Goal: Task Accomplishment & Management: Complete application form

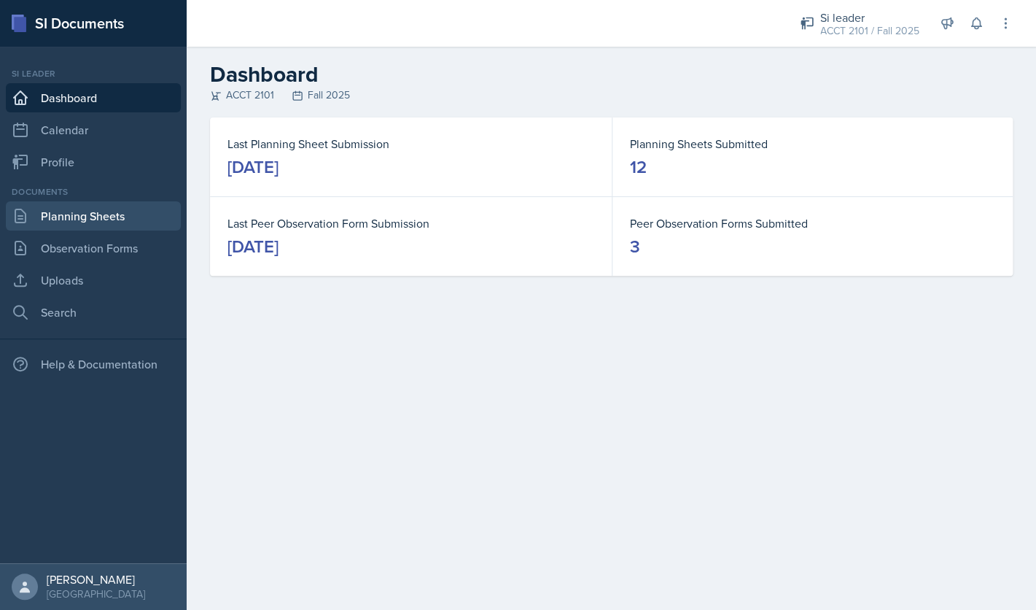
click at [123, 222] on link "Planning Sheets" at bounding box center [93, 215] width 175 height 29
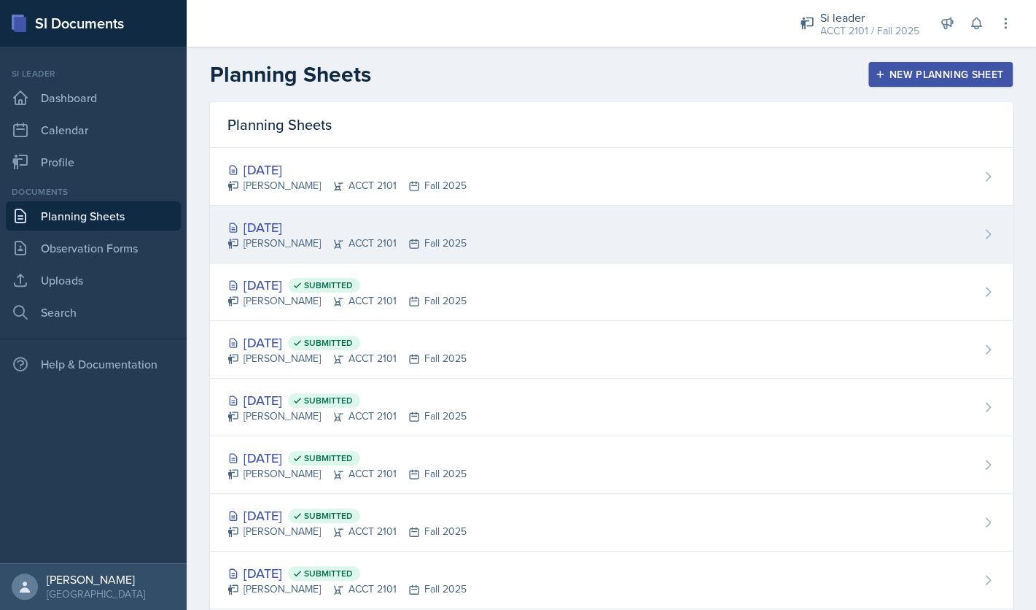
click at [524, 222] on div "Sep 29th, 2025 Franky Gao ACCT 2101 Fall 2025" at bounding box center [611, 235] width 803 height 58
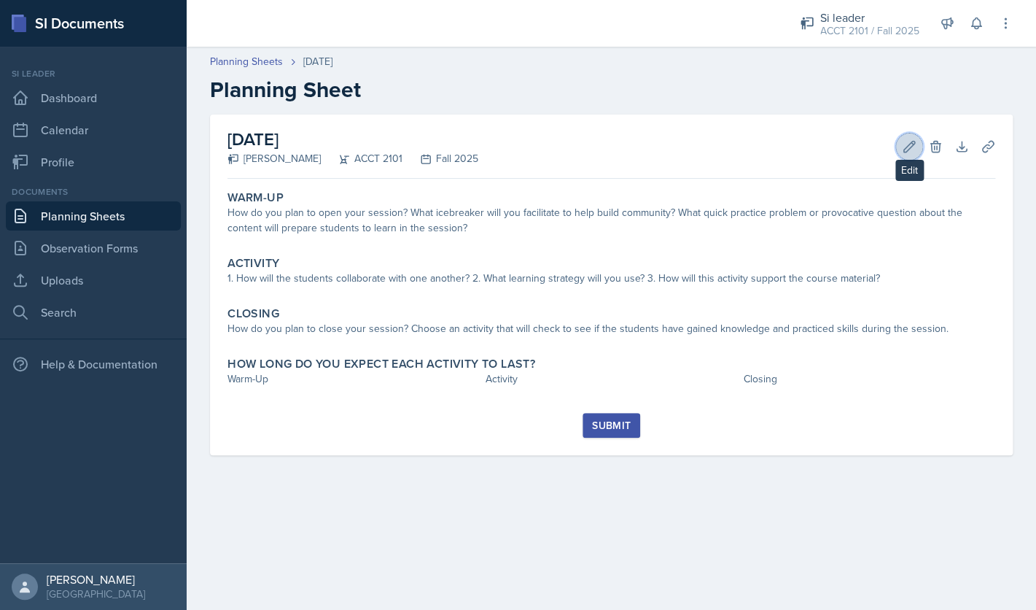
click at [904, 150] on icon at bounding box center [909, 146] width 11 height 11
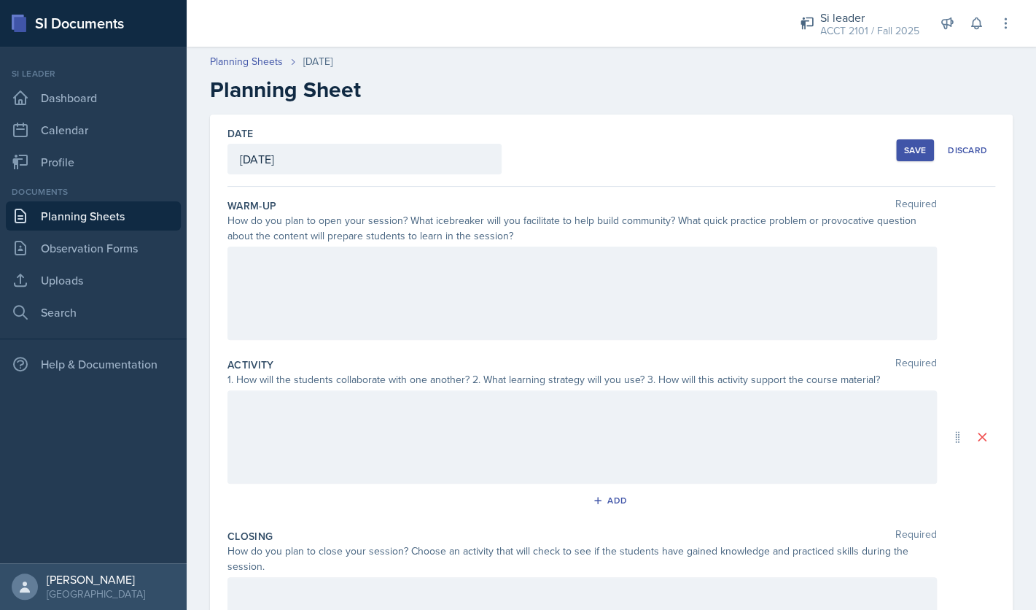
click at [488, 296] on div at bounding box center [582, 292] width 709 height 93
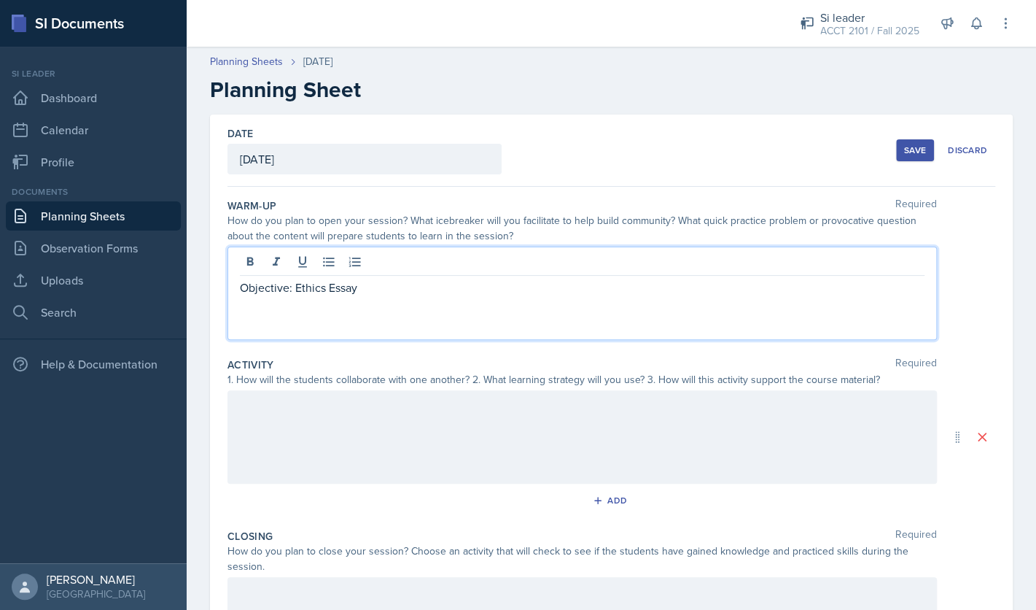
click at [905, 152] on div "Save" at bounding box center [915, 150] width 22 height 12
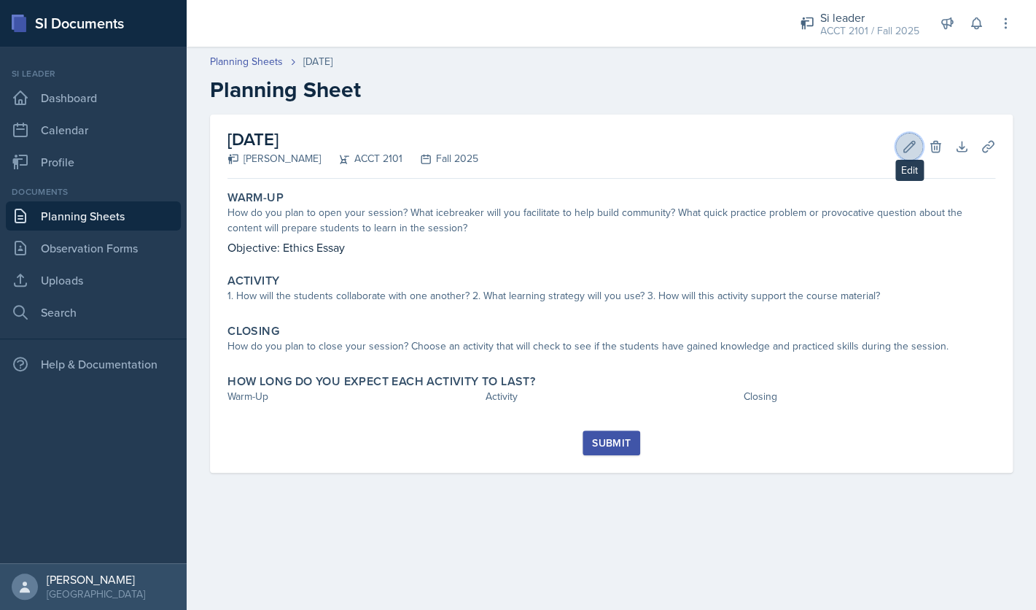
click at [907, 157] on button "Edit" at bounding box center [909, 146] width 26 height 26
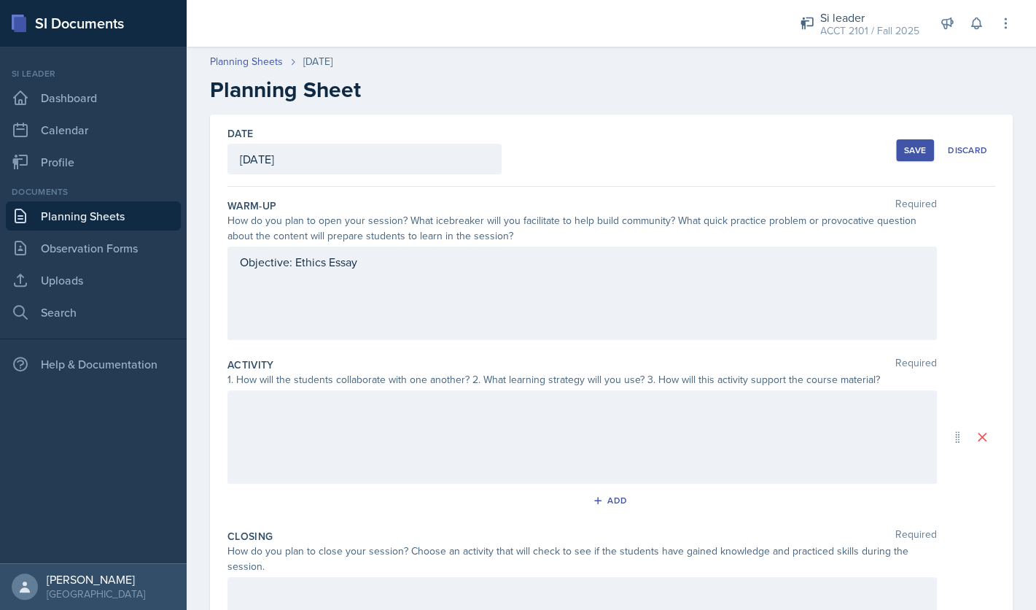
click at [494, 325] on div "Objective: Ethics Essay" at bounding box center [582, 292] width 709 height 93
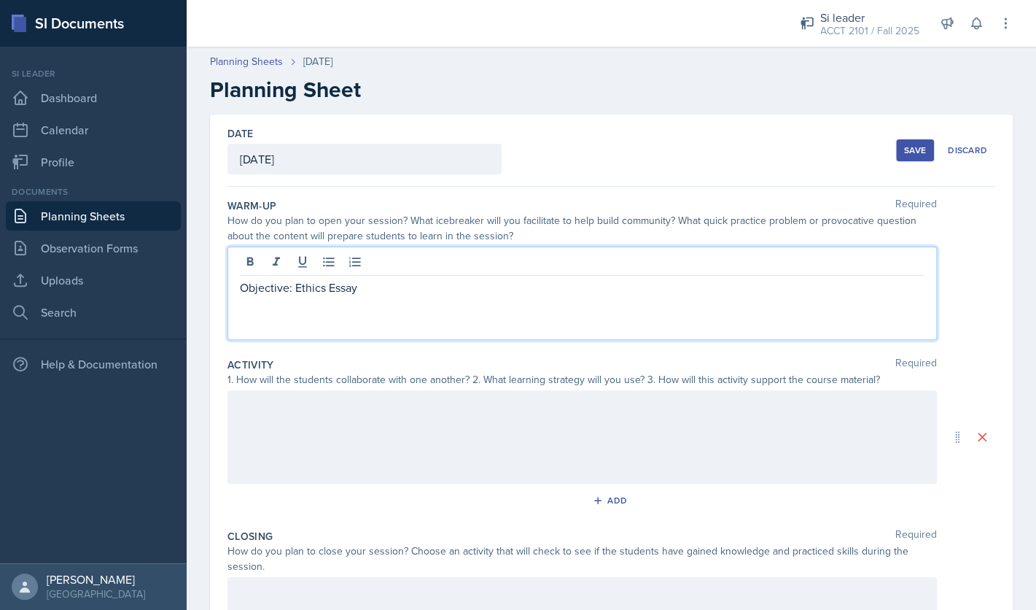
click at [445, 295] on p "Objective: Ethics Essay" at bounding box center [582, 288] width 685 height 18
click at [408, 423] on div at bounding box center [582, 436] width 709 height 93
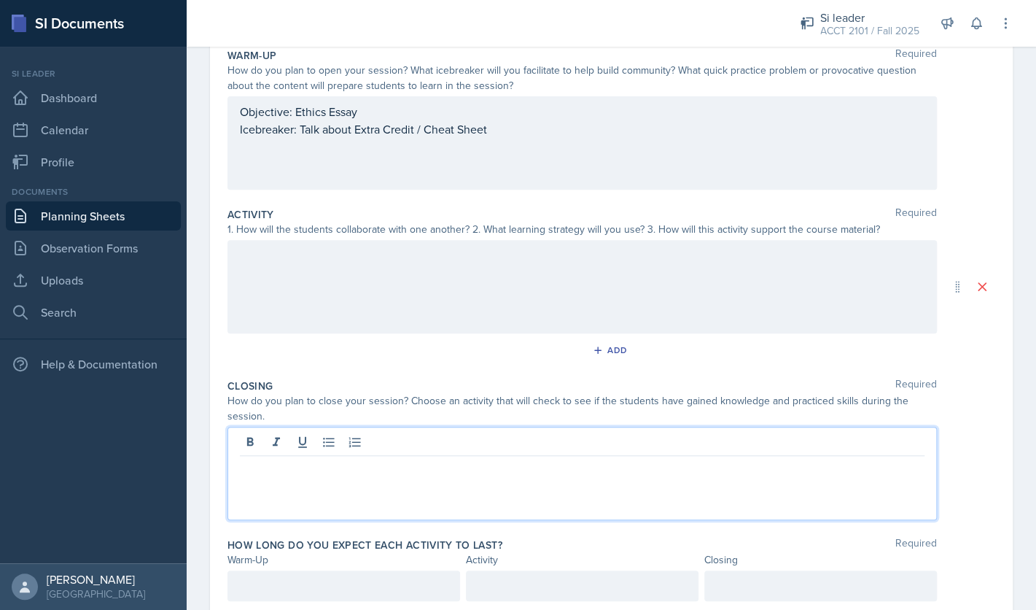
scroll to position [200, 0]
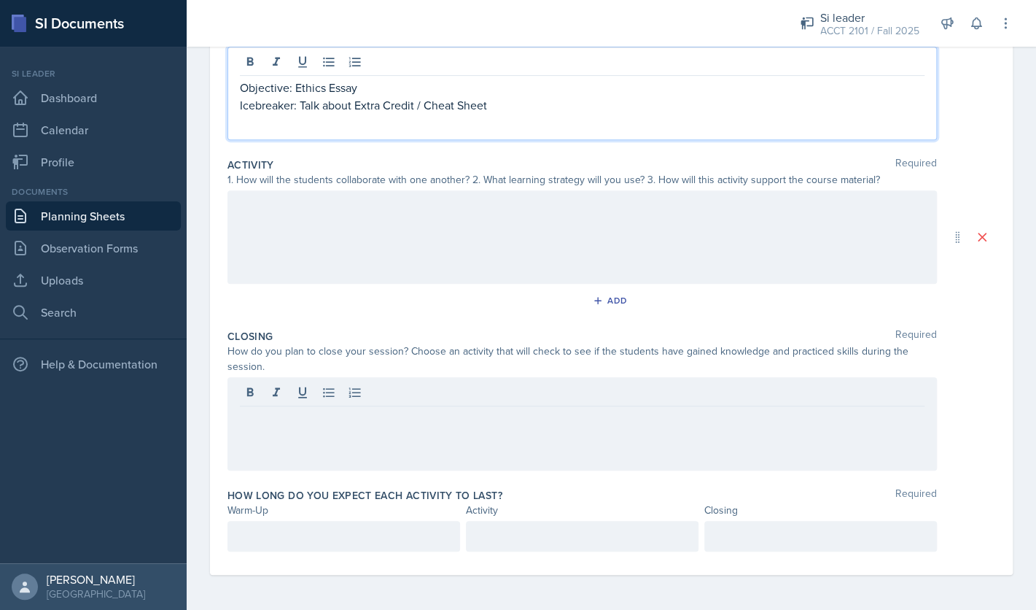
click at [508, 84] on div "Objective: Ethics Essay Icebreaker: Talk about Extra Credit / Cheat Sheet" at bounding box center [582, 96] width 685 height 35
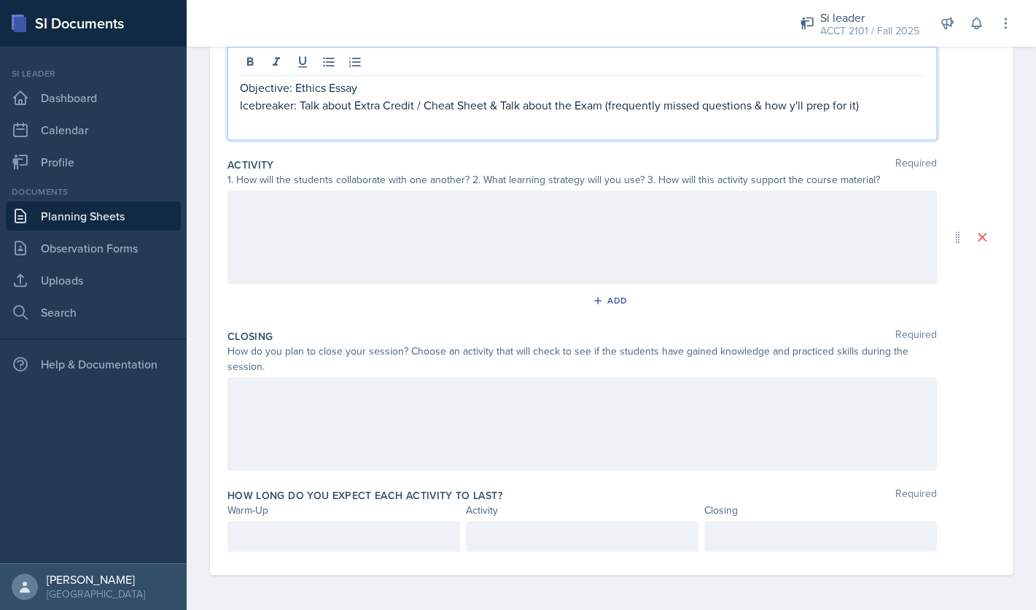
click at [301, 427] on div at bounding box center [582, 423] width 709 height 93
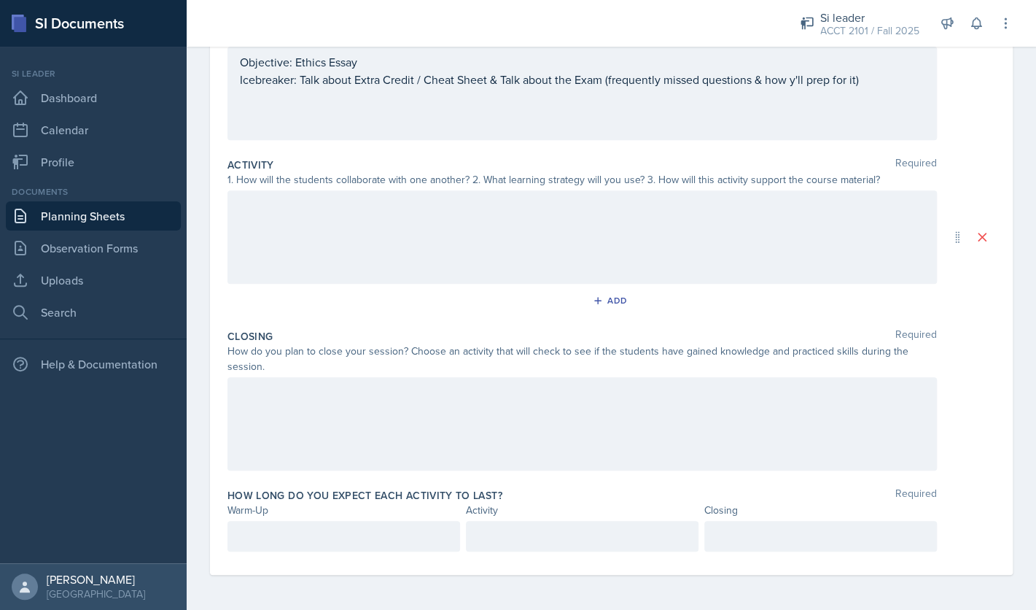
scroll to position [174, 0]
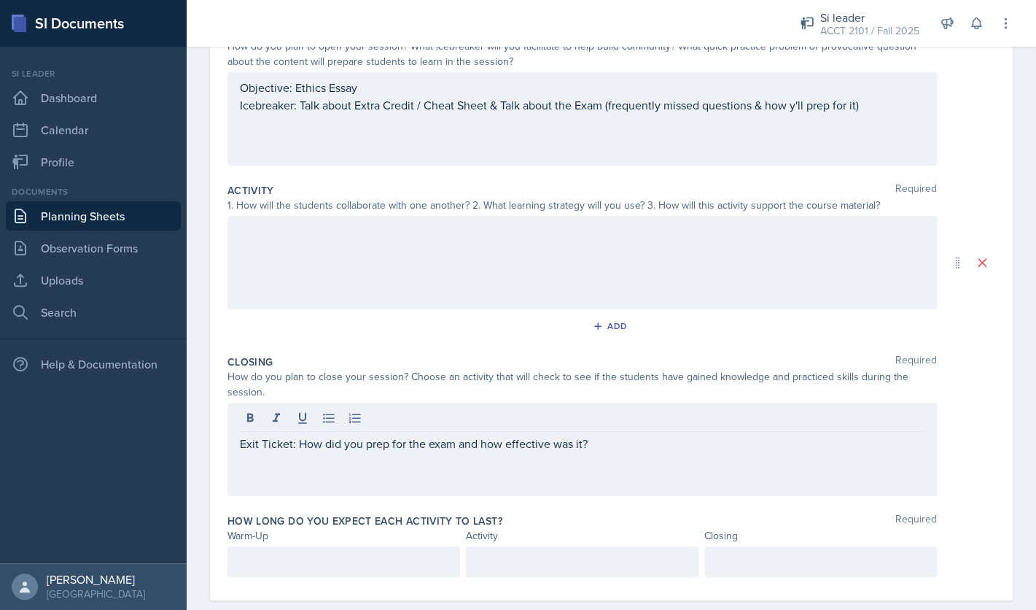
click at [584, 279] on div at bounding box center [582, 262] width 709 height 93
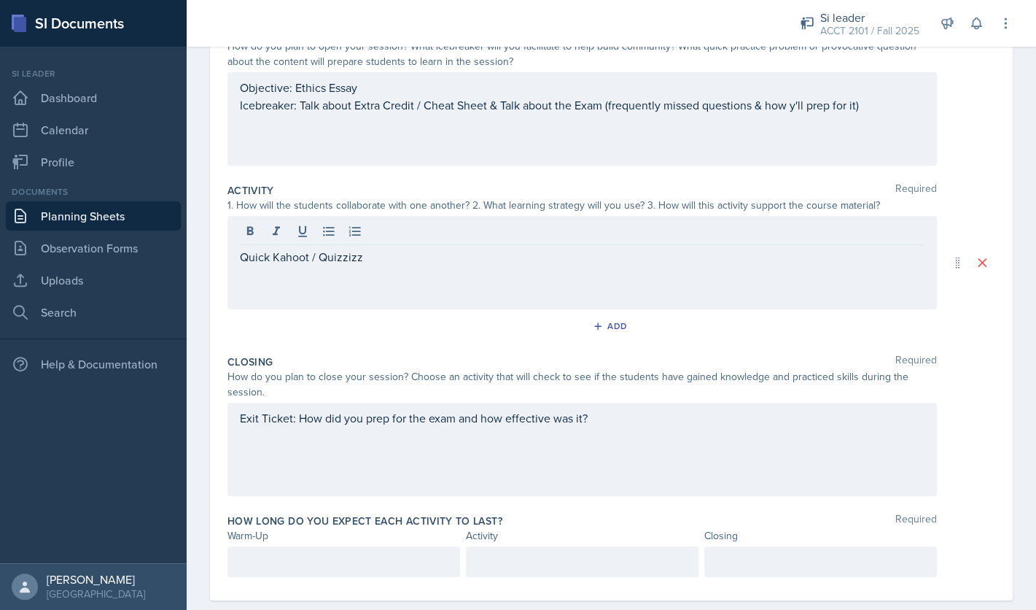
click at [513, 284] on div "Quick Kahoot / Quizzizz" at bounding box center [582, 262] width 709 height 93
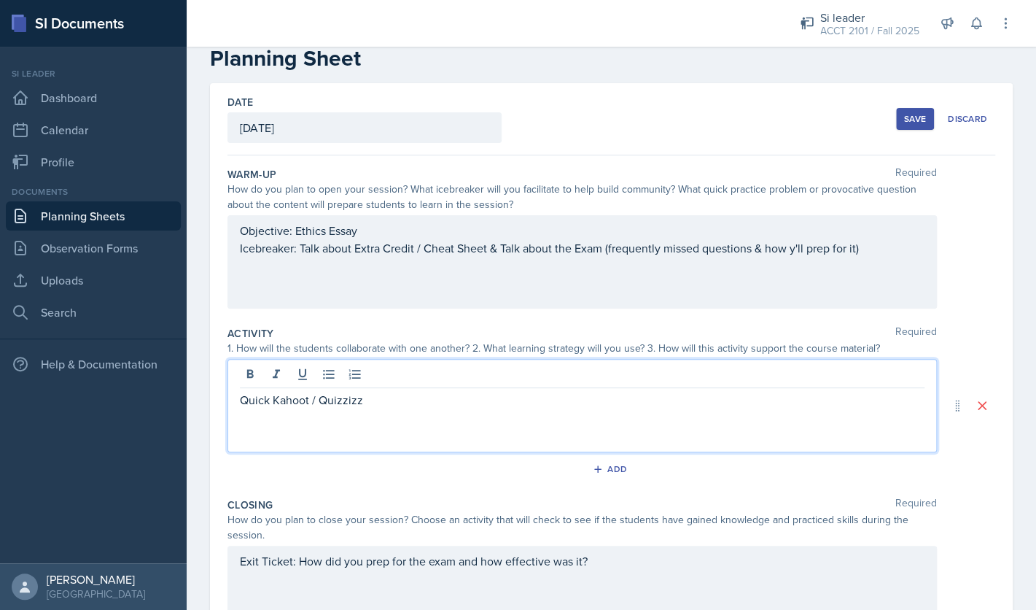
scroll to position [21, 0]
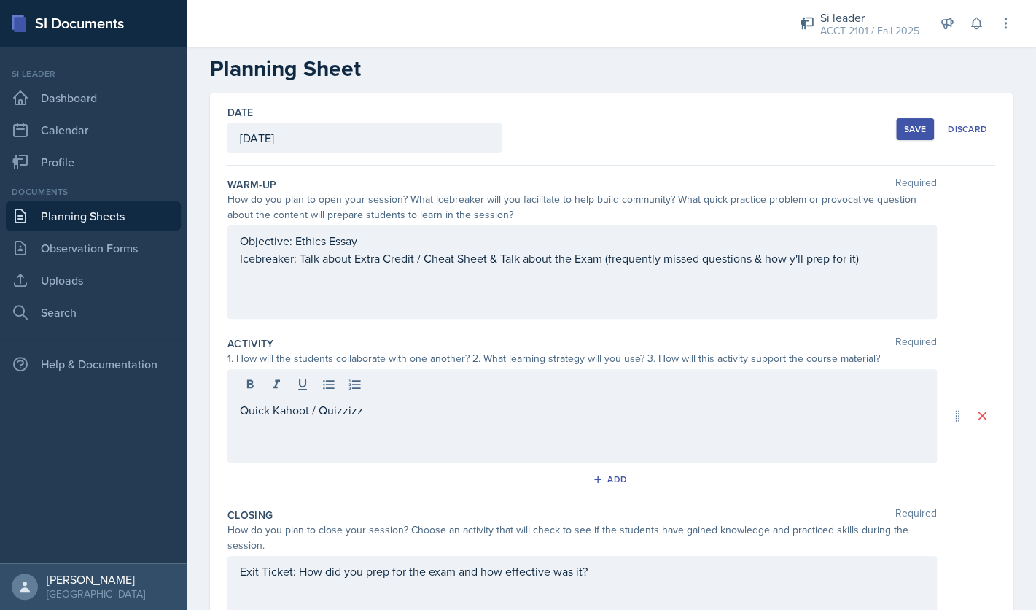
click at [903, 131] on button "Save" at bounding box center [915, 129] width 38 height 22
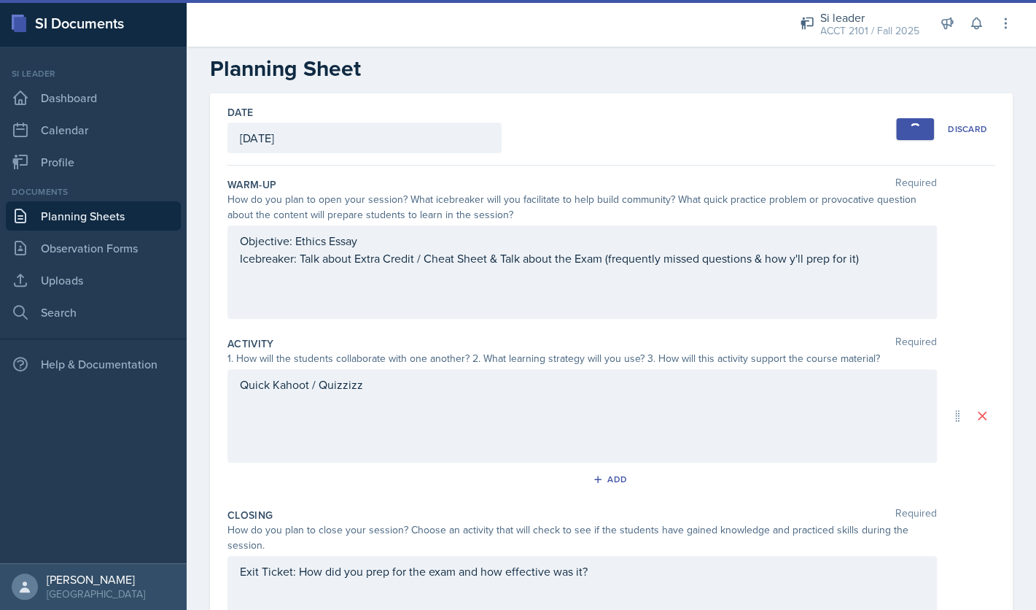
scroll to position [0, 0]
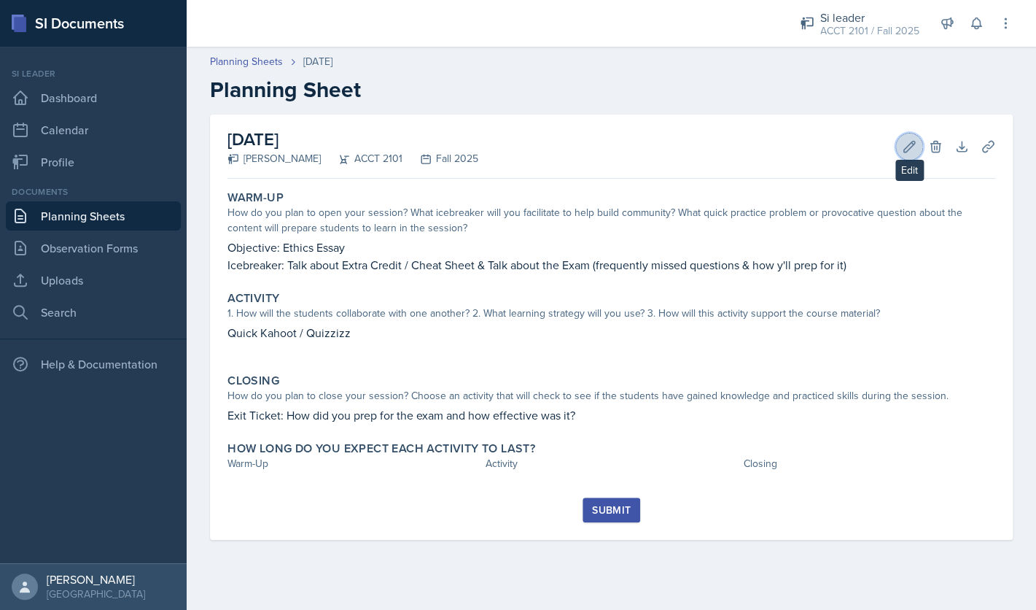
click at [909, 147] on icon at bounding box center [909, 146] width 11 height 11
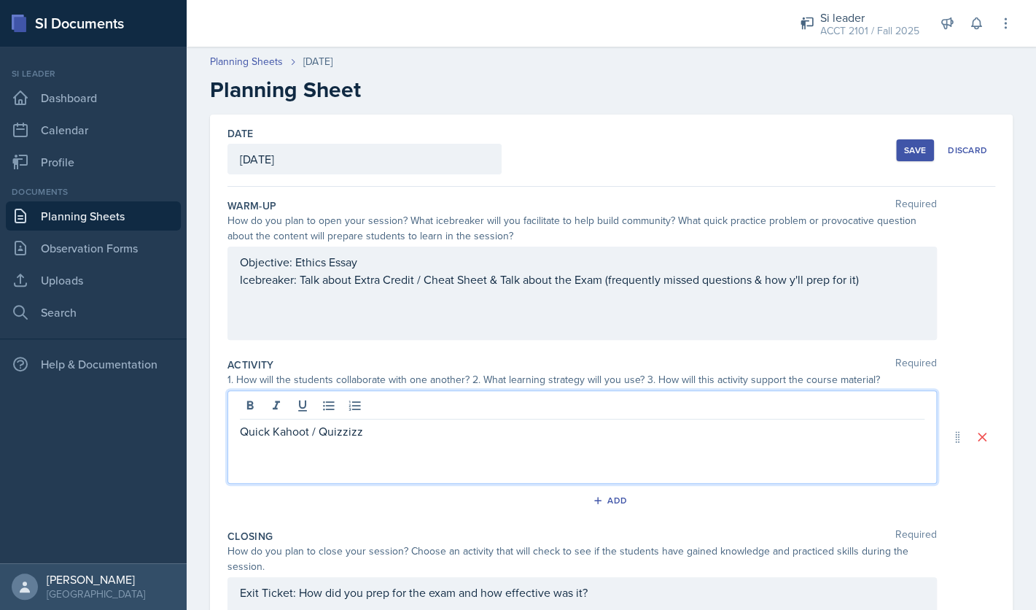
click at [526, 407] on div "Quick Kahoot / Quizzizz" at bounding box center [582, 436] width 709 height 93
click at [288, 470] on p "Show an example on the essay" at bounding box center [582, 466] width 685 height 18
click at [435, 467] on p "Show an example on the essay" at bounding box center [582, 466] width 685 height 18
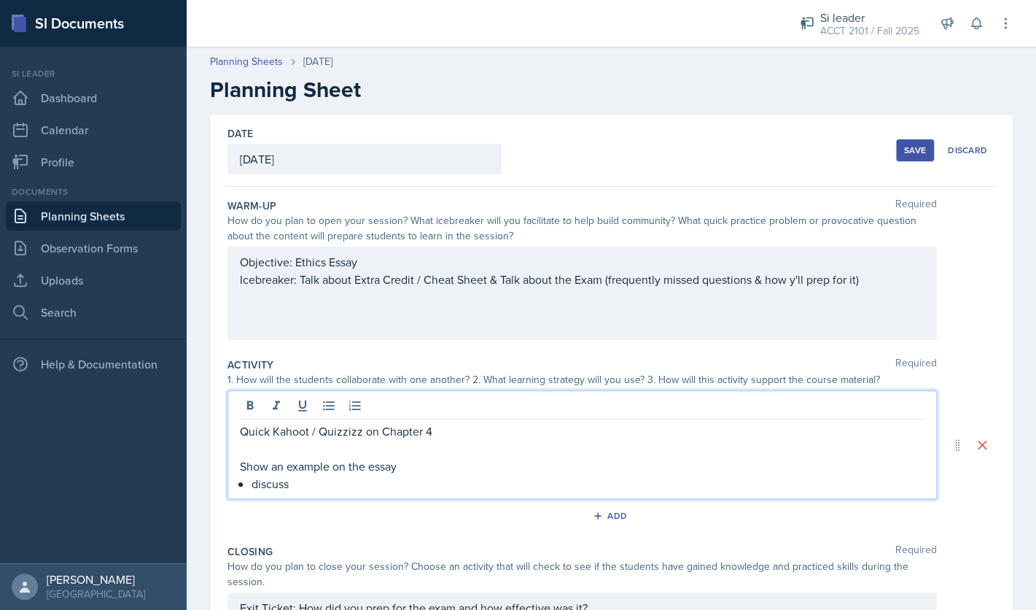
click at [288, 469] on p "Show an example on the essay" at bounding box center [582, 466] width 685 height 18
click at [407, 486] on p "discuss" at bounding box center [588, 484] width 673 height 18
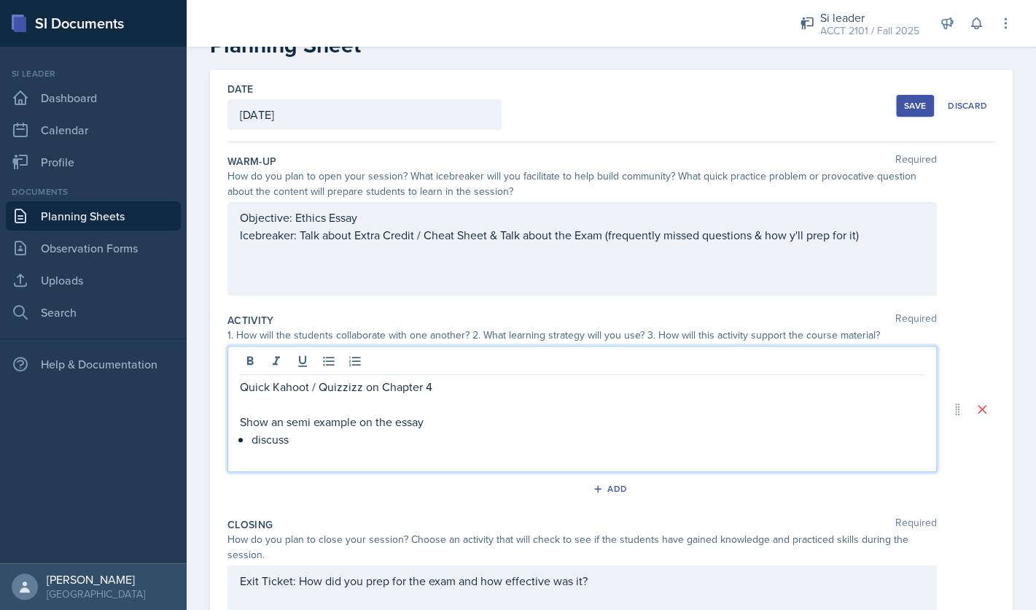
scroll to position [53, 0]
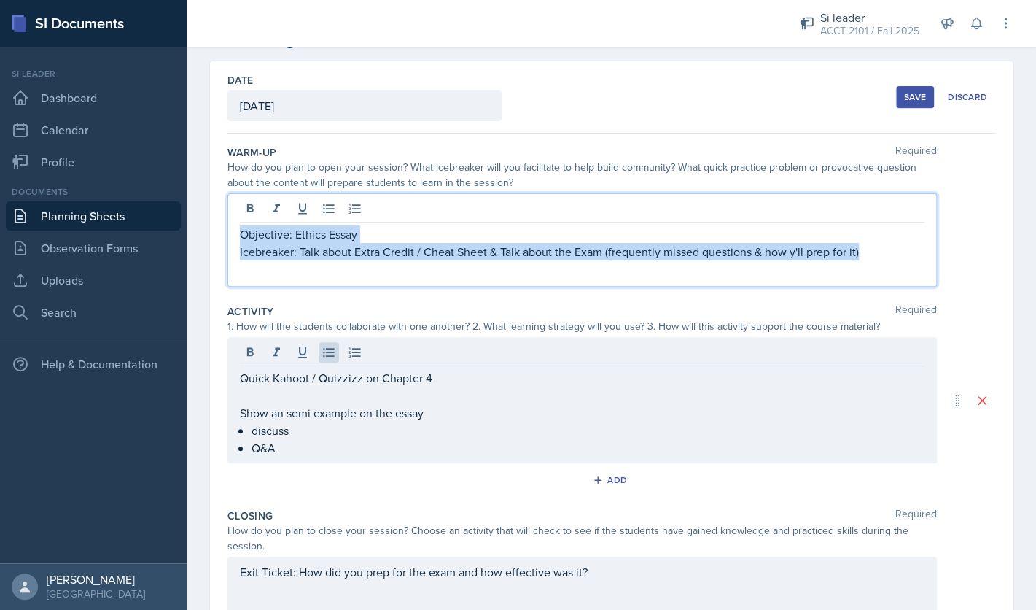
drag, startPoint x: 870, startPoint y: 227, endPoint x: 220, endPoint y: 225, distance: 649.7
click at [228, 225] on div "Objective: Ethics Essay Icebreaker: Talk about Extra Credit / Cheat Sheet & Tal…" at bounding box center [582, 239] width 709 height 93
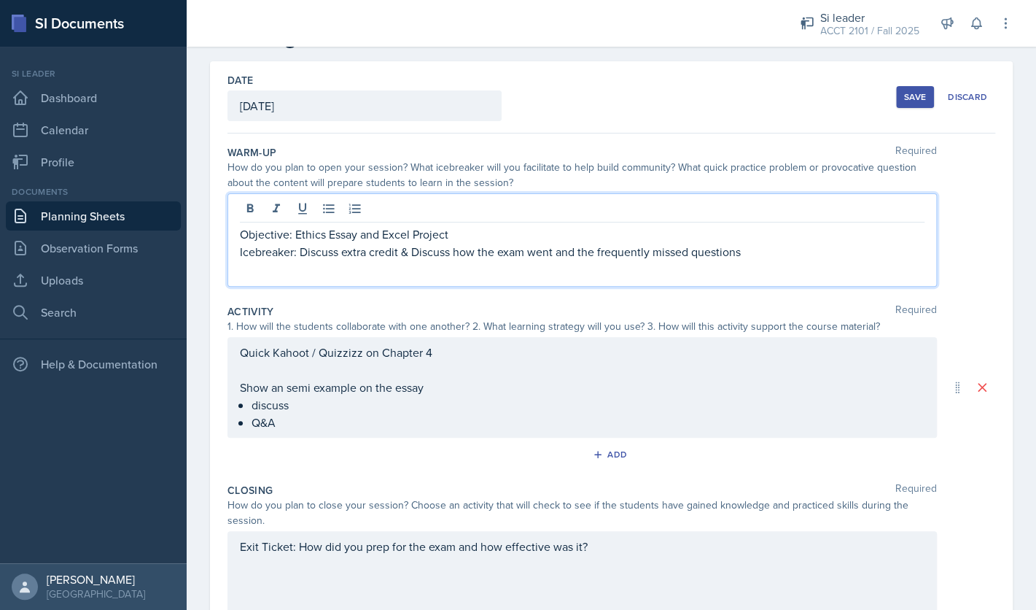
click at [911, 96] on div "Save" at bounding box center [915, 97] width 22 height 12
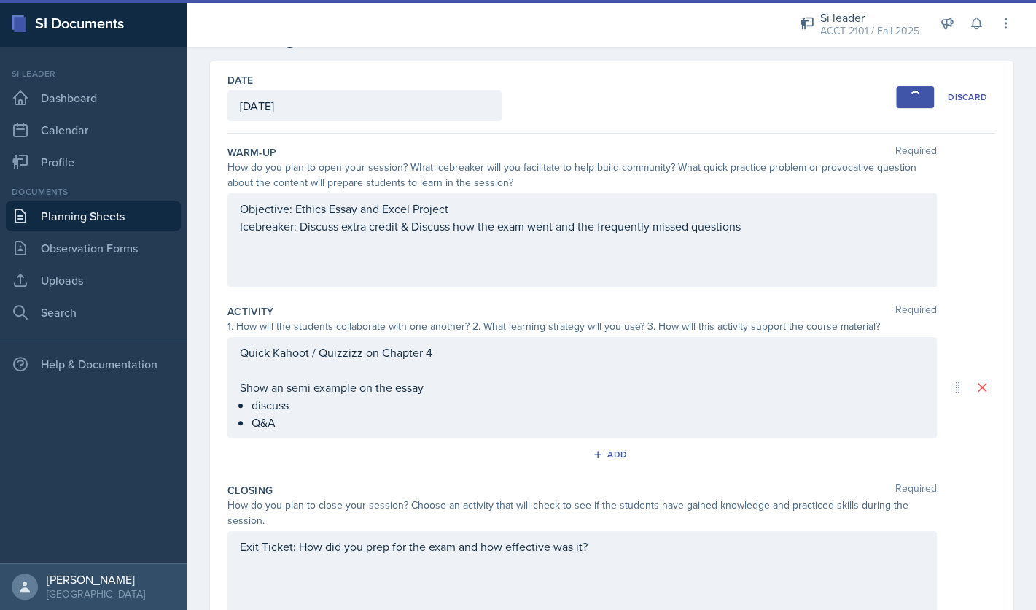
scroll to position [18, 0]
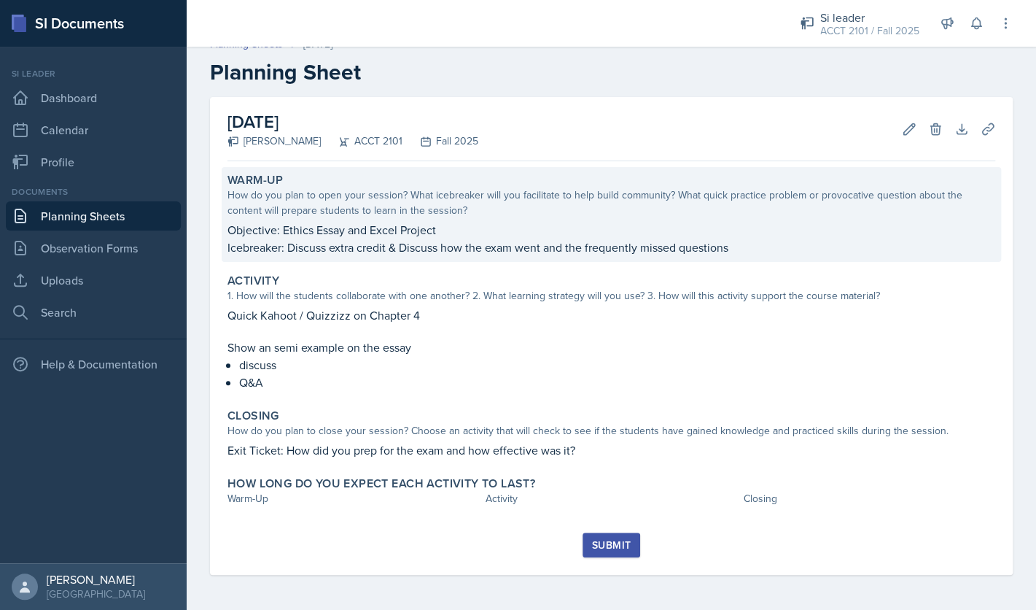
click at [726, 248] on p "Icebreaker: Discuss extra credit & Discuss how the exam went and the frequently…" at bounding box center [612, 247] width 768 height 18
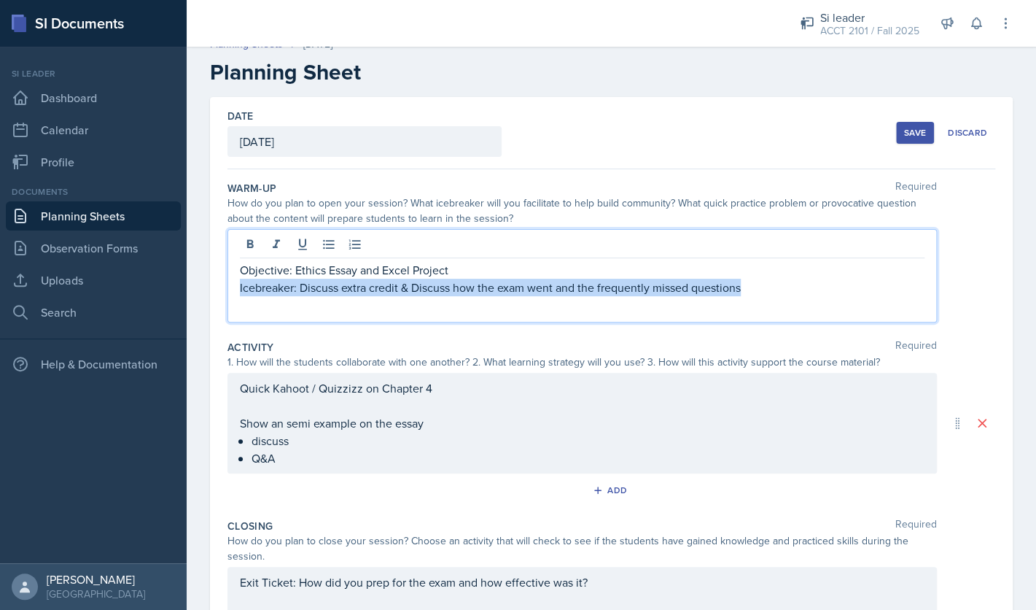
drag, startPoint x: 753, startPoint y: 260, endPoint x: 240, endPoint y: 287, distance: 514.1
click at [240, 287] on p "Icebreaker: Discuss extra credit & Discuss how the exam went and the frequently…" at bounding box center [582, 288] width 685 height 18
copy p "Icebreaker: Discuss extra credit & Discuss how the exam went and the frequently…"
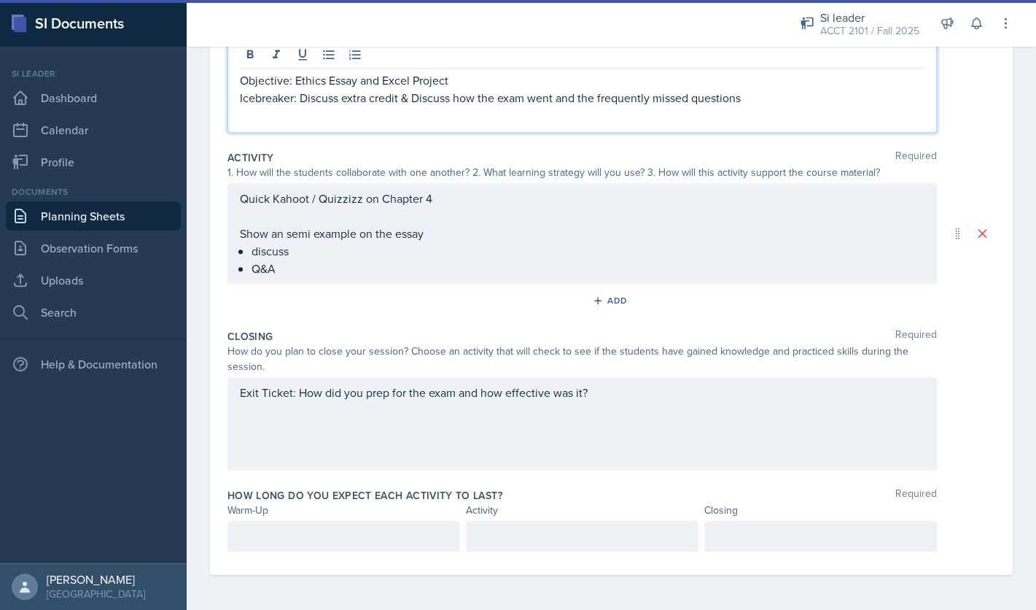
click at [618, 392] on div "Exit Ticket: How did you prep for the exam and how effective was it?" at bounding box center [582, 423] width 709 height 93
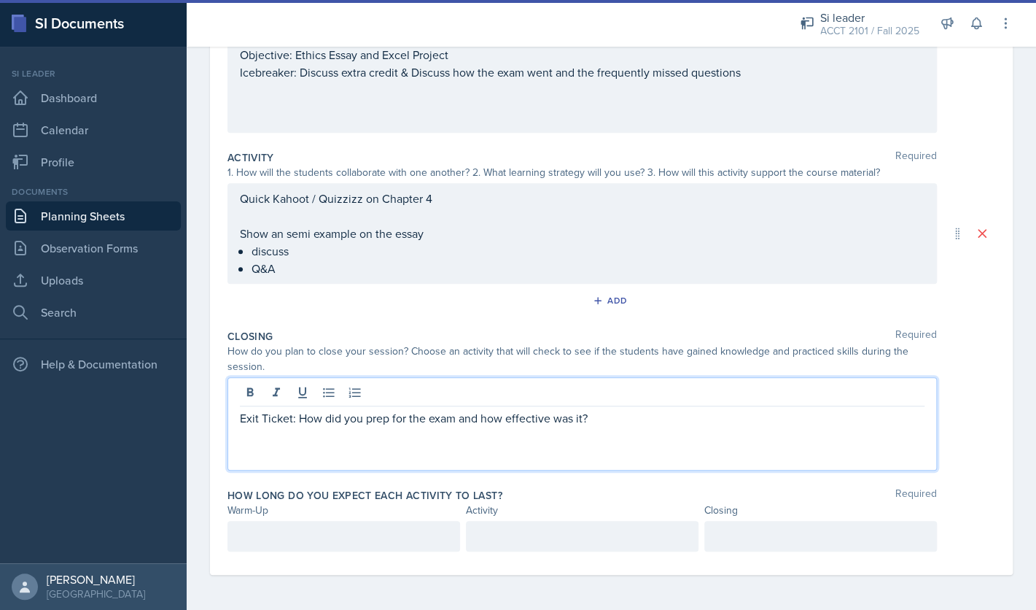
scroll to position [182, 0]
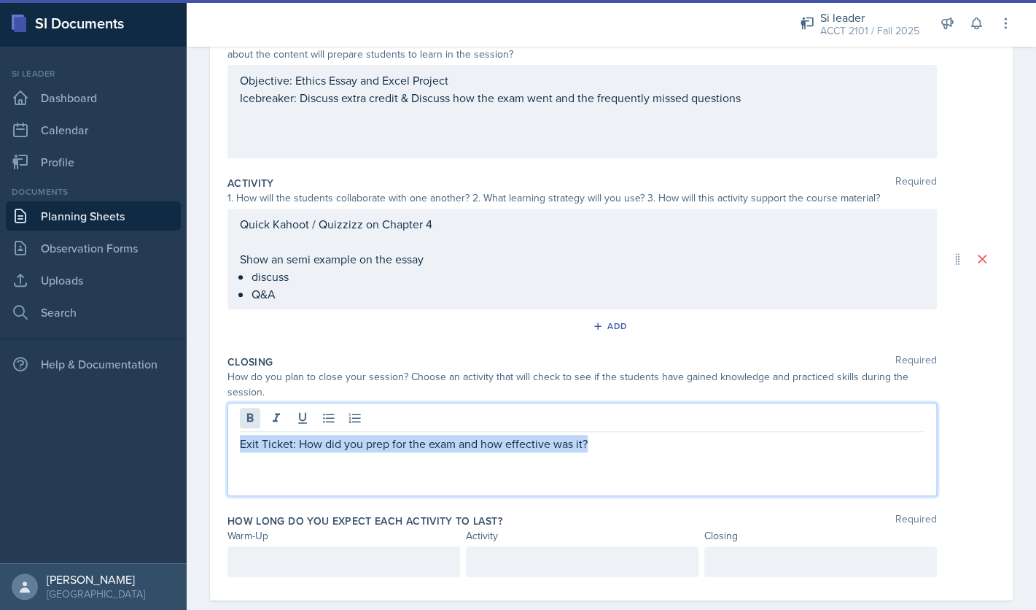
drag, startPoint x: 600, startPoint y: 439, endPoint x: 251, endPoint y: 425, distance: 349.5
click at [251, 425] on div "Exit Ticket: How did you prep for the exam and how effective was it?" at bounding box center [582, 449] width 709 height 93
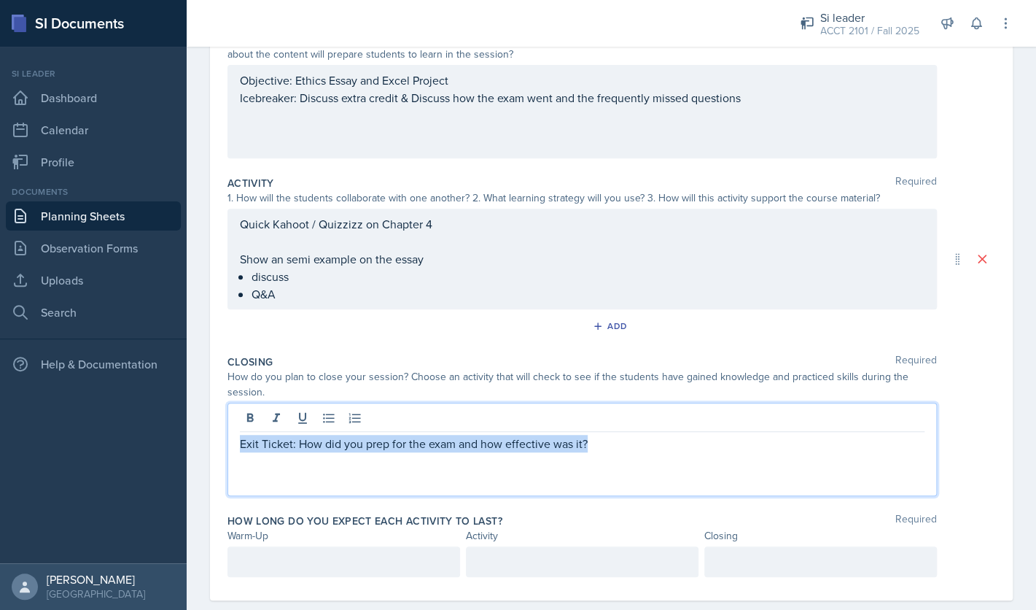
copy p "Exit Ticket: How did you prep for the exam and how effective was it?"
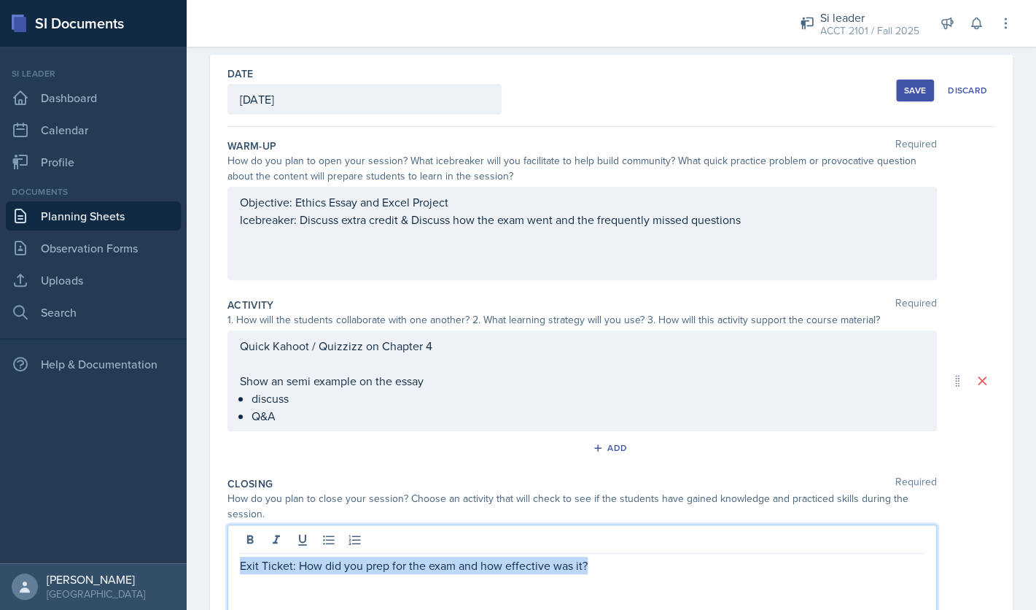
scroll to position [0, 0]
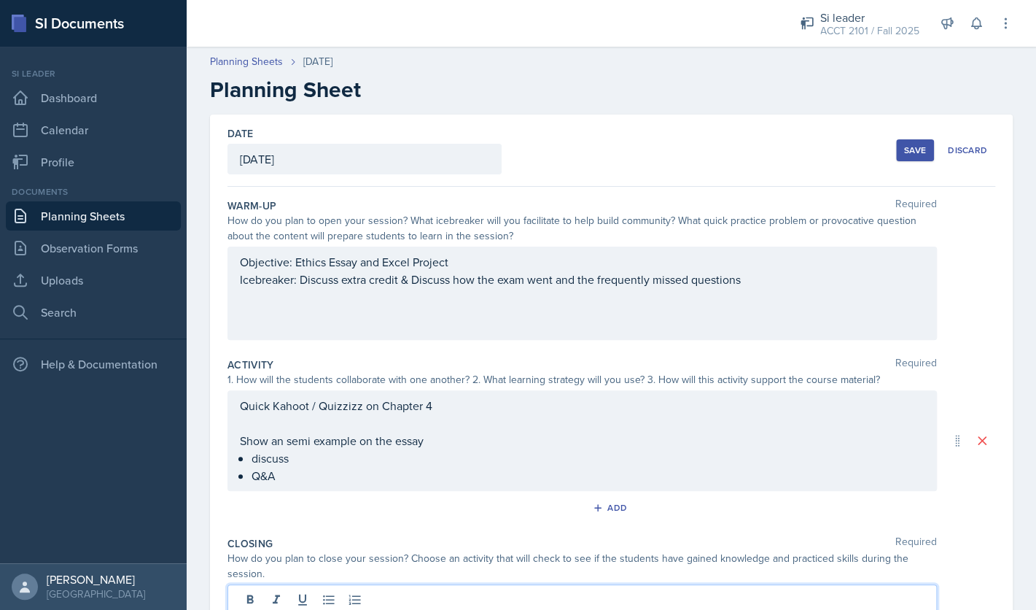
click at [608, 408] on div "Quick Kahoot / Quizzizz on Chapter 4 Show an semi example on the essay discuss …" at bounding box center [582, 440] width 709 height 101
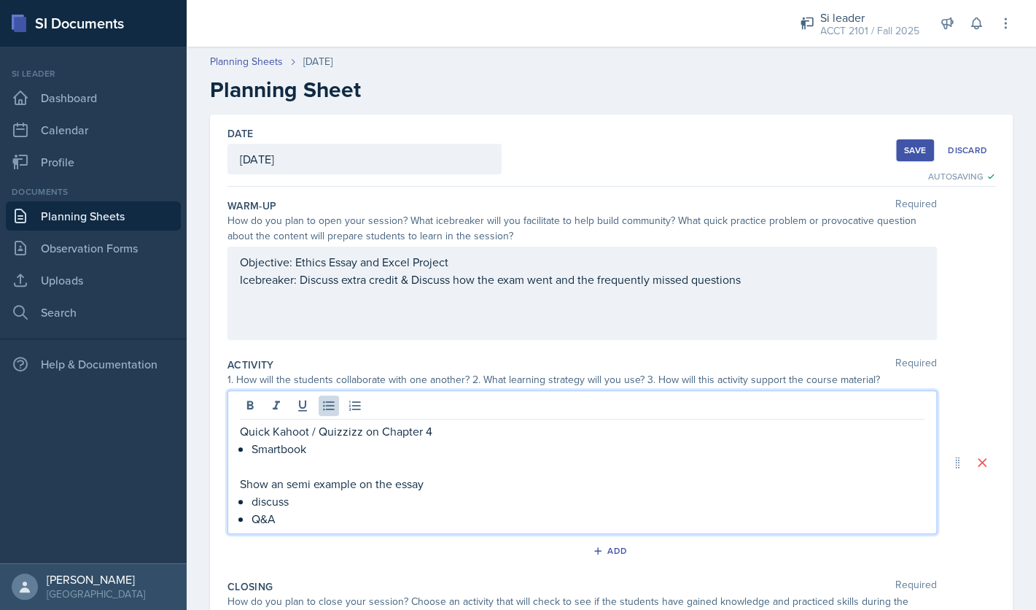
click at [901, 152] on button "Save" at bounding box center [915, 150] width 38 height 22
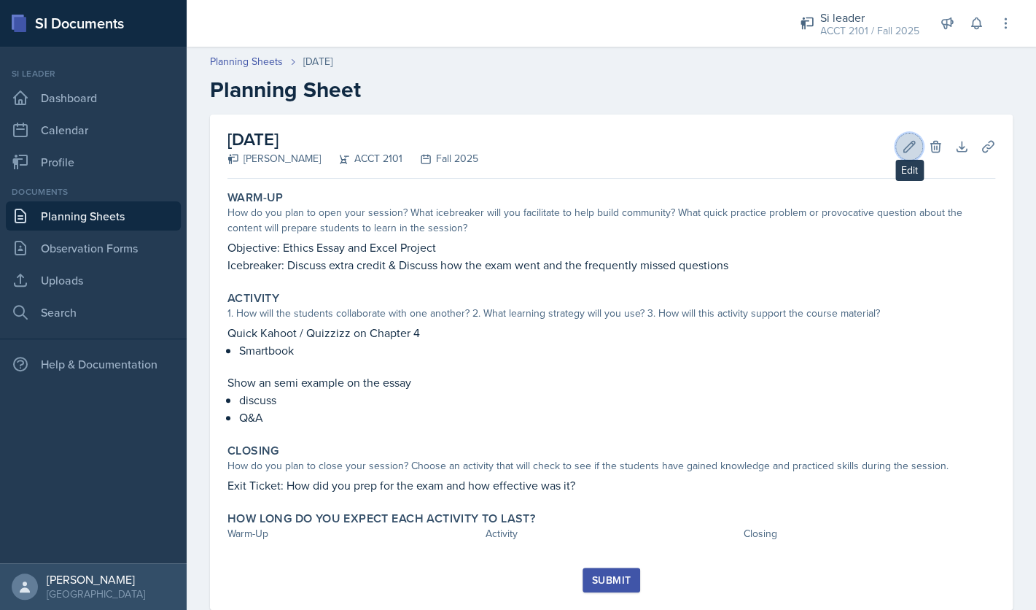
click at [903, 148] on icon at bounding box center [909, 146] width 15 height 15
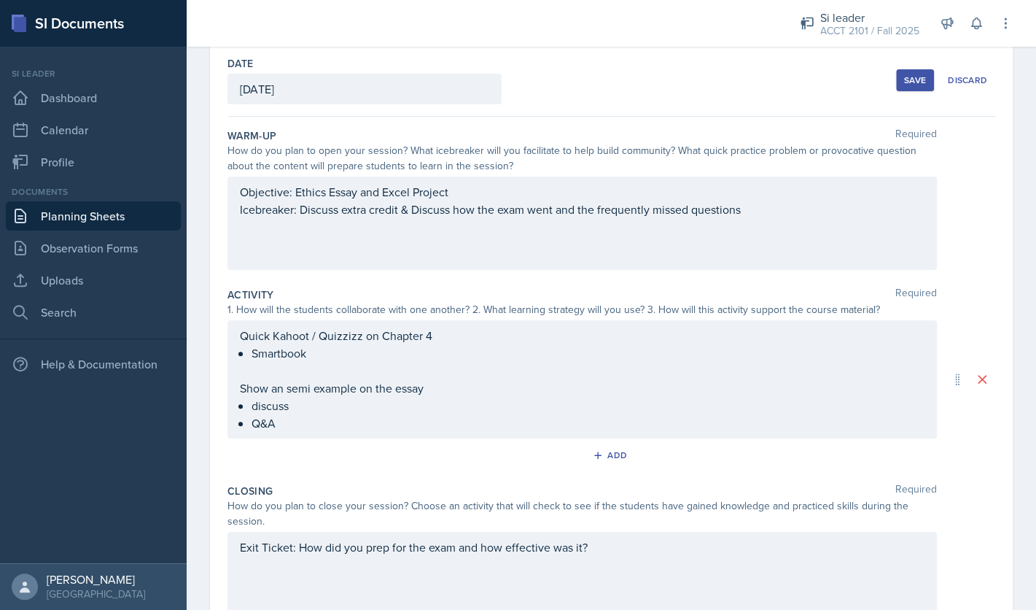
scroll to position [88, 0]
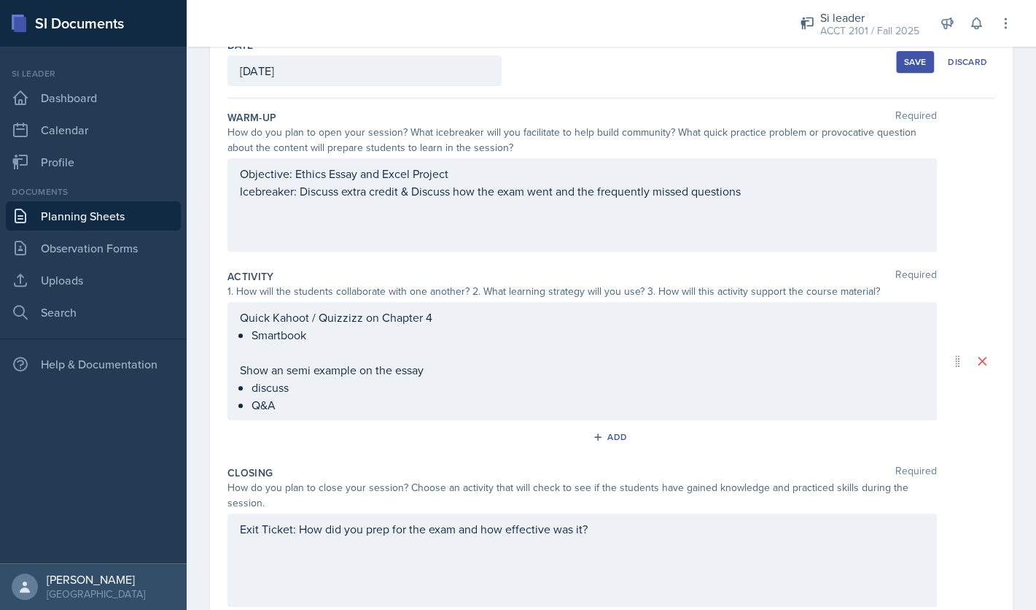
click at [464, 175] on div "Objective: Ethics Essay and Excel Project Icebreaker: Discuss extra credit & Di…" at bounding box center [582, 204] width 709 height 93
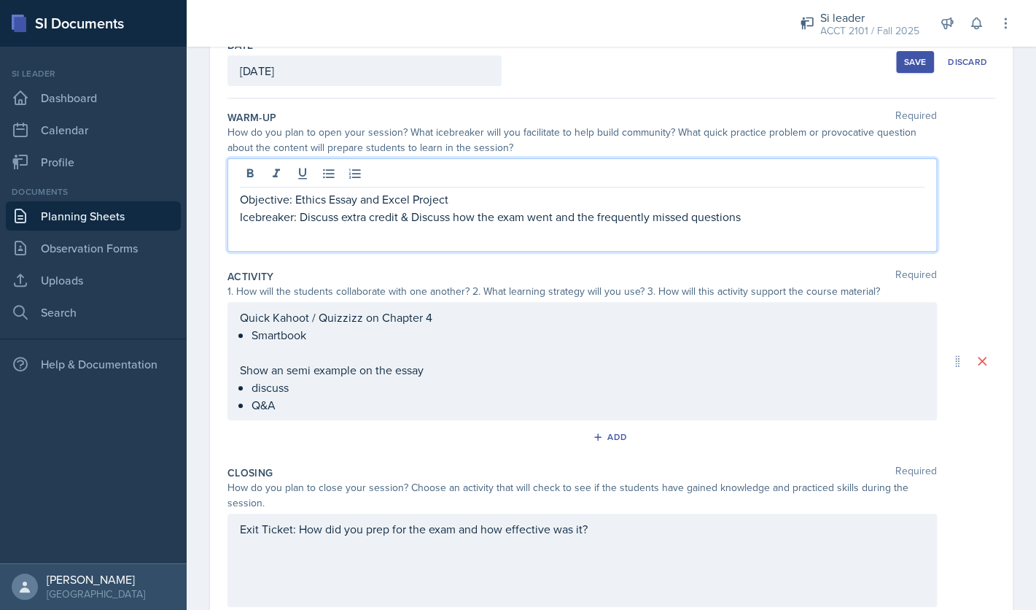
click at [303, 219] on p "Icebreaker: Discuss extra credit & Discuss how the exam went and the frequently…" at bounding box center [582, 217] width 685 height 18
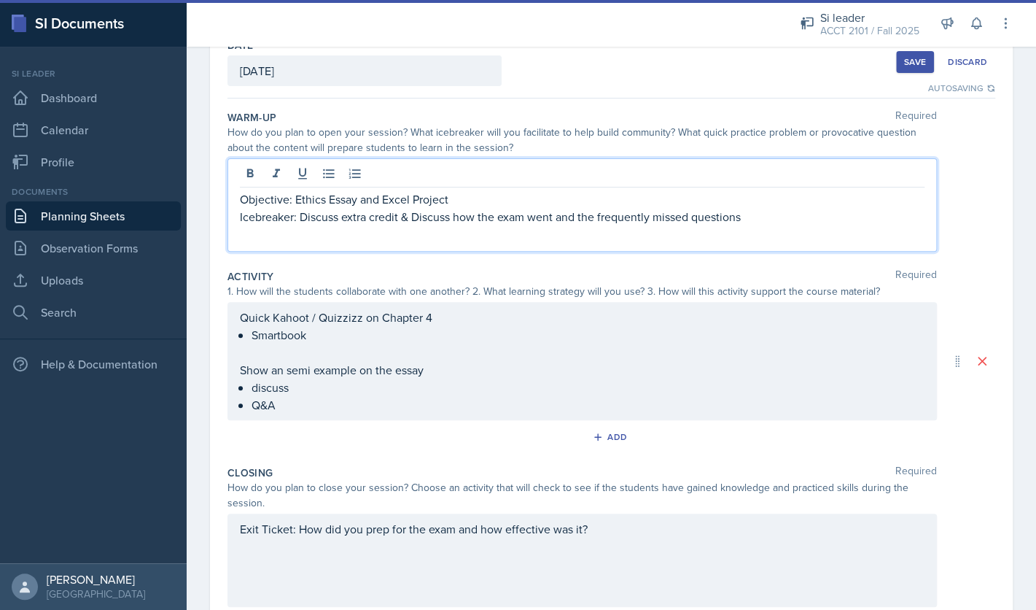
click at [348, 222] on p "Icebreaker: Discuss extra credit & Discuss how the exam went and the frequently…" at bounding box center [582, 217] width 685 height 18
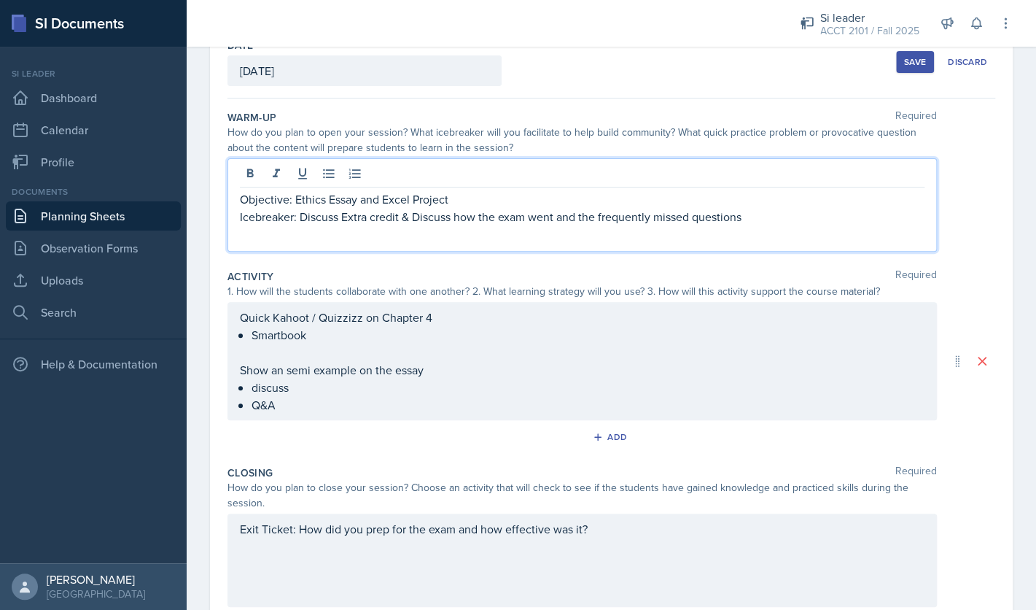
click at [378, 222] on p "Icebreaker: Discuss Extra credit & Discuss how the exam went and the frequently…" at bounding box center [582, 217] width 685 height 18
click at [405, 221] on p "Icebreaker: Discuss Extra Credit & Discuss how the exam went and the frequently…" at bounding box center [582, 217] width 685 height 18
click at [299, 219] on p "Icebreaker: Discuss Extra Credit / Cheat Sheet & Discuss how the exam went and …" at bounding box center [582, 217] width 685 height 18
click at [478, 219] on p "Icebreaker: Discuss Extra Credit / Cheat Sheet & Discuss how the exam went and …" at bounding box center [582, 217] width 685 height 18
click at [537, 219] on p "Icebreaker: Discuss Extra Credit / Cheat Sheet & Discuss how the exam went and …" at bounding box center [582, 217] width 685 height 18
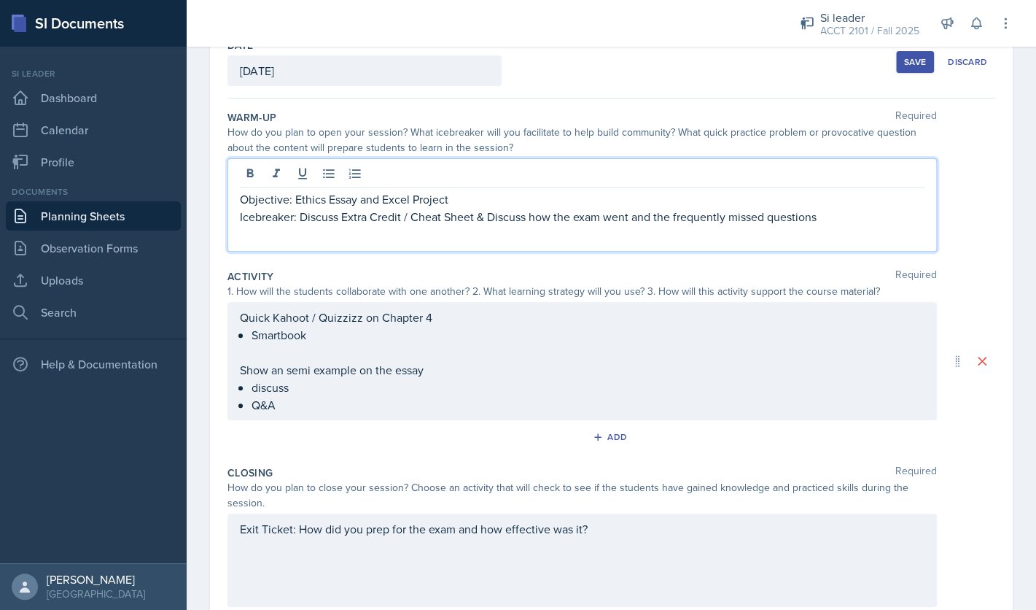
click at [300, 222] on p "Icebreaker: Discuss Extra Credit / Cheat Sheet & Discuss how the exam went and …" at bounding box center [582, 217] width 685 height 18
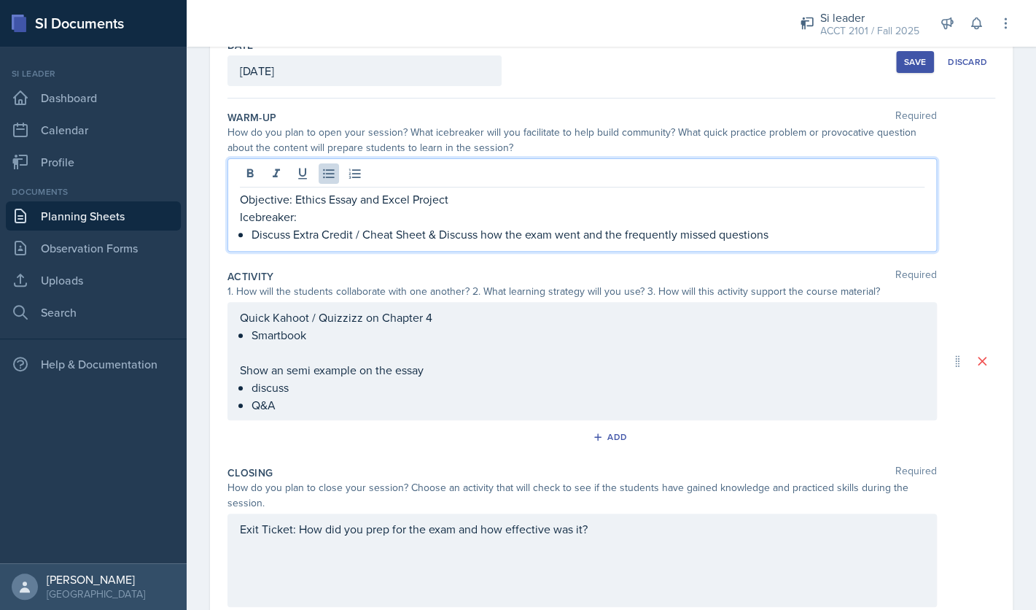
click at [438, 237] on p "Discuss Extra Credit / Cheat Sheet & Discuss how the exam went and the frequent…" at bounding box center [588, 234] width 673 height 18
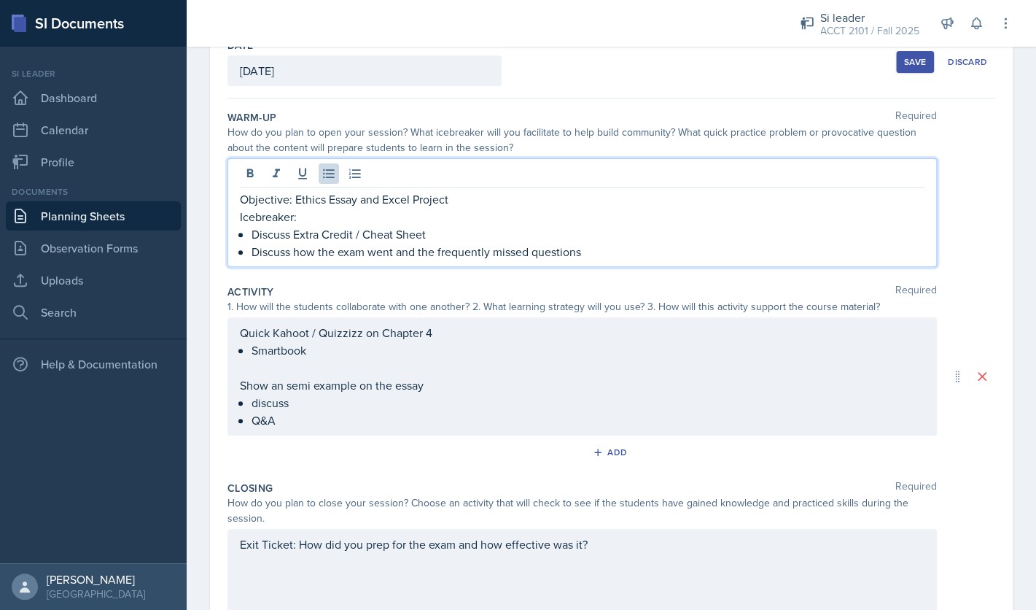
click at [603, 253] on p "Discuss how the exam went and the frequently missed questions" at bounding box center [588, 252] width 673 height 18
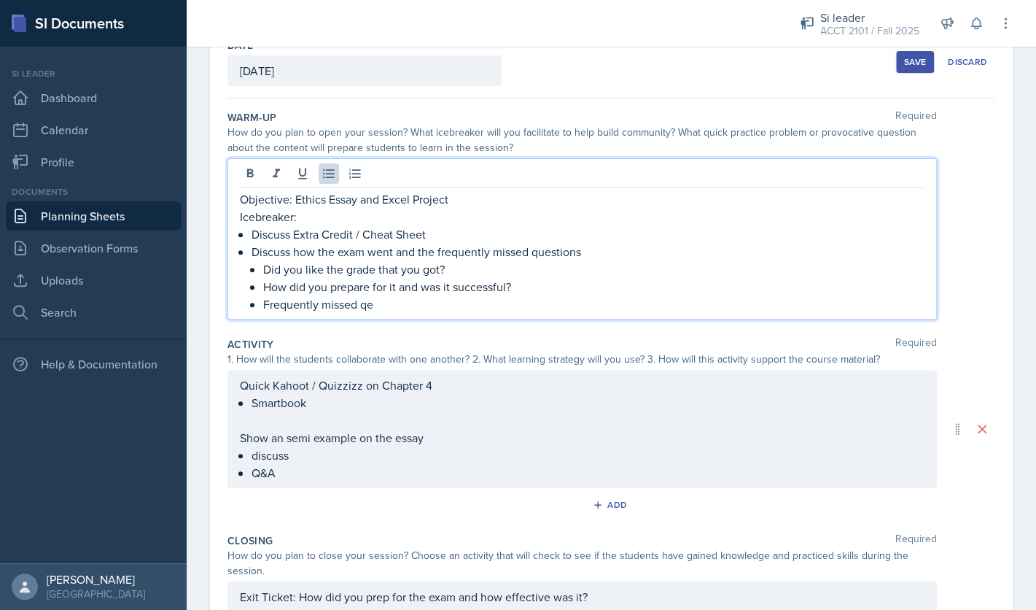
click at [654, 305] on p "Frequently missed qe" at bounding box center [593, 304] width 661 height 18
click at [327, 308] on p "Frequently missed question" at bounding box center [593, 304] width 661 height 18
click at [439, 303] on p "Frequently Missed Question" at bounding box center [593, 304] width 661 height 18
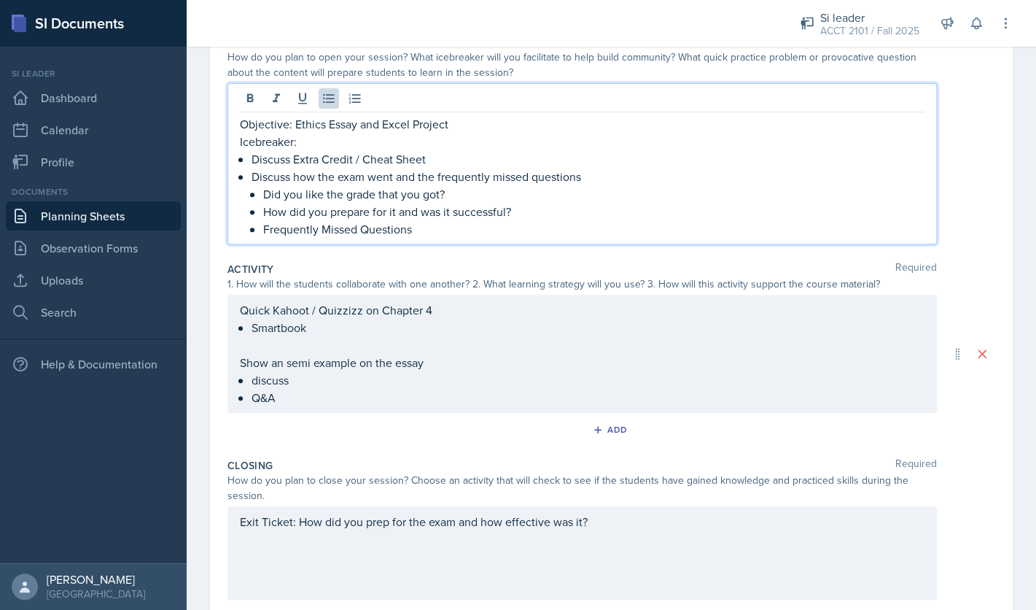
scroll to position [166, 0]
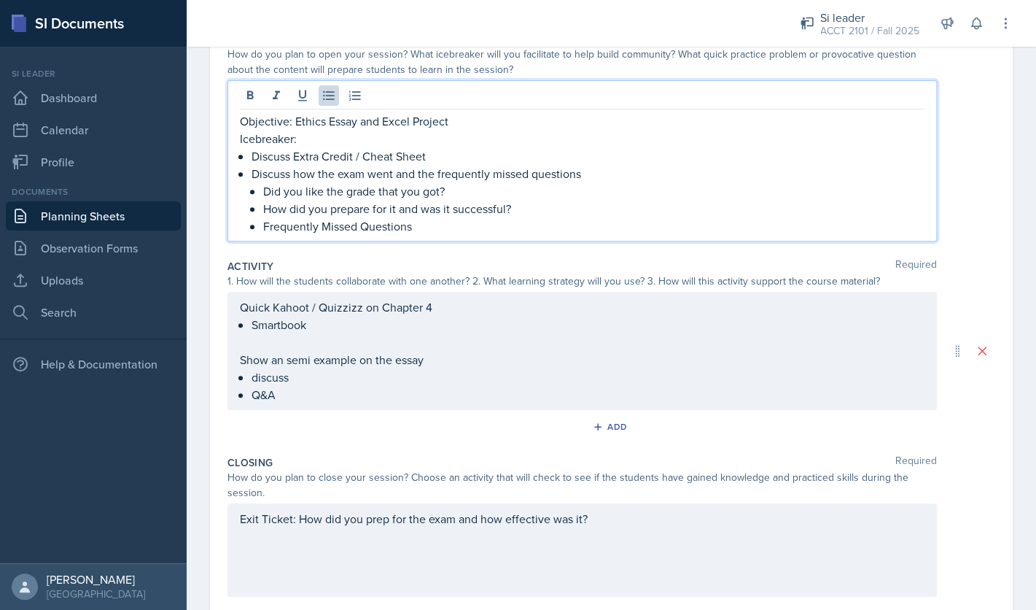
click at [242, 311] on div "Quick Kahoot / Quizzizz on Chapter 4 Smartbook Show an semi example on the essa…" at bounding box center [582, 351] width 709 height 118
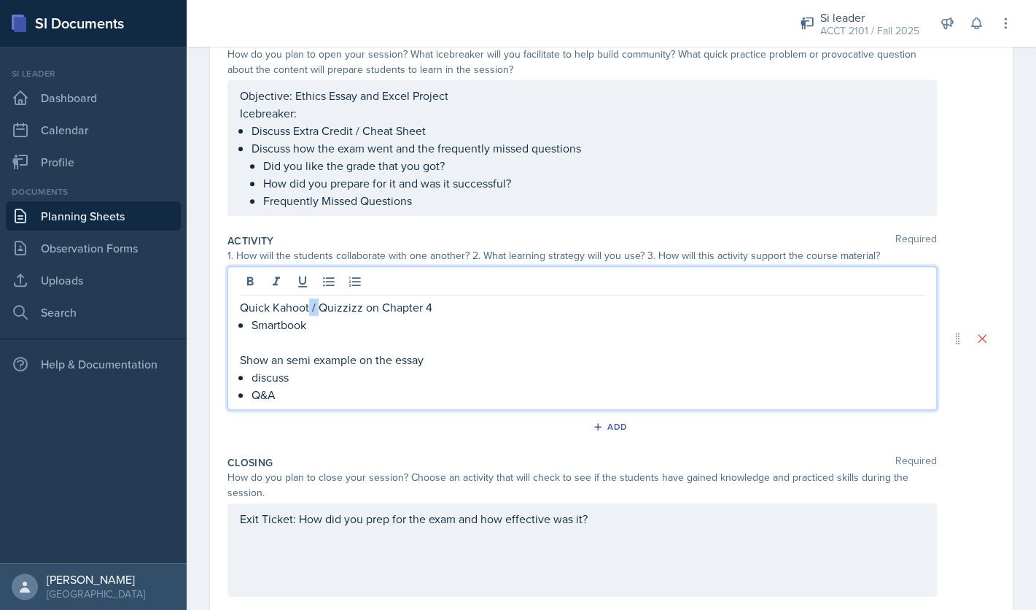
drag, startPoint x: 319, startPoint y: 311, endPoint x: 309, endPoint y: 309, distance: 9.6
click at [309, 309] on p "Quick Kahoot / Quizzizz on Chapter 4" at bounding box center [582, 307] width 685 height 18
click at [348, 339] on p at bounding box center [582, 342] width 685 height 18
drag, startPoint x: 319, startPoint y: 303, endPoint x: 276, endPoint y: 314, distance: 44.4
click at [276, 314] on p "Quick Kahoot / Quizzizz on Chapter 4" at bounding box center [582, 307] width 685 height 18
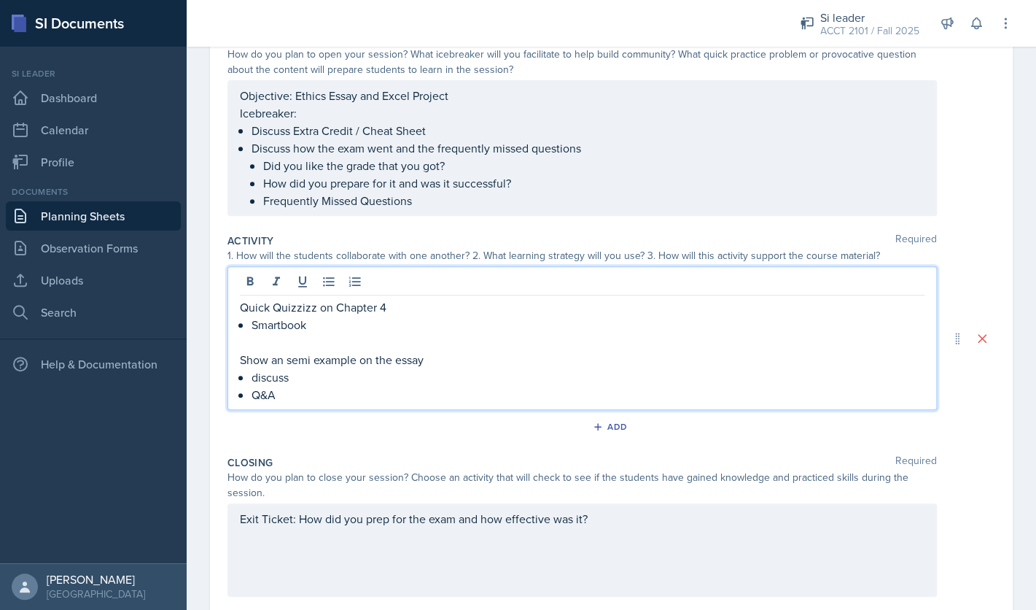
click at [727, 373] on p "discuss" at bounding box center [588, 377] width 673 height 18
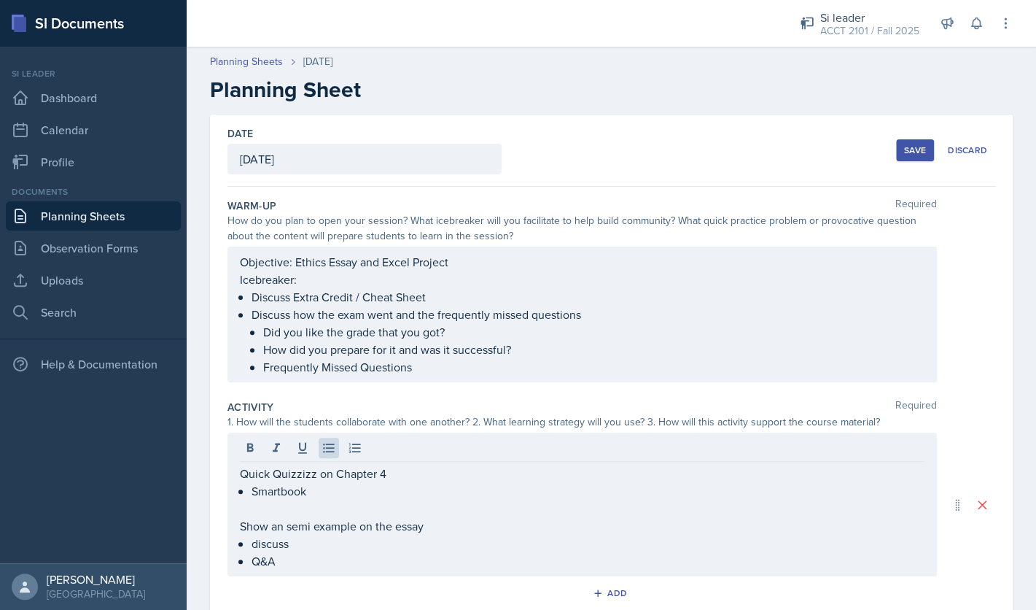
click at [912, 150] on div "Save" at bounding box center [915, 150] width 22 height 12
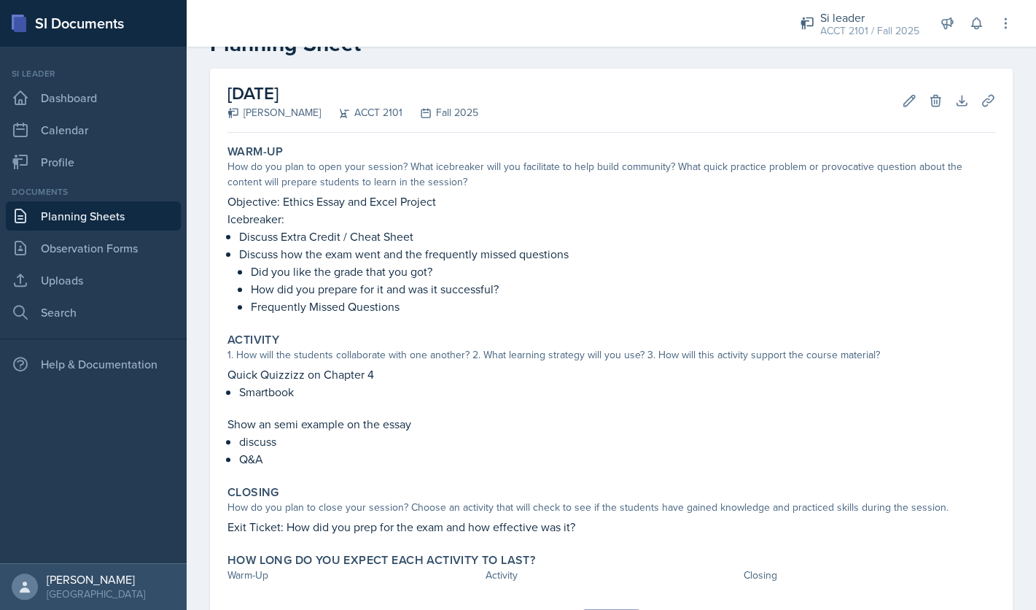
scroll to position [47, 0]
click at [905, 98] on icon at bounding box center [909, 99] width 15 height 15
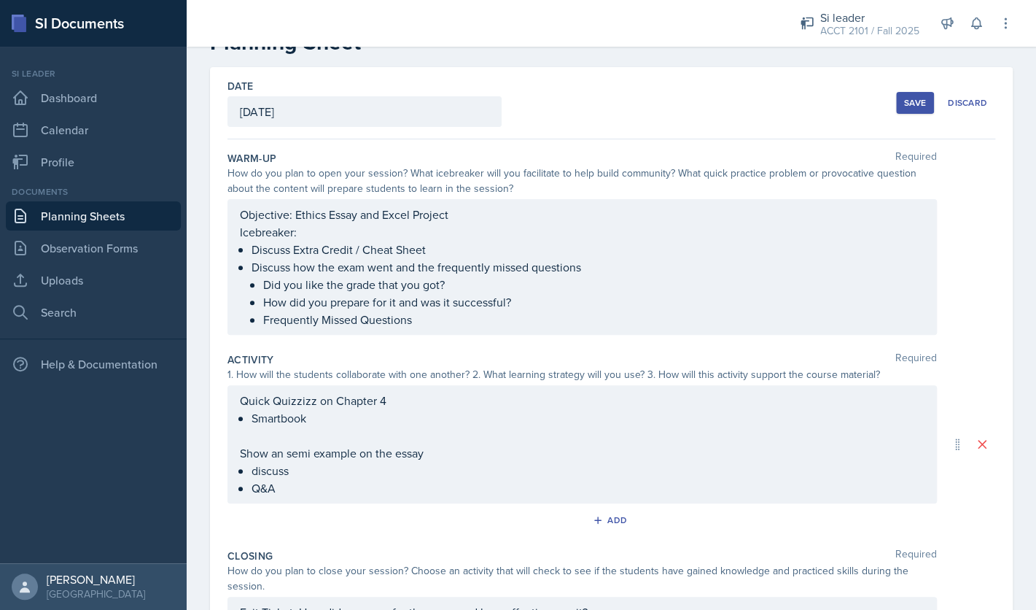
click at [386, 421] on div "Quick Quizzizz on Chapter 4 Smartbook Show an semi example on the essay discuss…" at bounding box center [582, 444] width 685 height 105
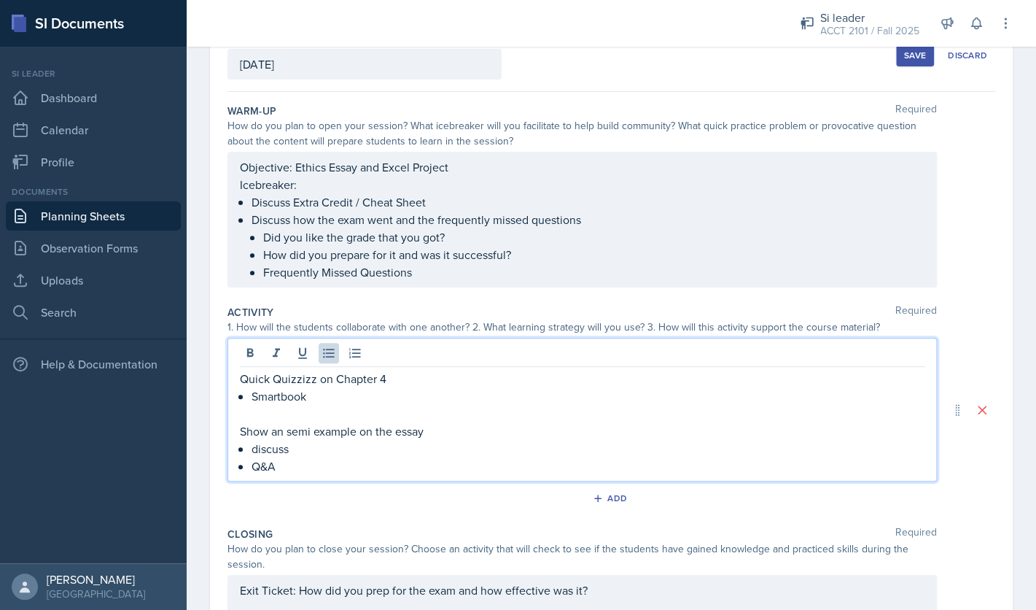
scroll to position [98, 0]
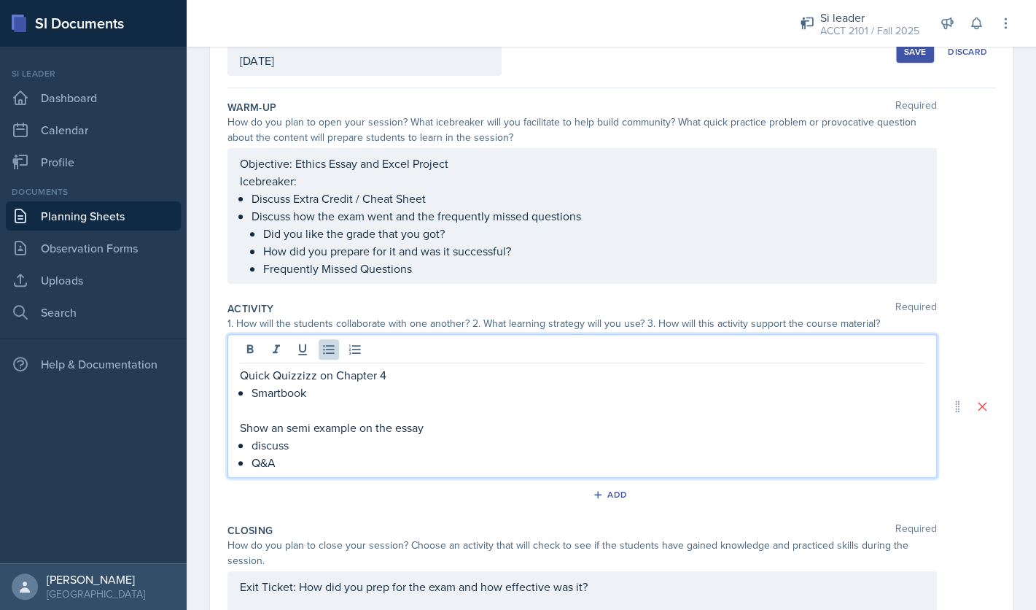
click at [296, 381] on p "Quick Quizzizz on Chapter 4" at bounding box center [582, 375] width 685 height 18
click at [358, 397] on p "Smartbook" at bounding box center [588, 393] width 673 height 18
click at [252, 394] on li "Smartbook" at bounding box center [588, 393] width 673 height 18
click at [252, 395] on li "Smartbook" at bounding box center [588, 393] width 673 height 18
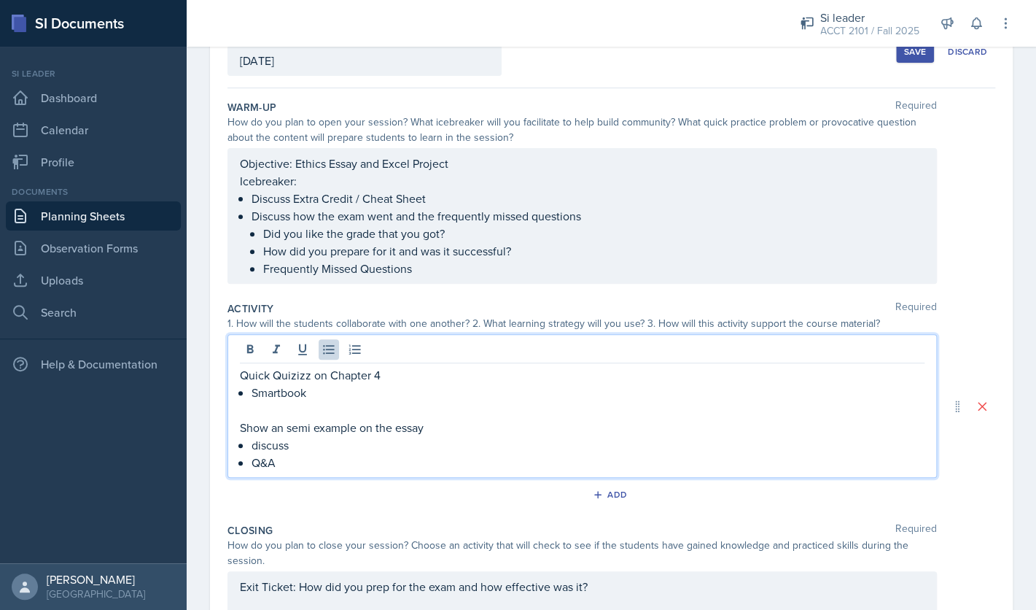
click at [255, 396] on p "Smartbook" at bounding box center [588, 393] width 673 height 18
click at [341, 391] on p "Use Smartbook" at bounding box center [588, 393] width 673 height 18
click at [276, 394] on p "Use Smartbook questions and" at bounding box center [588, 393] width 673 height 18
click at [499, 390] on p "Use and talk about Smartbook questions and" at bounding box center [588, 393] width 673 height 18
click at [407, 395] on p "Use and talk about Smartbook questions for Quizizz Questions" at bounding box center [588, 393] width 673 height 18
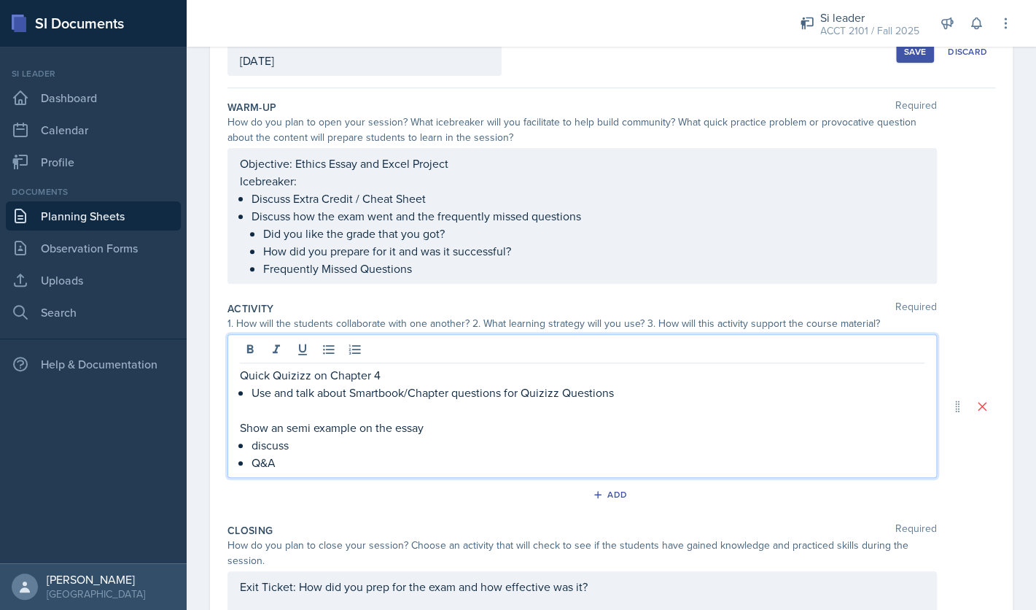
click at [443, 431] on p "Show an semi example on the essay" at bounding box center [582, 428] width 685 height 18
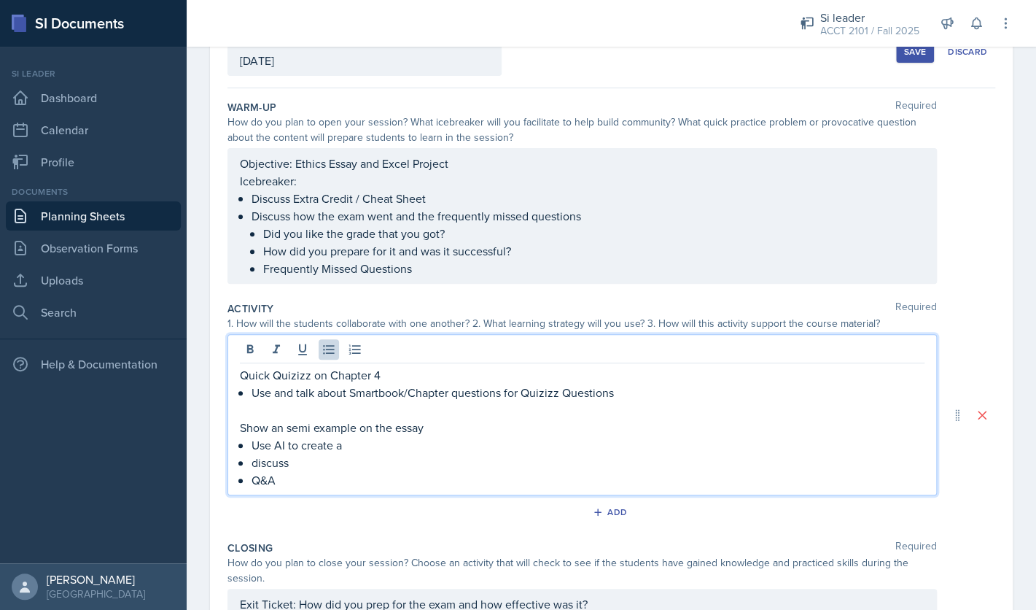
click at [303, 448] on p "Use AI to create a" at bounding box center [588, 445] width 673 height 18
click at [376, 448] on p "Use AI to help create a" at bounding box center [588, 445] width 673 height 18
click at [349, 463] on p "discuss" at bounding box center [588, 463] width 673 height 18
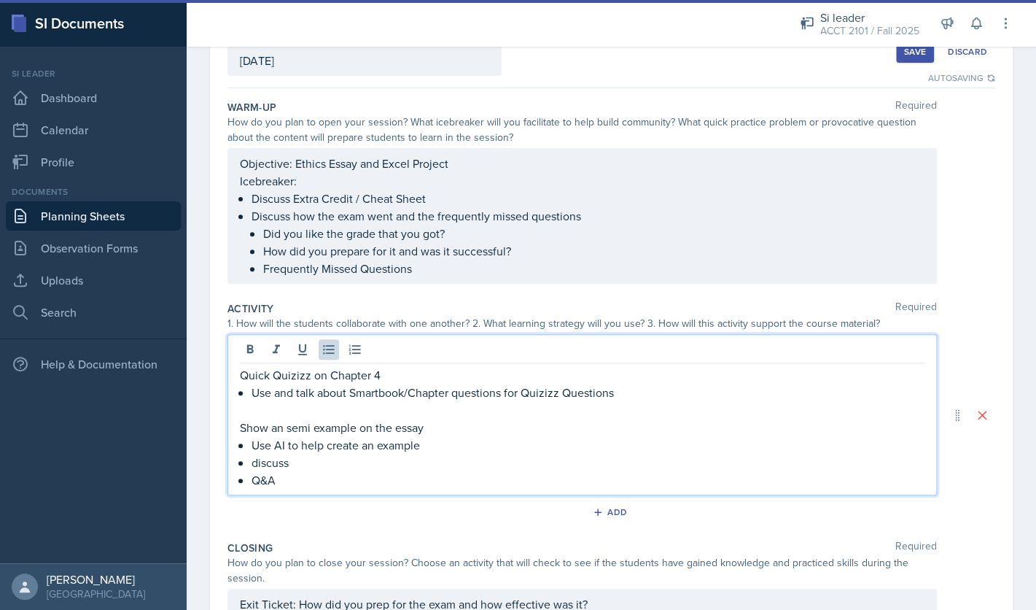
click at [314, 428] on p "Show an semi example on the essay" at bounding box center [582, 428] width 685 height 18
click at [318, 464] on p "discuss" at bounding box center [588, 463] width 673 height 18
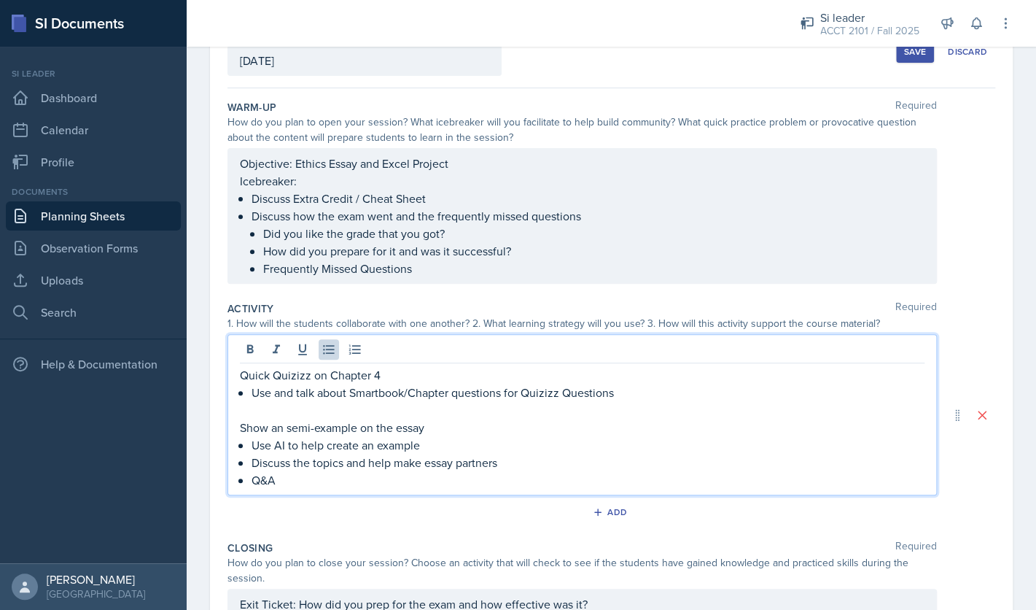
click at [309, 486] on p "Q&A" at bounding box center [588, 480] width 673 height 18
click at [505, 464] on p "Discuss the topics and help make essay partners" at bounding box center [588, 463] width 673 height 18
click at [501, 482] on p "Q&A" at bounding box center [588, 480] width 673 height 18
click at [502, 466] on p "Discuss the topics and help make essay partners (email professor first)" at bounding box center [588, 463] width 673 height 18
click at [606, 466] on p "Discuss the topics and help make essay partners (email professor first)" at bounding box center [588, 463] width 673 height 18
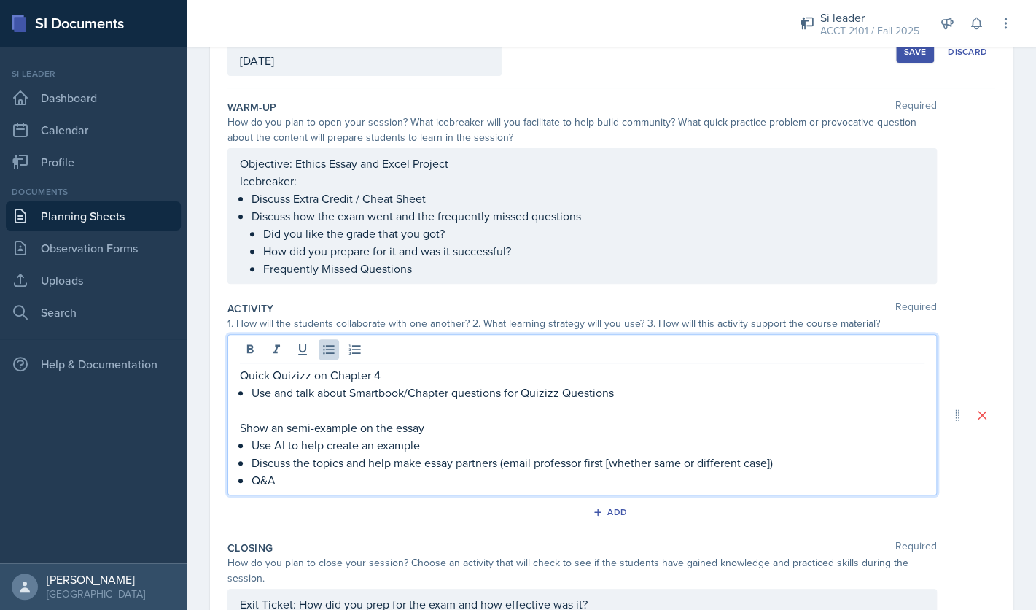
click at [561, 483] on p "Q&A" at bounding box center [588, 480] width 673 height 18
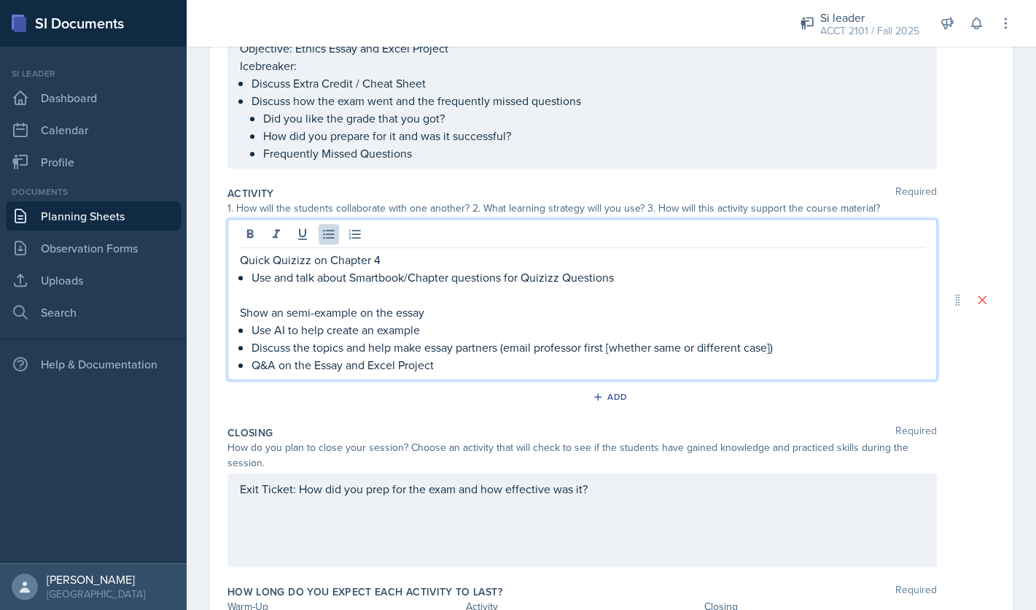
scroll to position [244, 0]
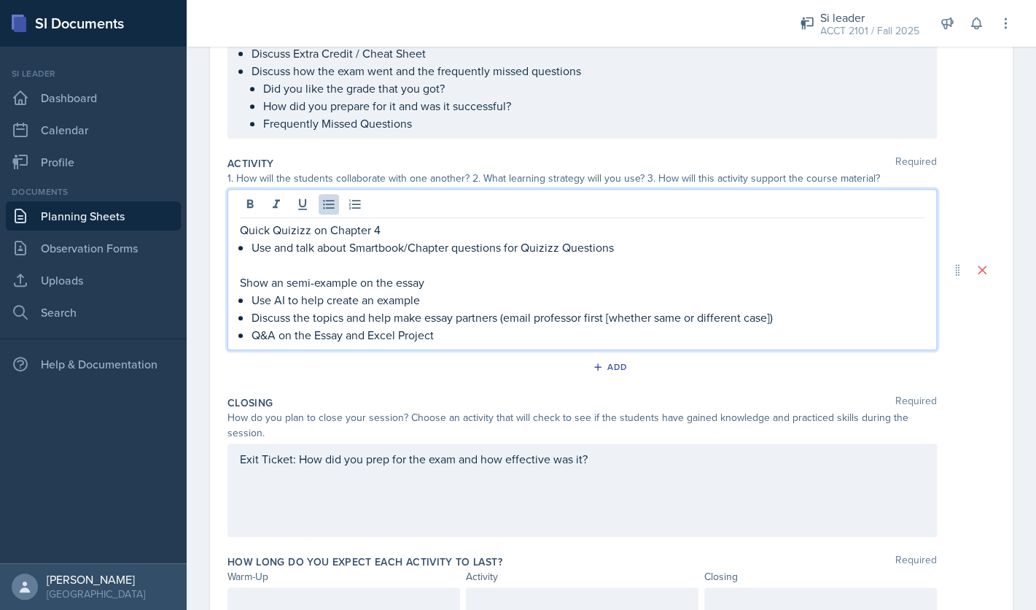
click at [618, 459] on div "Exit Ticket: How did you prep for the exam and how effective was it?" at bounding box center [582, 489] width 709 height 93
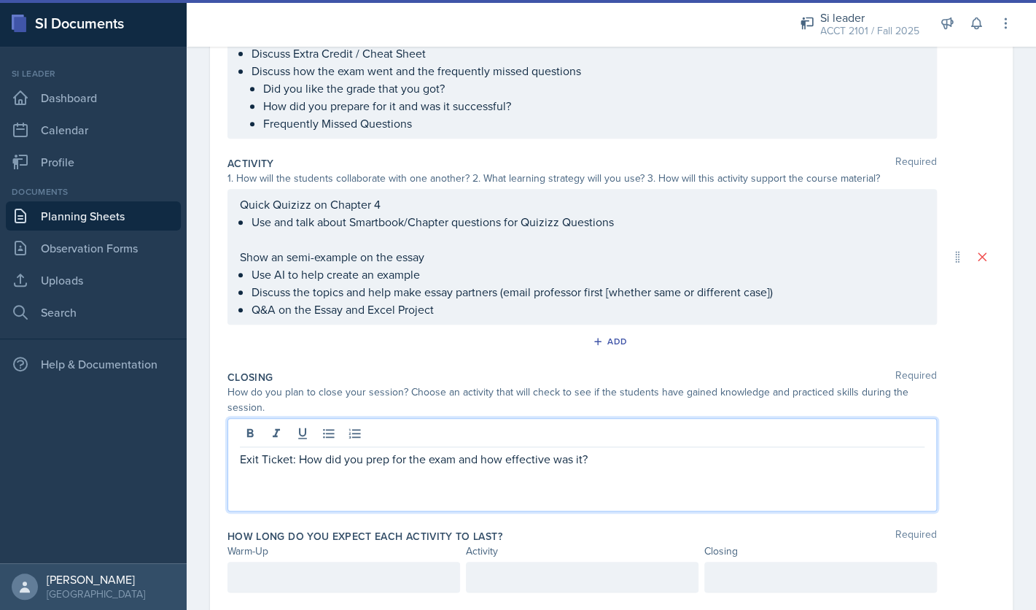
click at [749, 578] on div at bounding box center [820, 576] width 233 height 31
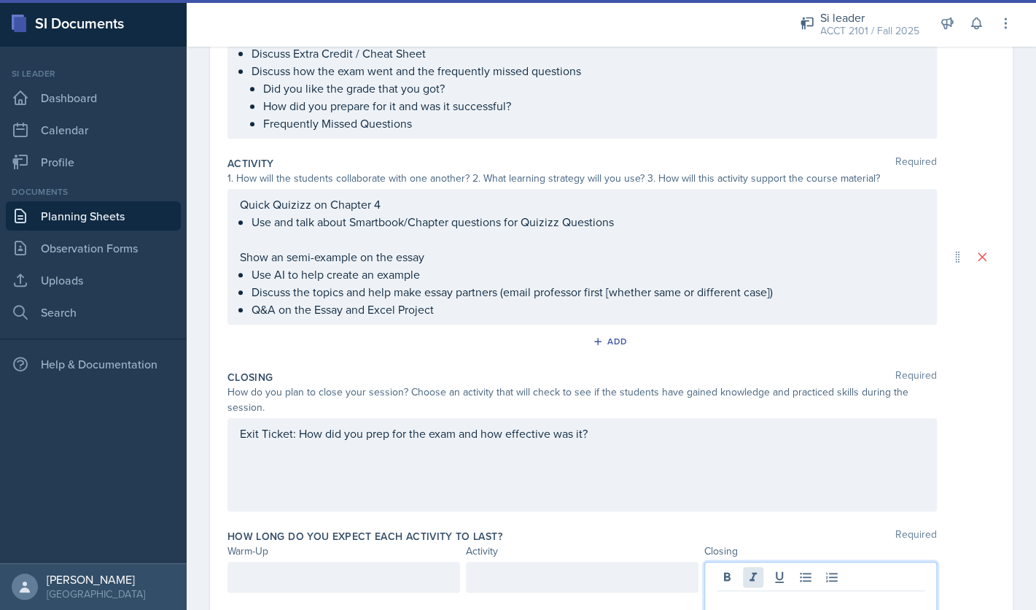
scroll to position [248, 0]
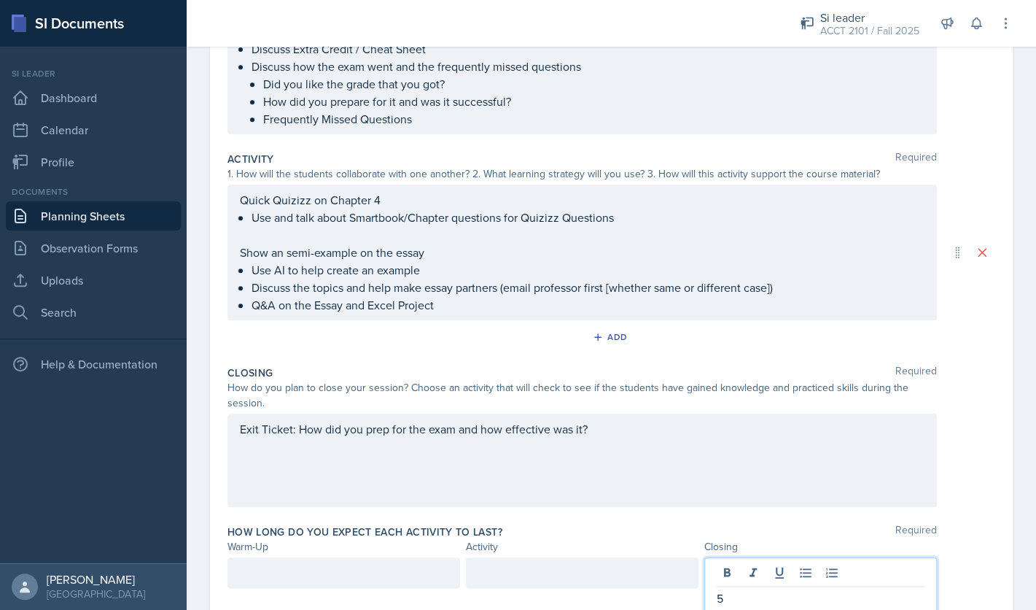
click at [528, 574] on div at bounding box center [582, 572] width 233 height 31
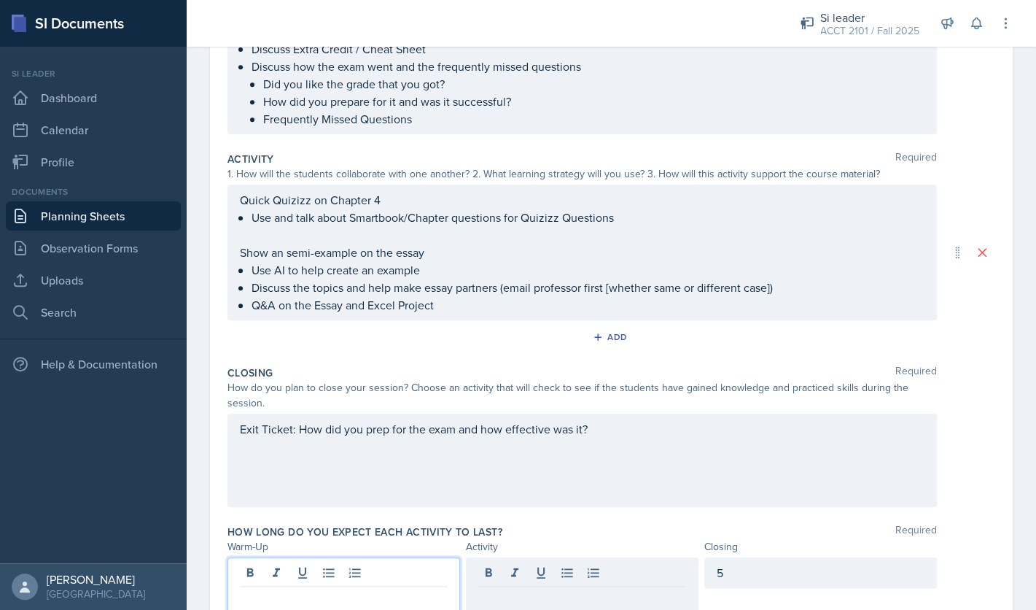
click at [394, 573] on div at bounding box center [344, 585] width 233 height 56
click at [548, 572] on div at bounding box center [582, 572] width 233 height 31
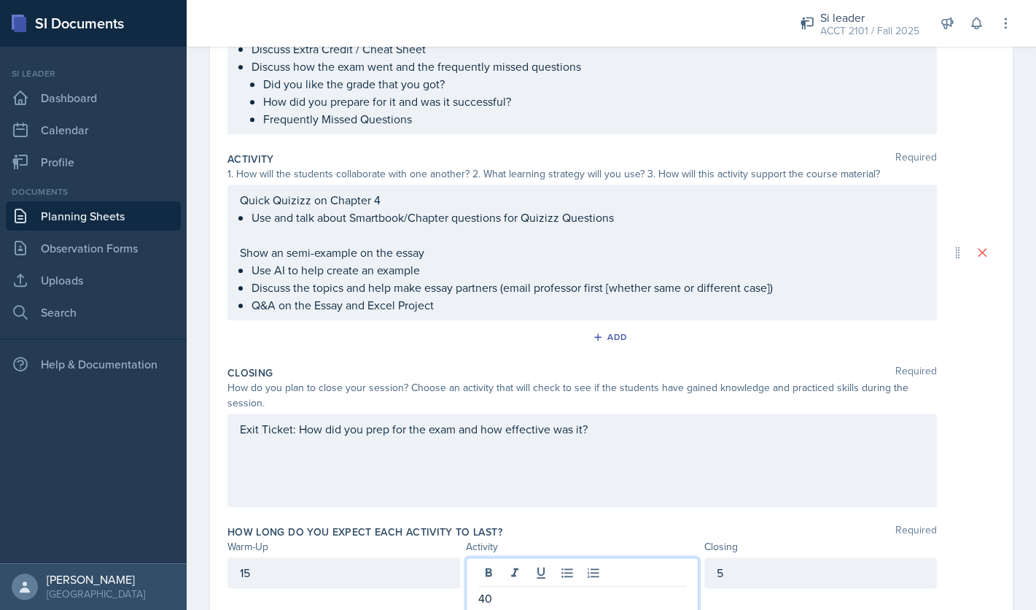
click at [978, 430] on div "Exit Ticket: How did you prep for the exam and how effective was it?" at bounding box center [612, 459] width 768 height 93
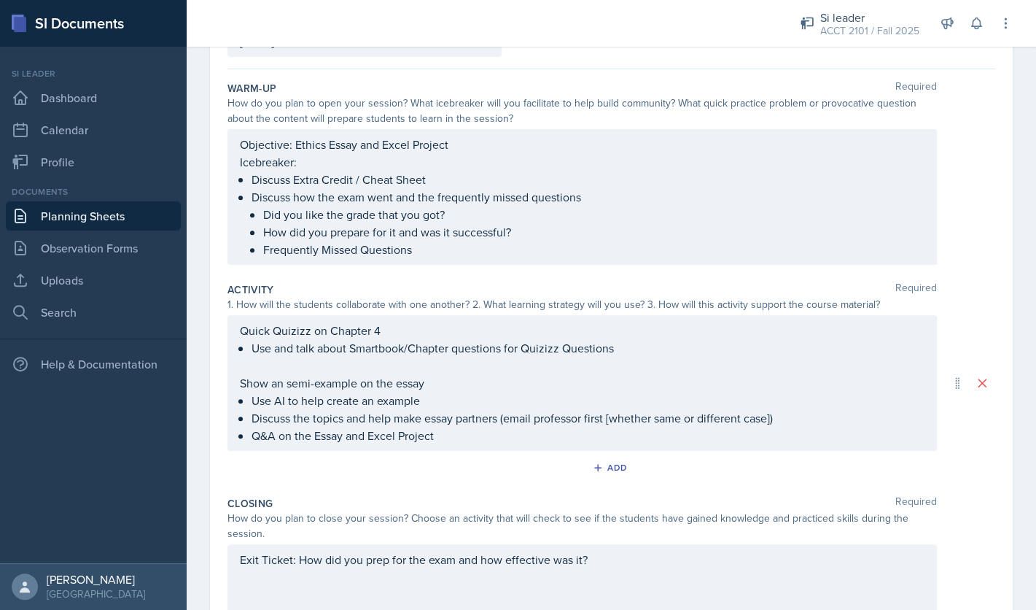
scroll to position [0, 0]
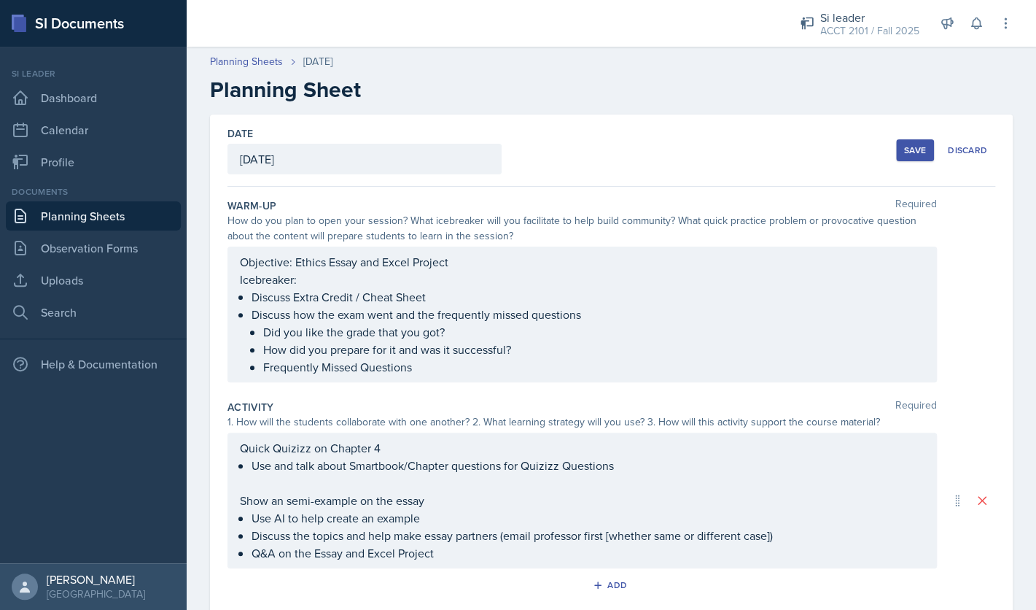
click at [917, 147] on div "Save" at bounding box center [915, 150] width 22 height 12
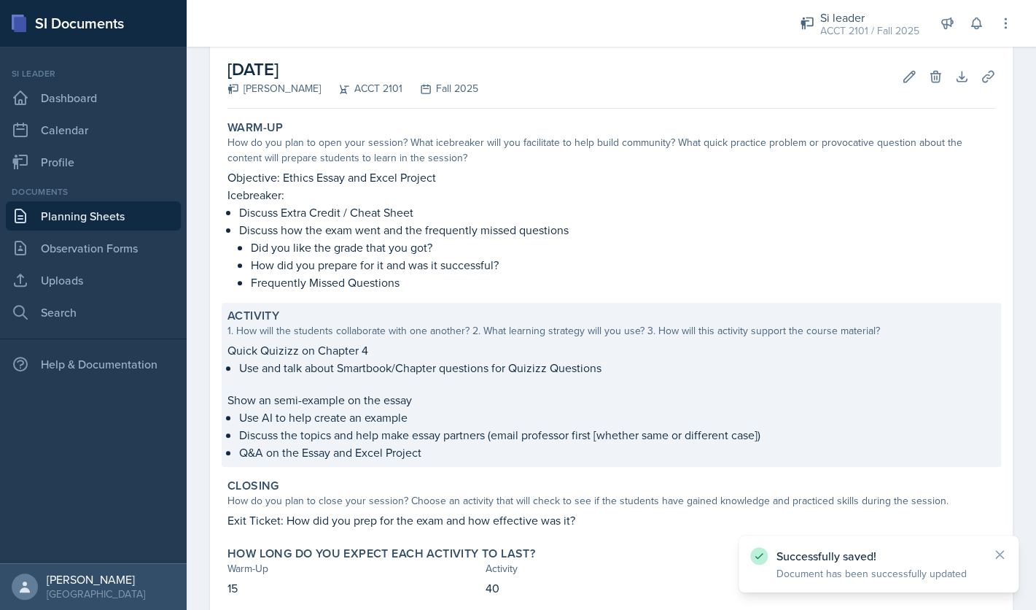
scroll to position [158, 0]
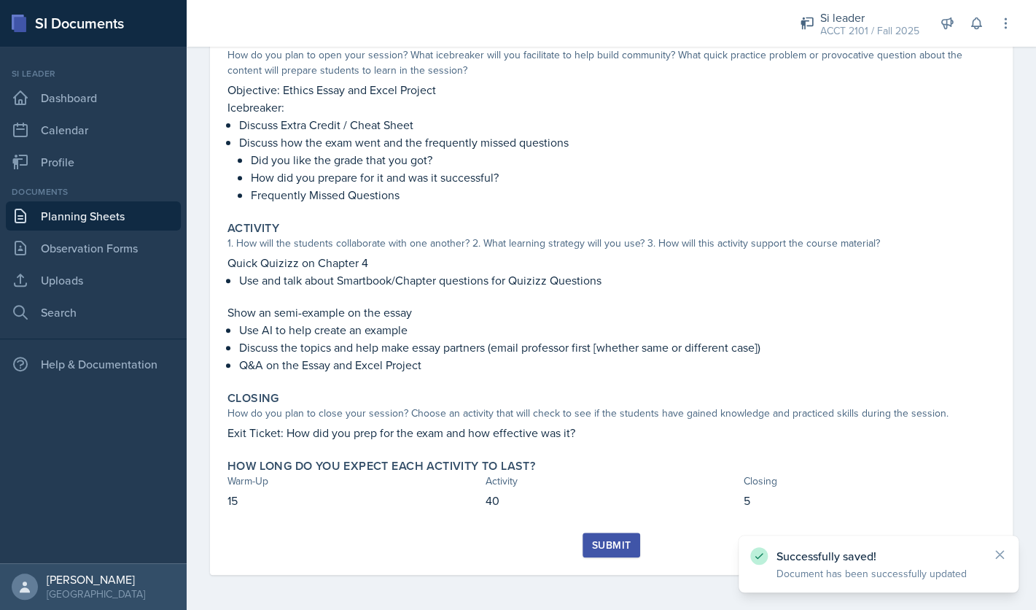
click at [611, 544] on div "Submit" at bounding box center [611, 545] width 39 height 12
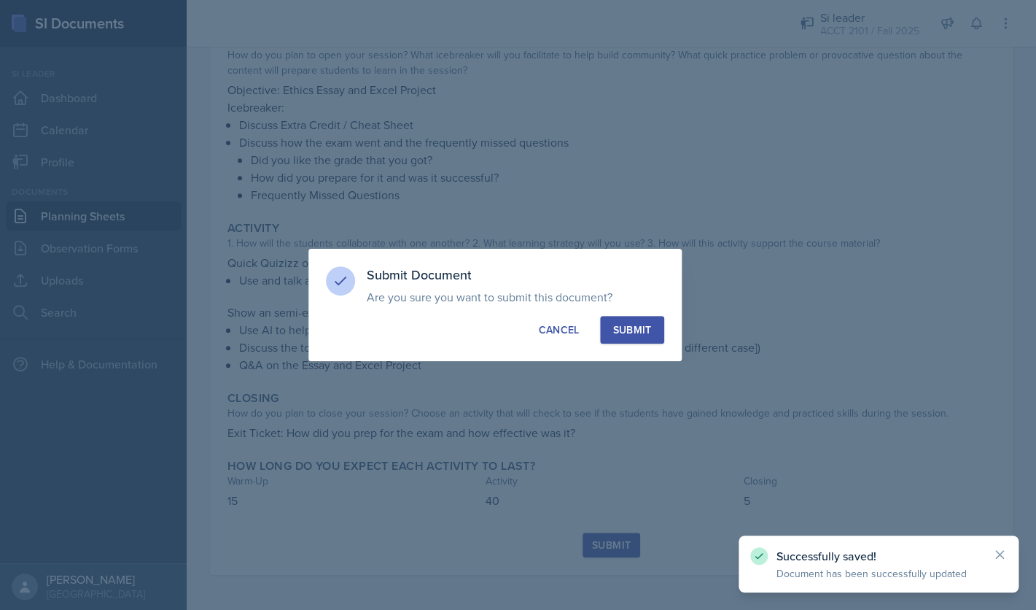
click at [641, 327] on div "Submit" at bounding box center [632, 329] width 39 height 15
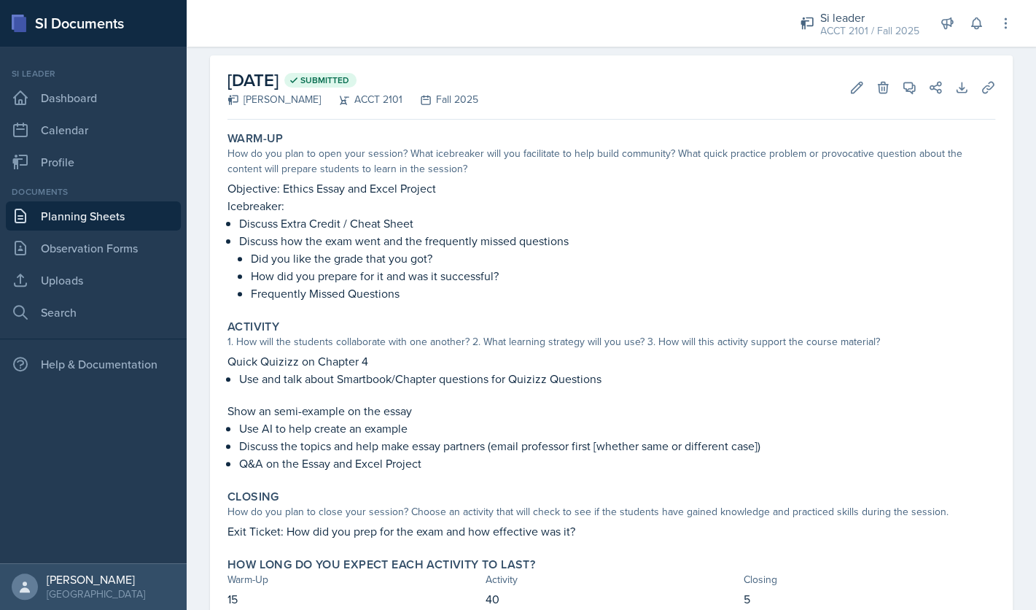
scroll to position [0, 0]
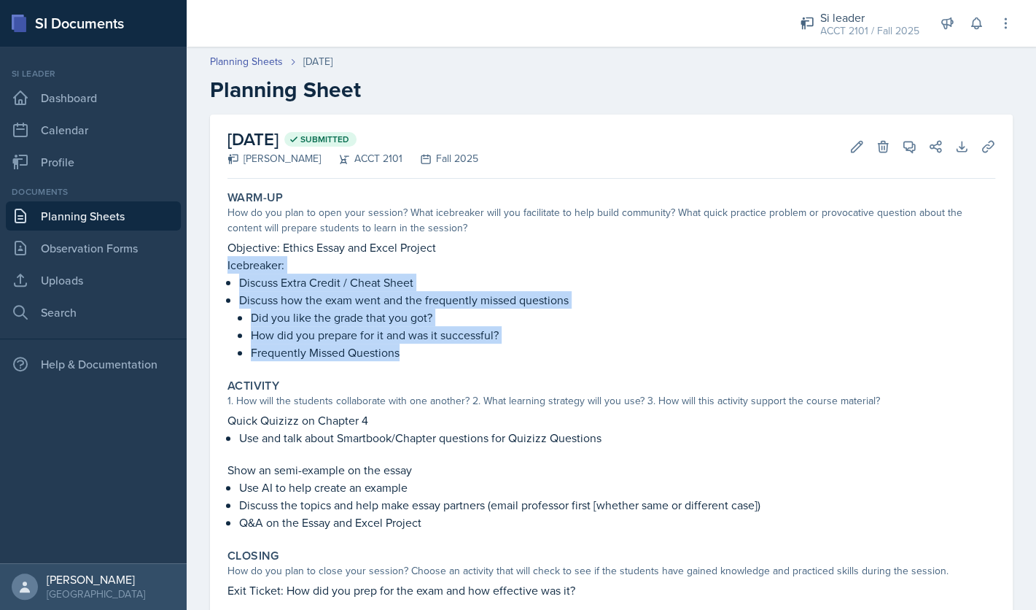
drag, startPoint x: 405, startPoint y: 352, endPoint x: 228, endPoint y: 268, distance: 195.7
click at [228, 268] on div "Objective: Ethics Essay and Excel Project Icebreaker: Discuss Extra Credit / Ch…" at bounding box center [612, 299] width 768 height 123
copy div "Icebreaker: Discuss Extra Credit / Cheat Sheet Discuss how the exam went and th…"
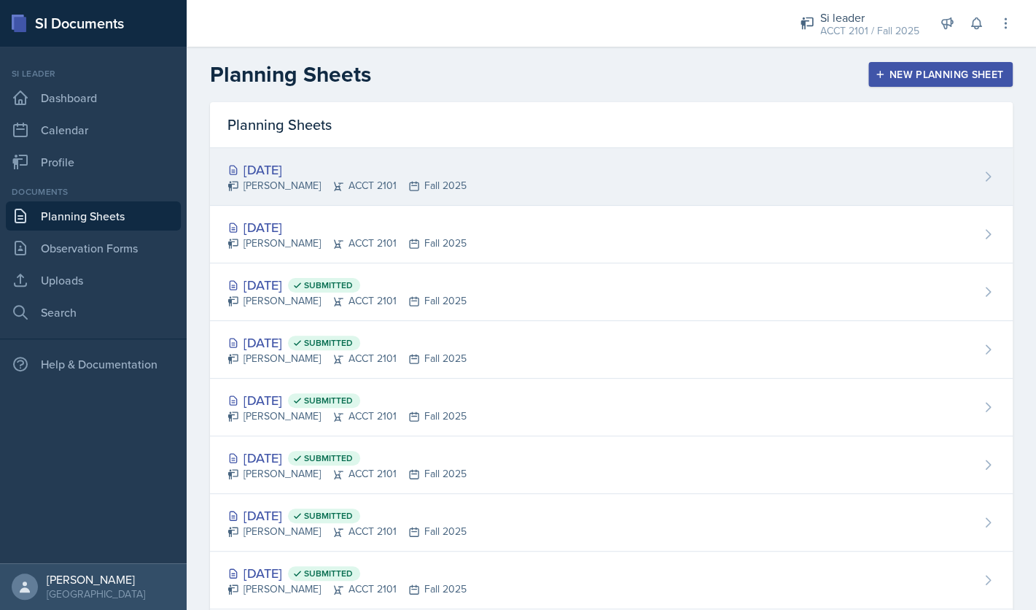
click at [322, 173] on div "[DATE]" at bounding box center [347, 170] width 239 height 20
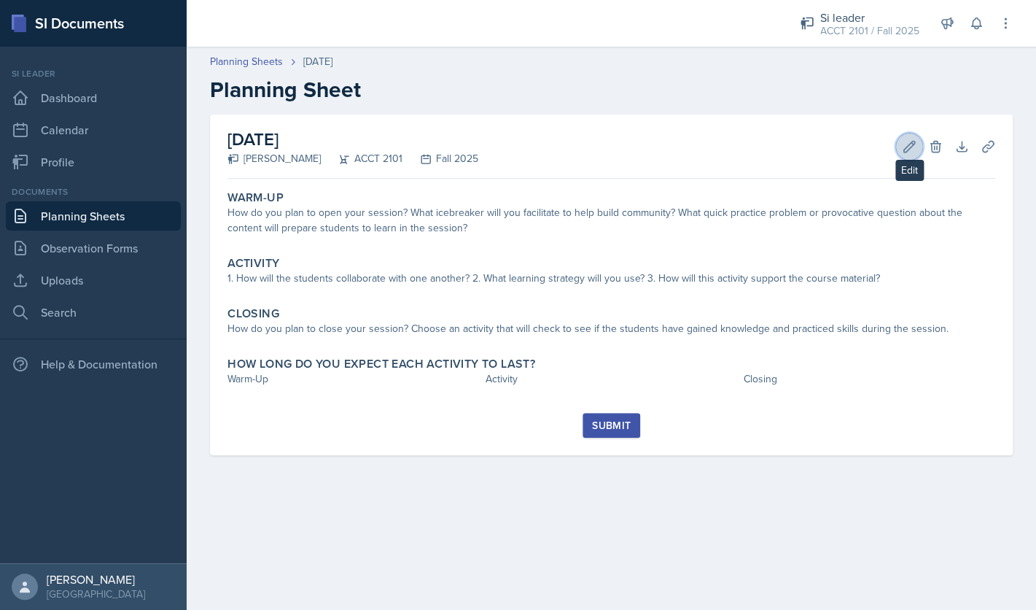
click at [909, 155] on button "Edit" at bounding box center [909, 146] width 26 height 26
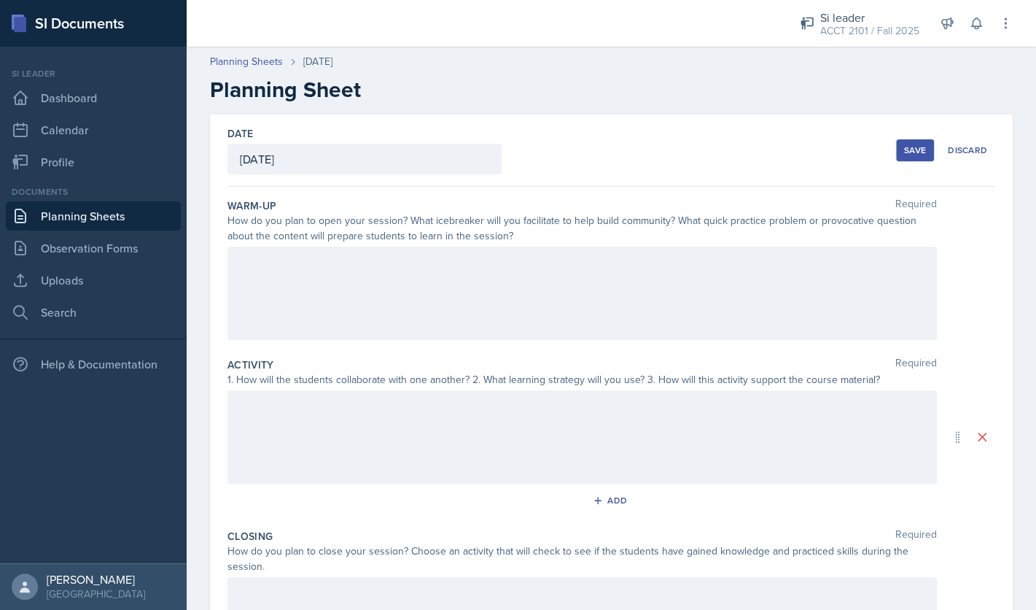
click at [809, 280] on div at bounding box center [582, 292] width 709 height 93
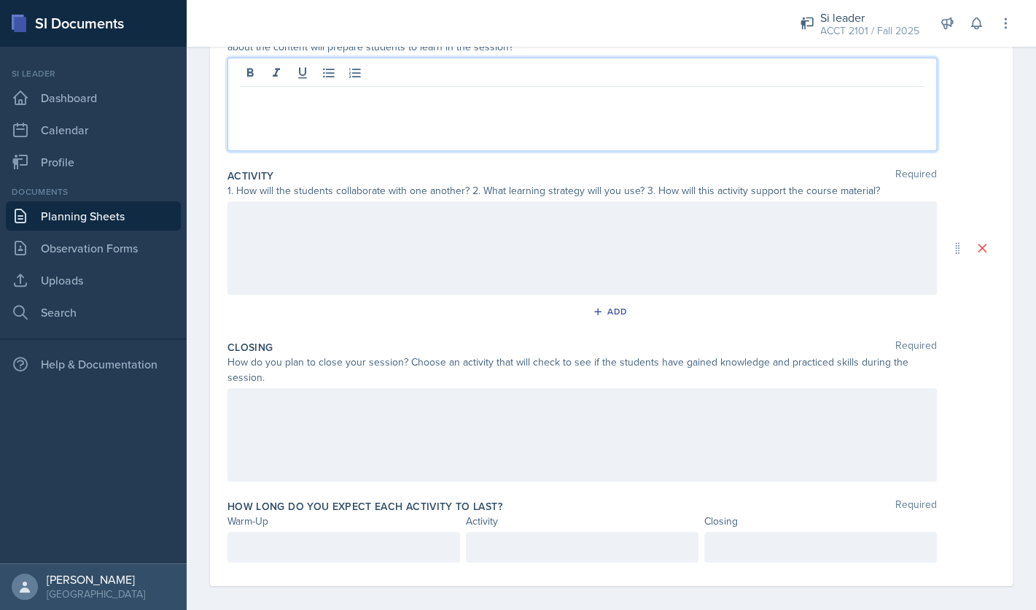
scroll to position [191, 0]
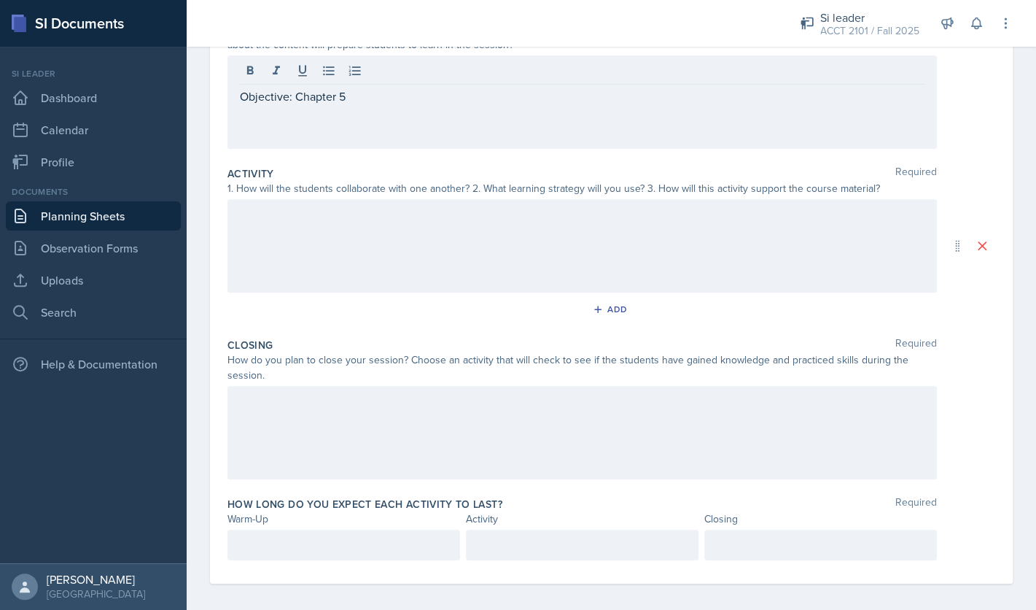
click at [669, 258] on div at bounding box center [582, 245] width 709 height 93
click at [604, 421] on div at bounding box center [582, 432] width 709 height 93
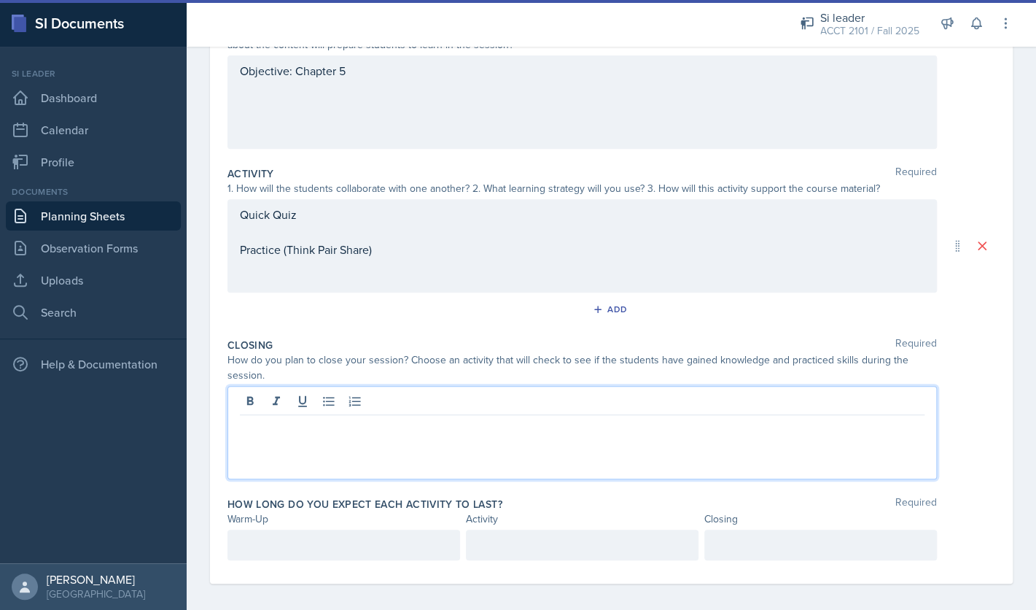
click at [474, 137] on div "Objective: Chapter 5" at bounding box center [582, 101] width 709 height 93
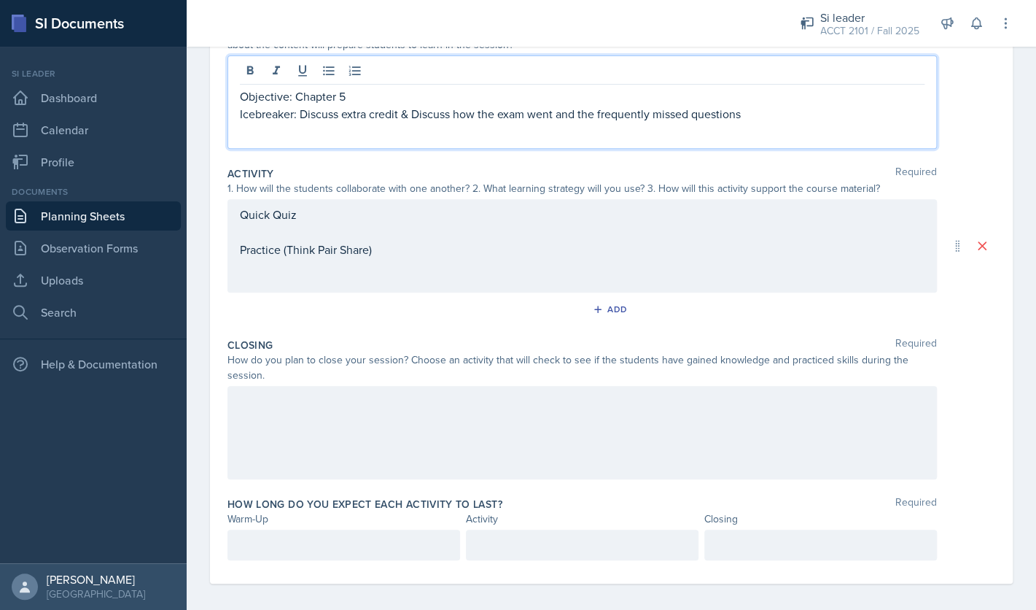
click at [409, 440] on div at bounding box center [582, 432] width 709 height 93
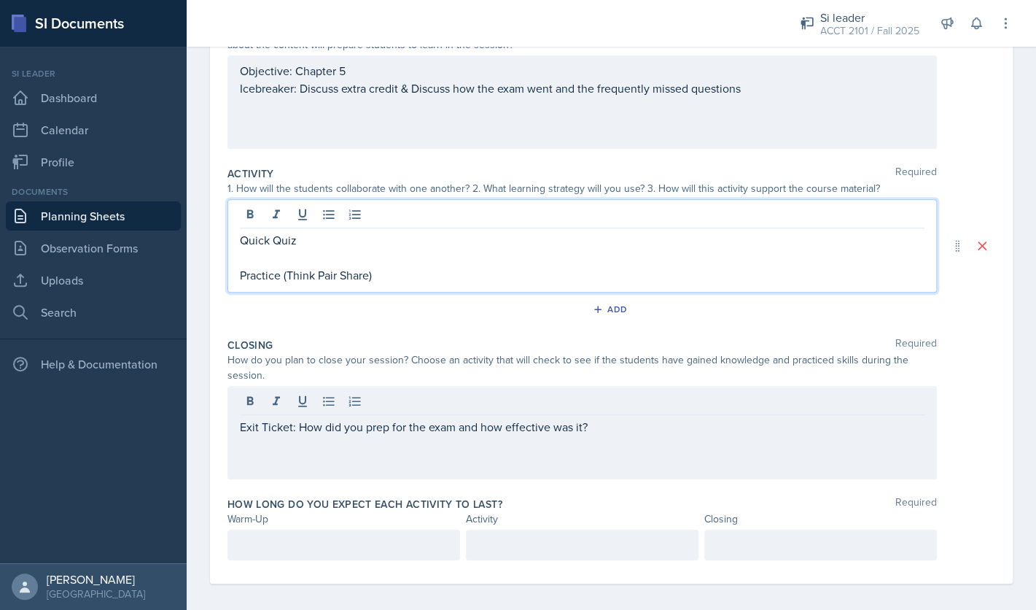
click at [551, 230] on div "Quick Quiz Practice (Think Pair Share)" at bounding box center [582, 245] width 709 height 93
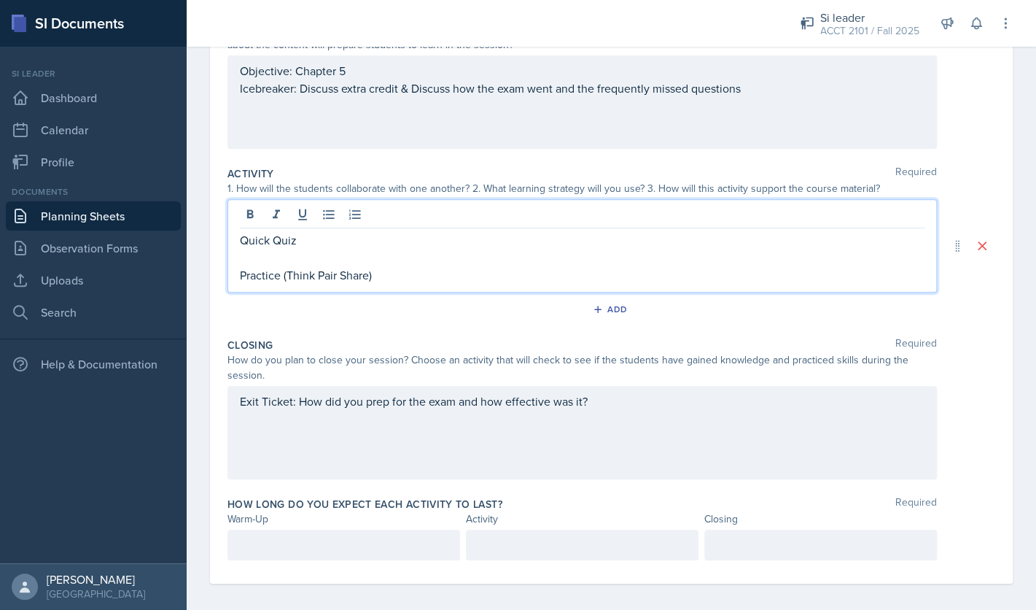
click at [516, 238] on p "Quick Quiz" at bounding box center [582, 240] width 685 height 18
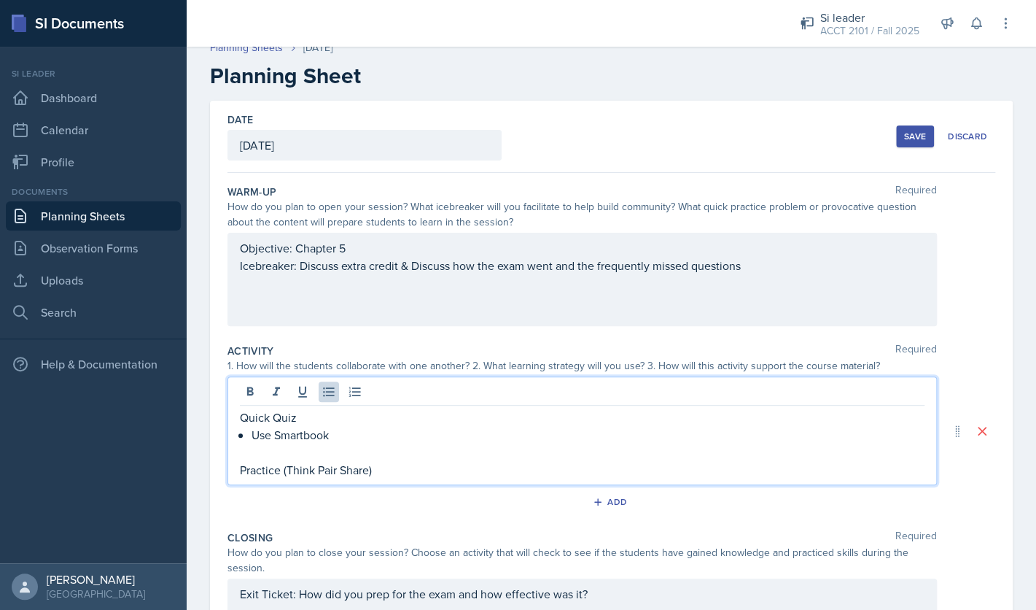
scroll to position [0, 0]
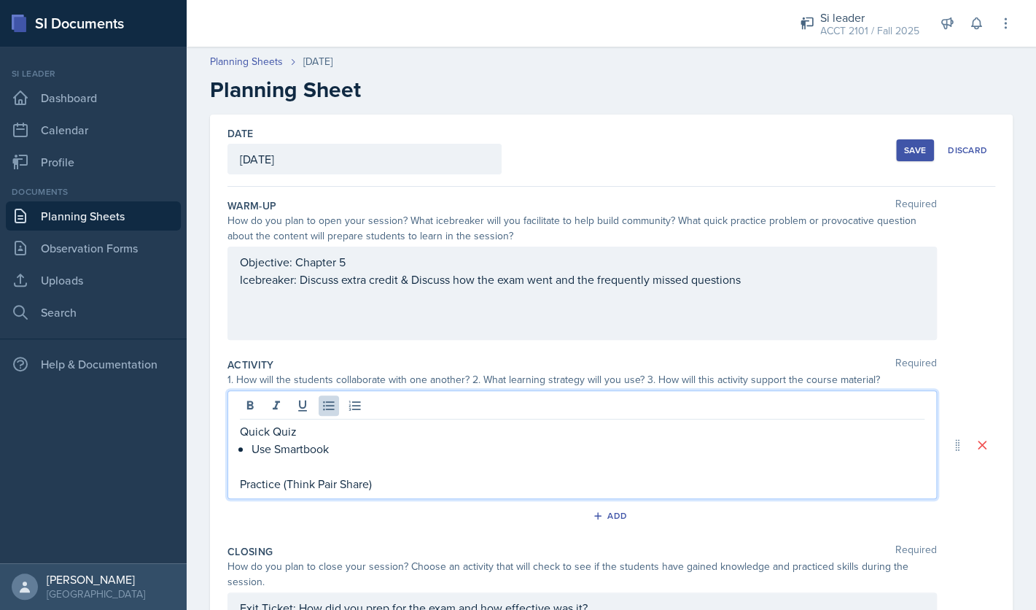
click at [905, 155] on div "Save" at bounding box center [915, 150] width 22 height 12
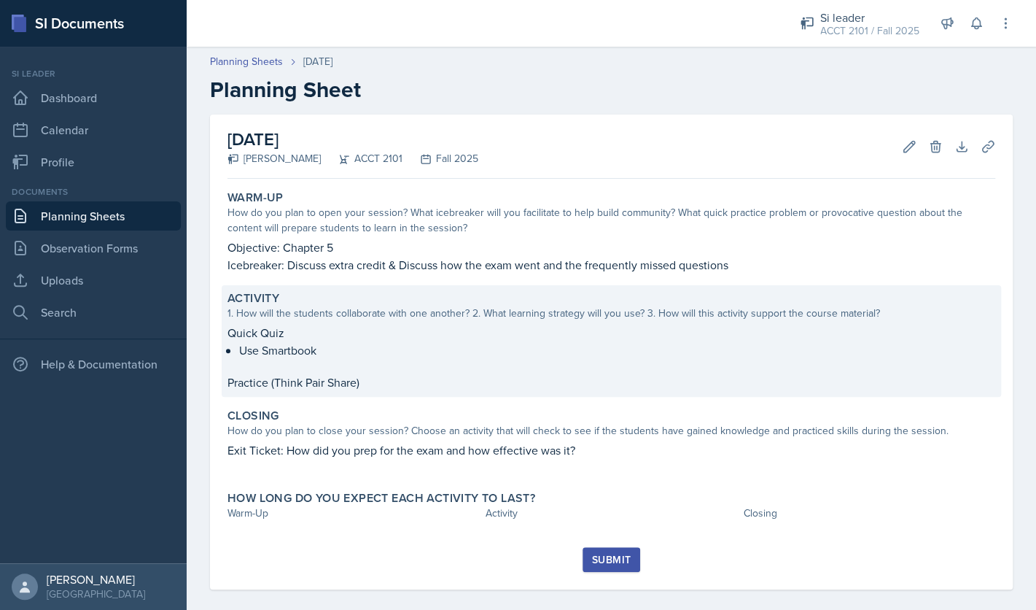
click at [308, 335] on p "Quick Quiz" at bounding box center [612, 333] width 768 height 18
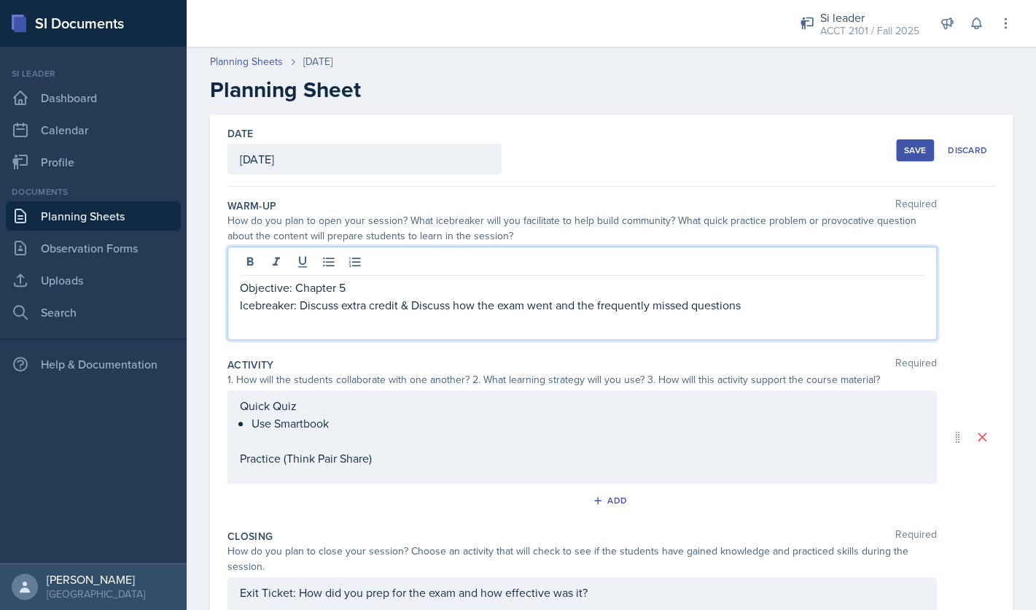
click at [783, 271] on div "Objective: Chapter 5 Icebreaker: Discuss extra credit & Discuss how the exam we…" at bounding box center [582, 292] width 709 height 93
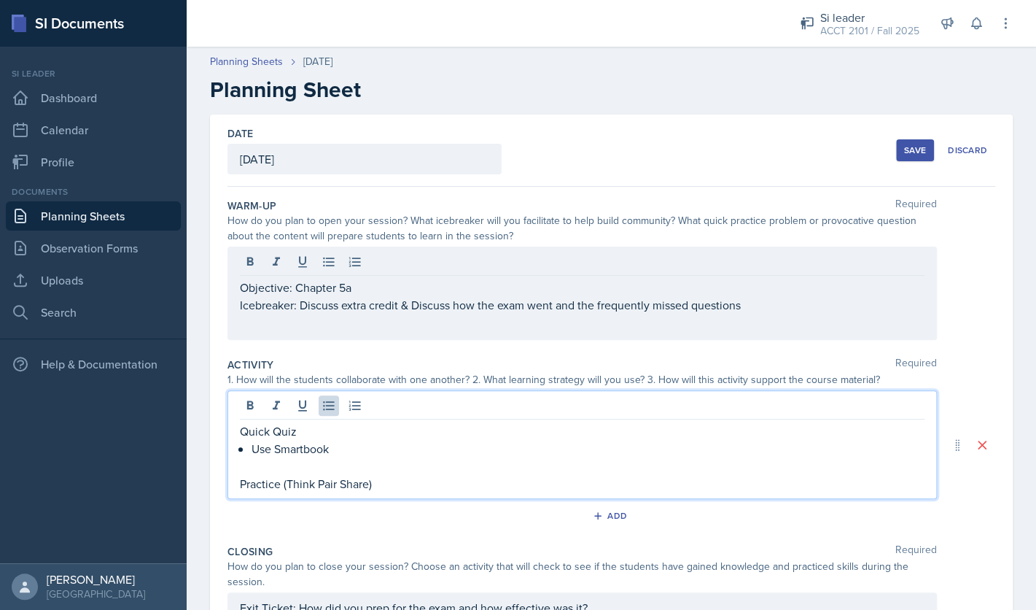
click at [357, 422] on div "Quick Quiz Use Smartbook Practice (Think Pair Share)" at bounding box center [582, 444] width 709 height 109
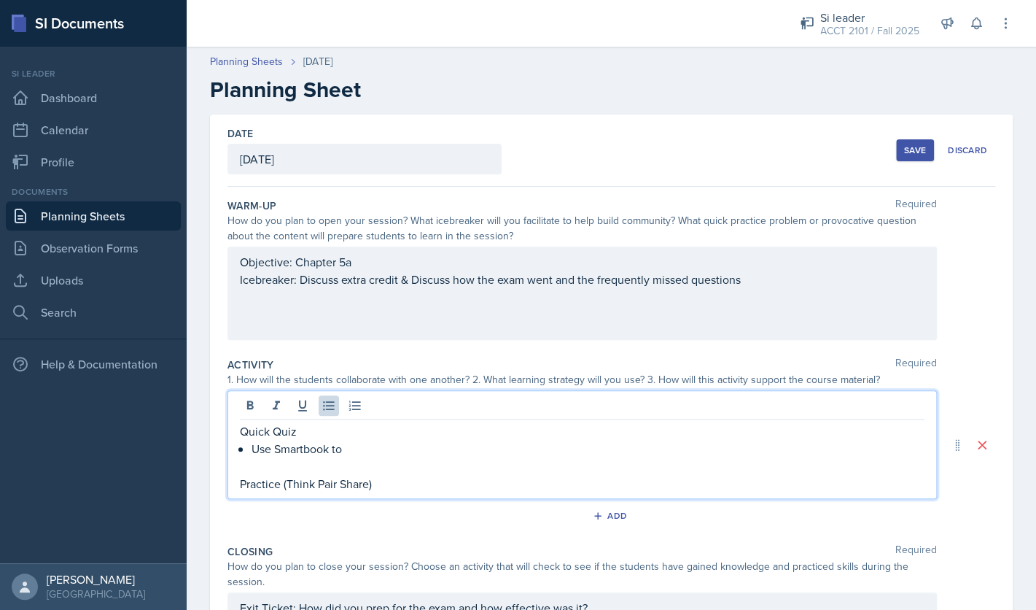
click at [299, 430] on p "Quick Quiz" at bounding box center [582, 431] width 685 height 18
click at [357, 452] on p "Use Smartbook to" at bounding box center [588, 449] width 673 height 18
click at [329, 446] on p "Use Smartbook to come up with" at bounding box center [588, 449] width 673 height 18
click at [531, 449] on p "Use Smartbook/Chapter question to come up with" at bounding box center [588, 449] width 673 height 18
click at [454, 483] on p "Practice (Think Pair Share)" at bounding box center [582, 484] width 685 height 18
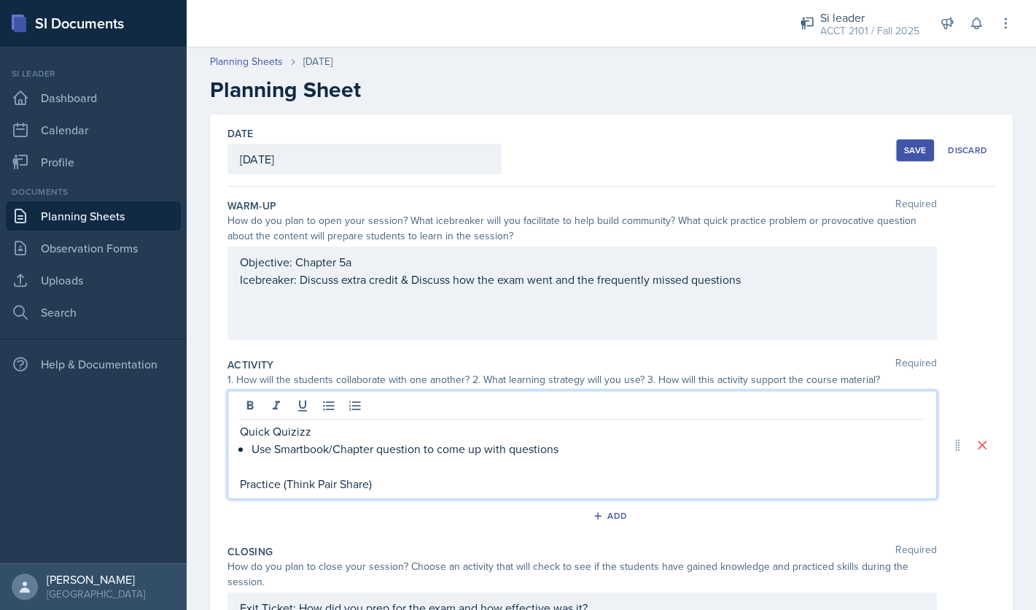
click at [316, 485] on p "Practice (Think Pair Share)" at bounding box center [582, 484] width 685 height 18
click at [392, 494] on div "Quick Quizizz Use Smartbook/Chapter question to come up with questions Practice…" at bounding box center [582, 444] width 709 height 109
click at [395, 484] on p "Practice (Think Pair Share)" at bounding box center [582, 484] width 685 height 18
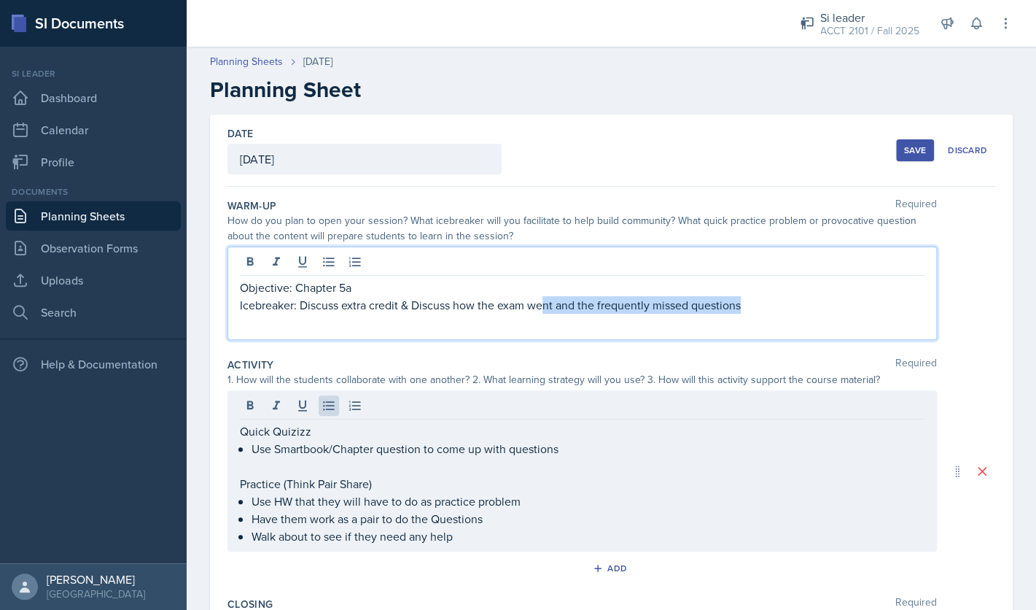
drag, startPoint x: 760, startPoint y: 281, endPoint x: 545, endPoint y: 300, distance: 215.2
click at [545, 300] on p "Icebreaker: Discuss extra credit & Discuss how the exam went and the frequently…" at bounding box center [582, 305] width 685 height 18
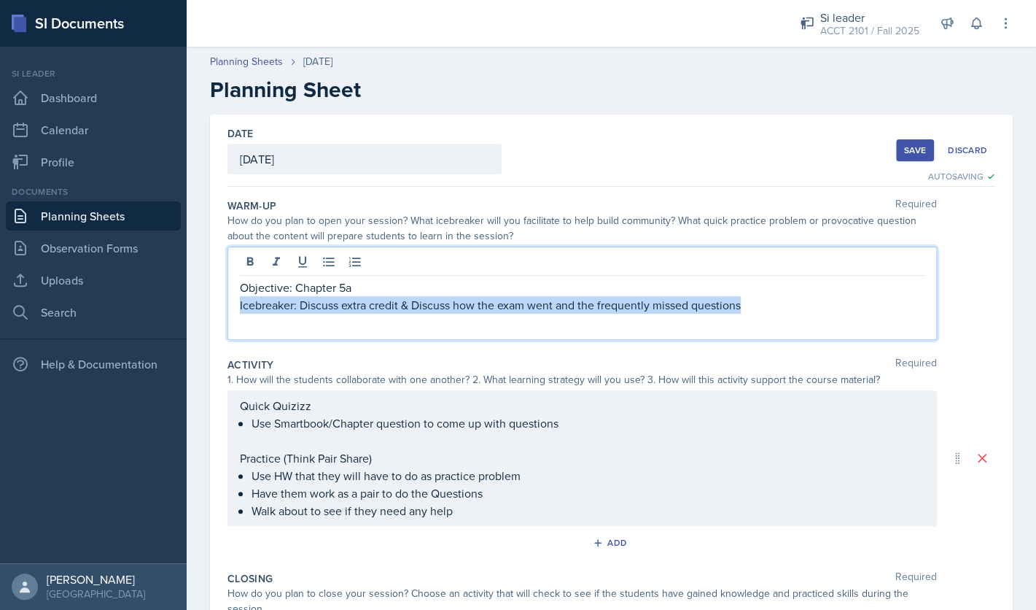
drag, startPoint x: 241, startPoint y: 308, endPoint x: 776, endPoint y: 320, distance: 535.3
click at [776, 320] on div "Objective: Chapter 5a Icebreaker: Discuss extra credit & Discuss how the exam w…" at bounding box center [582, 292] width 709 height 93
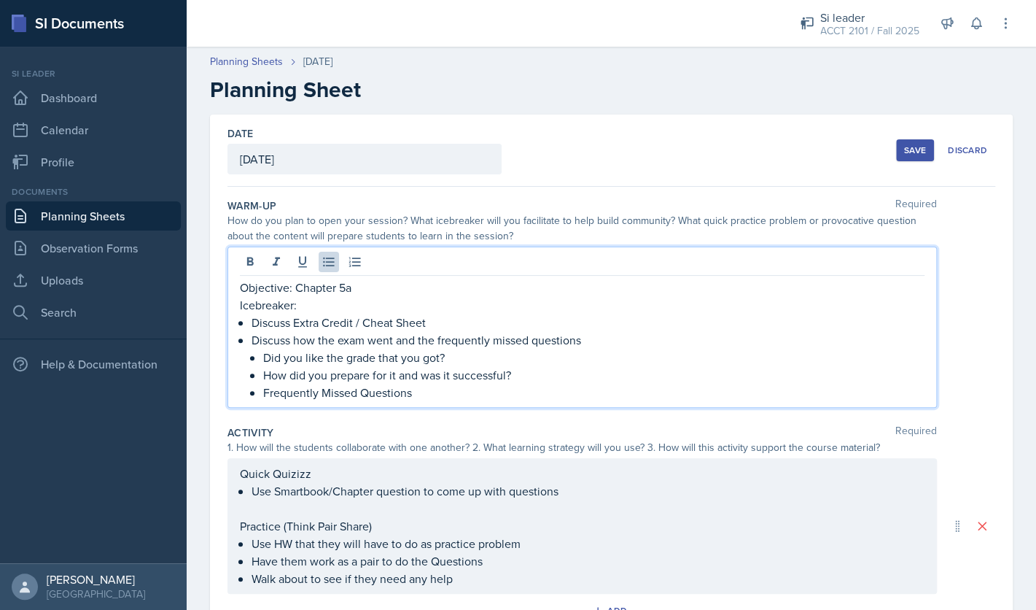
click at [439, 326] on p "Discuss Extra Credit / Cheat Sheet" at bounding box center [588, 323] width 673 height 18
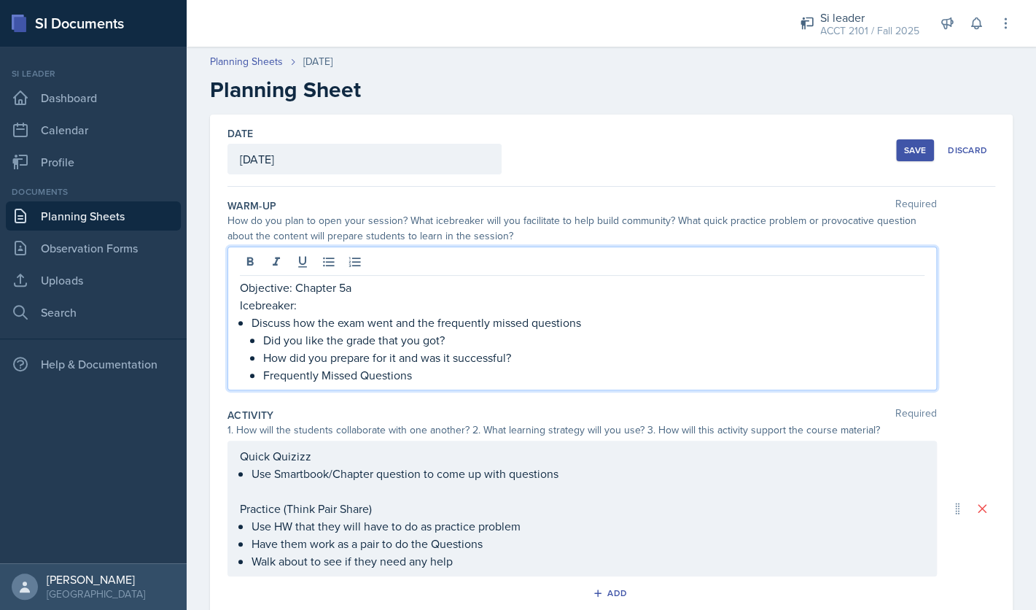
click at [509, 380] on p "Frequently Missed Questions" at bounding box center [593, 375] width 661 height 18
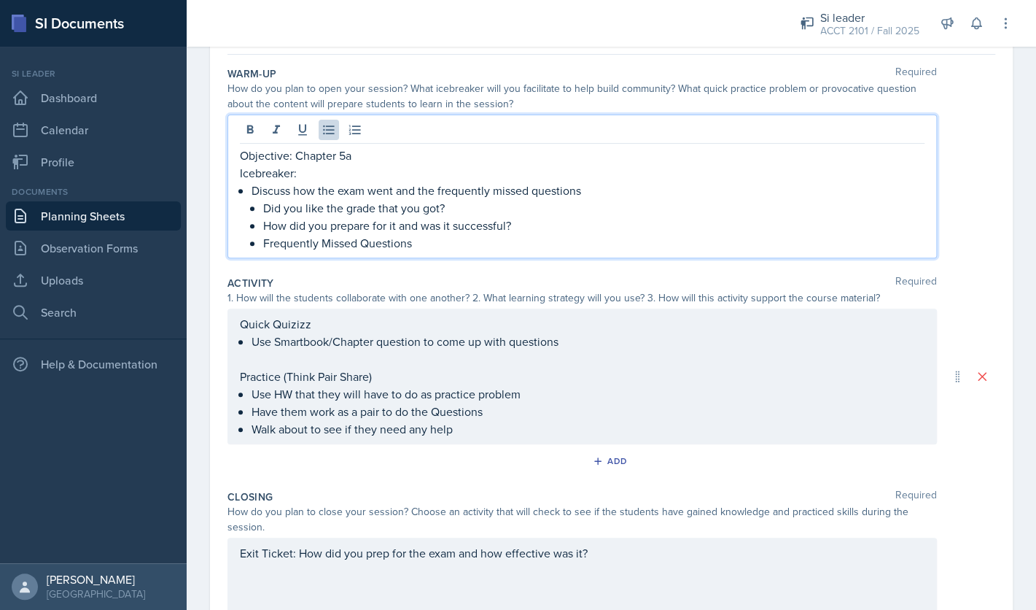
scroll to position [70, 0]
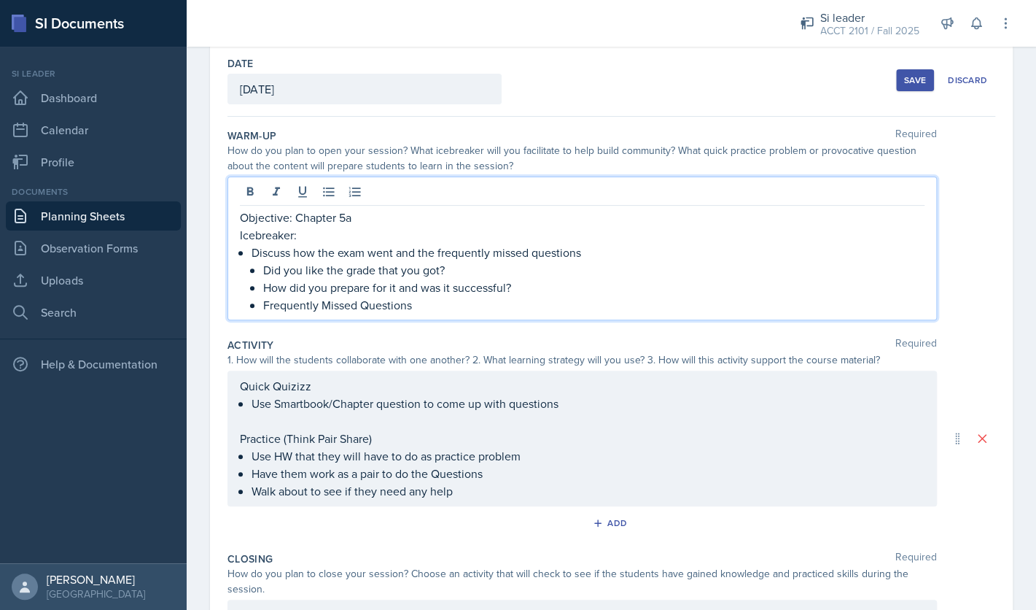
click at [368, 219] on p "Objective: Chapter 5a" at bounding box center [582, 218] width 685 height 18
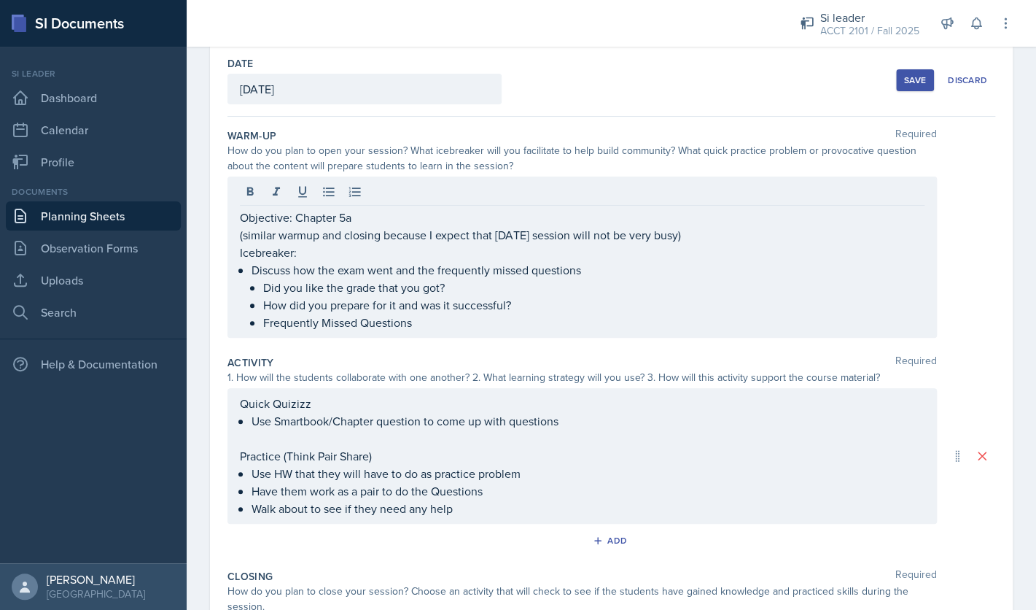
click at [910, 79] on div "Save" at bounding box center [915, 80] width 22 height 12
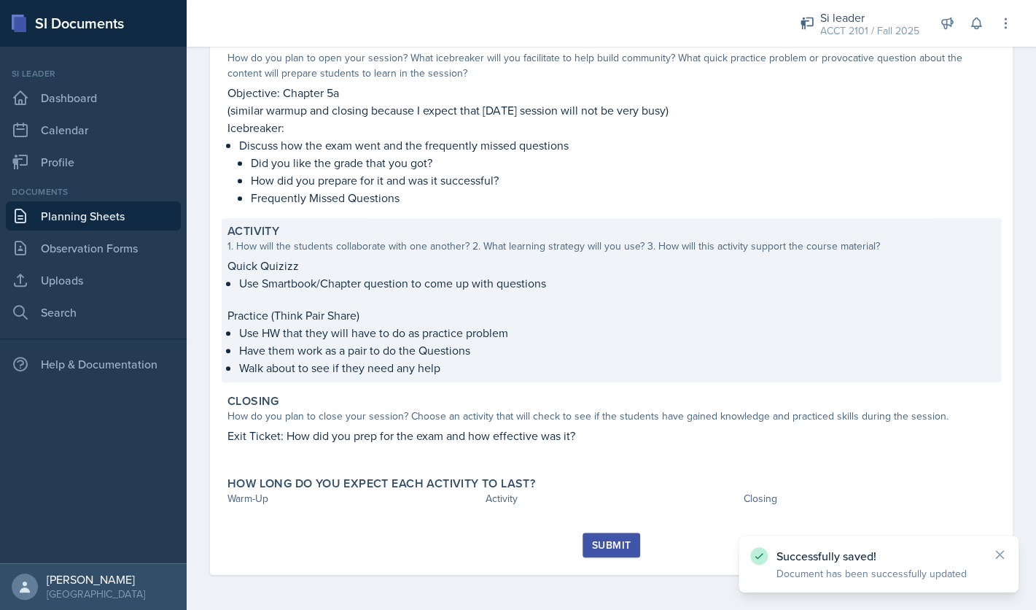
scroll to position [0, 0]
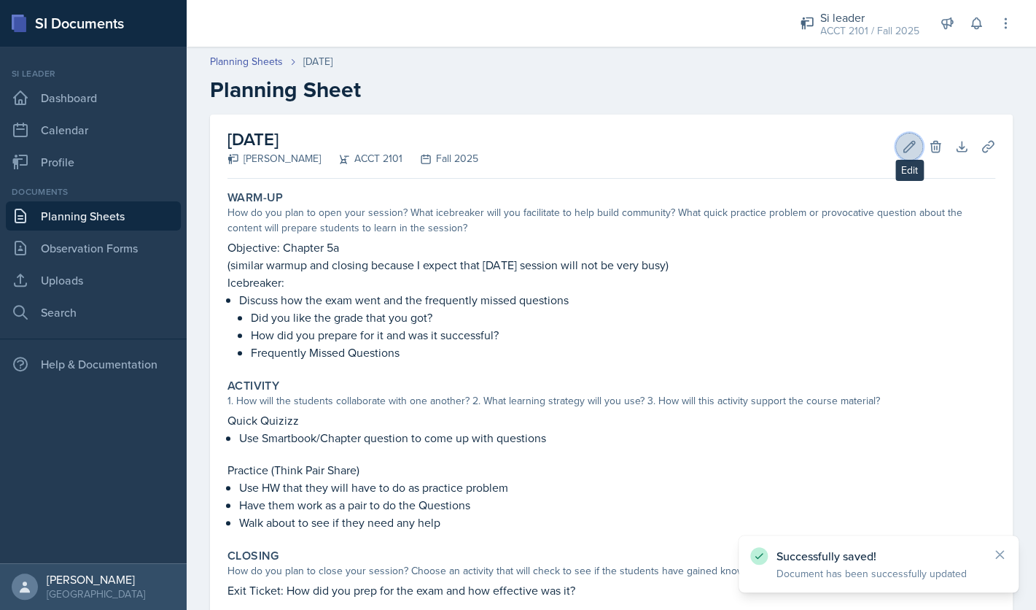
click at [910, 136] on button "Edit" at bounding box center [909, 146] width 26 height 26
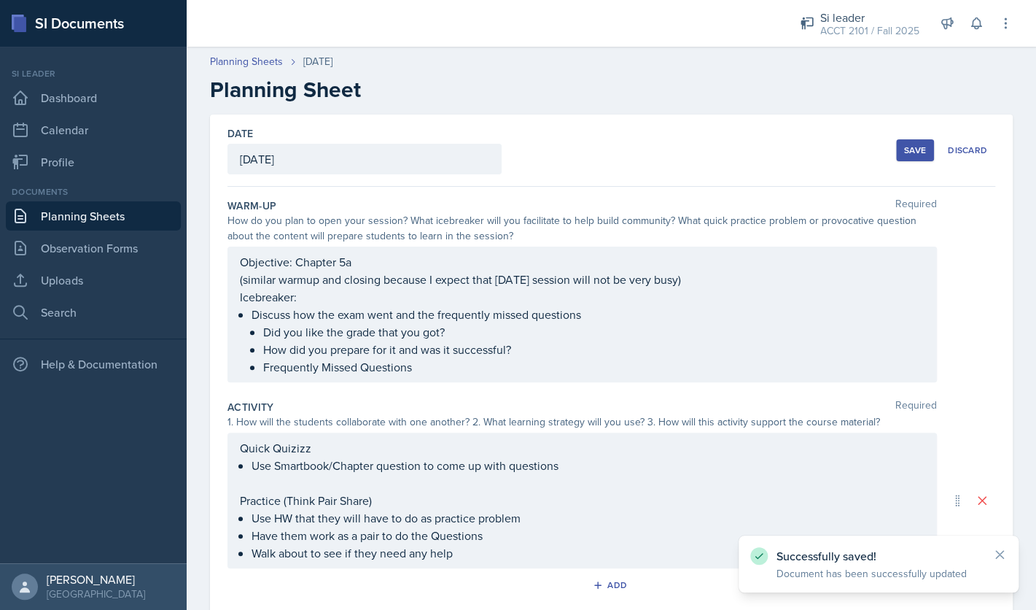
scroll to position [284, 0]
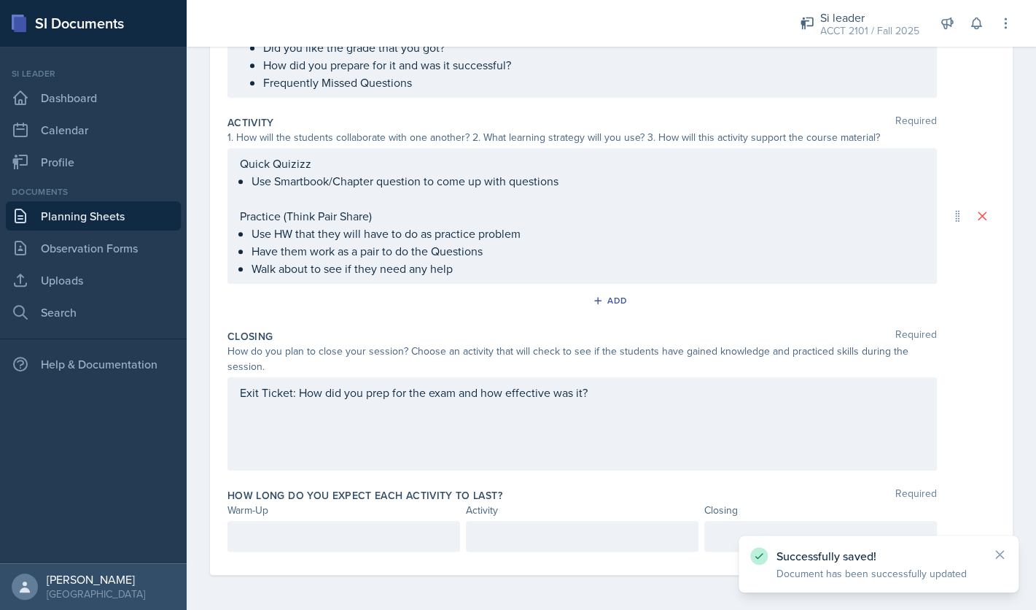
click at [348, 534] on div at bounding box center [344, 536] width 233 height 31
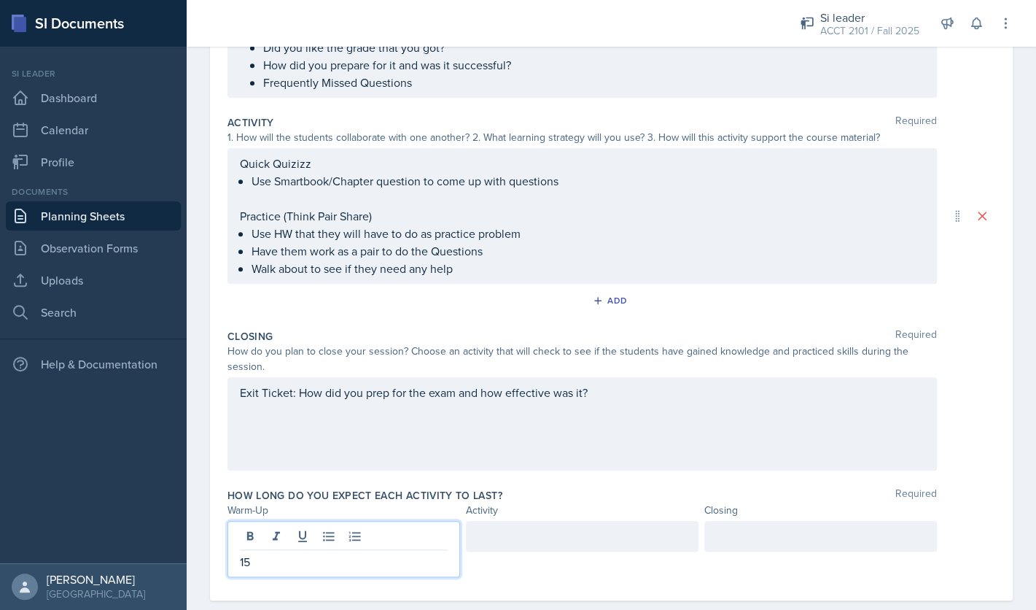
click at [514, 529] on div at bounding box center [582, 536] width 233 height 31
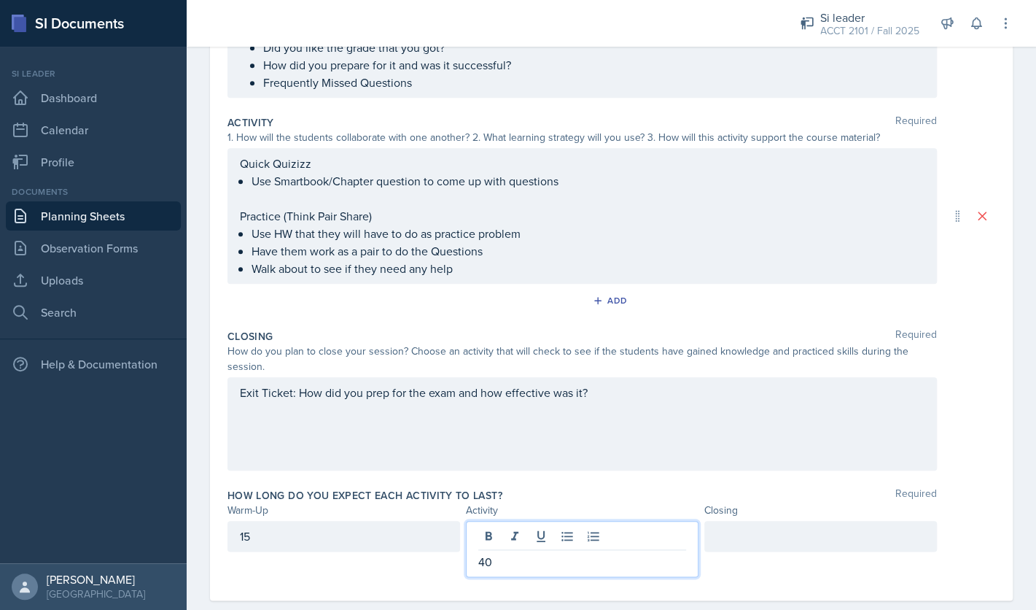
click at [733, 536] on div at bounding box center [820, 536] width 233 height 31
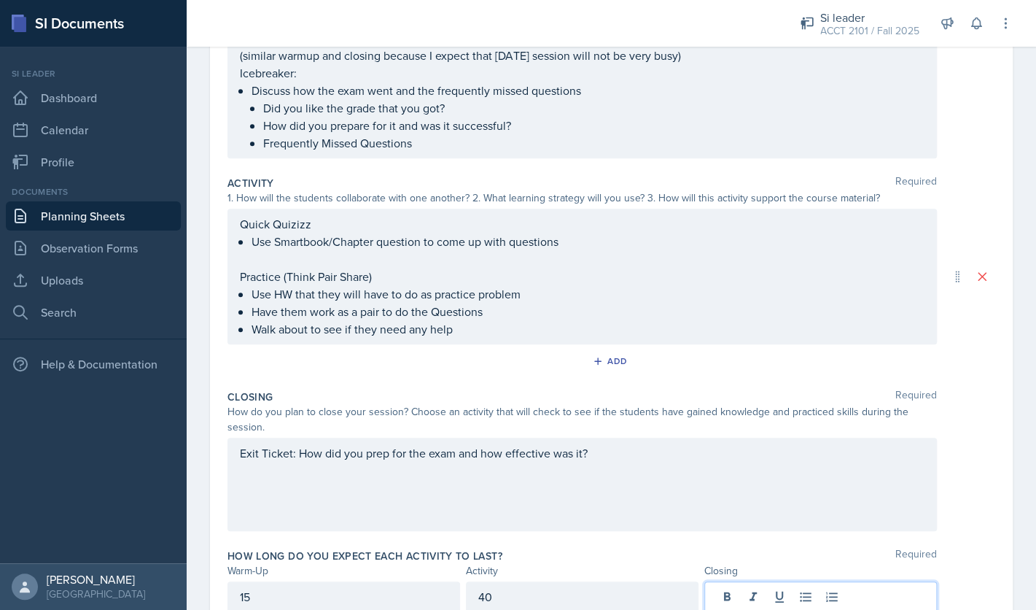
scroll to position [230, 0]
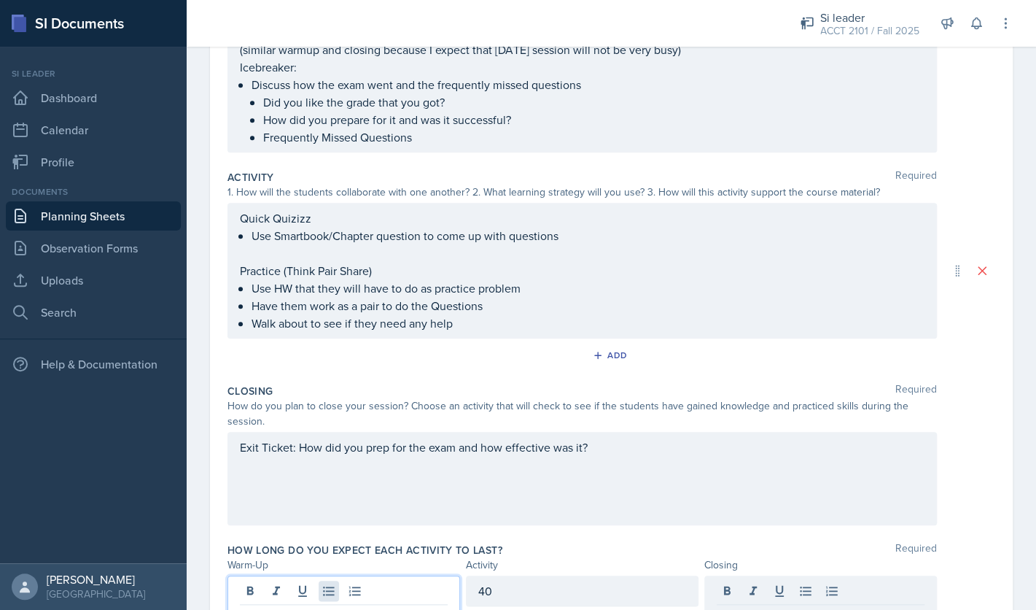
click at [324, 586] on div "15" at bounding box center [344, 603] width 233 height 56
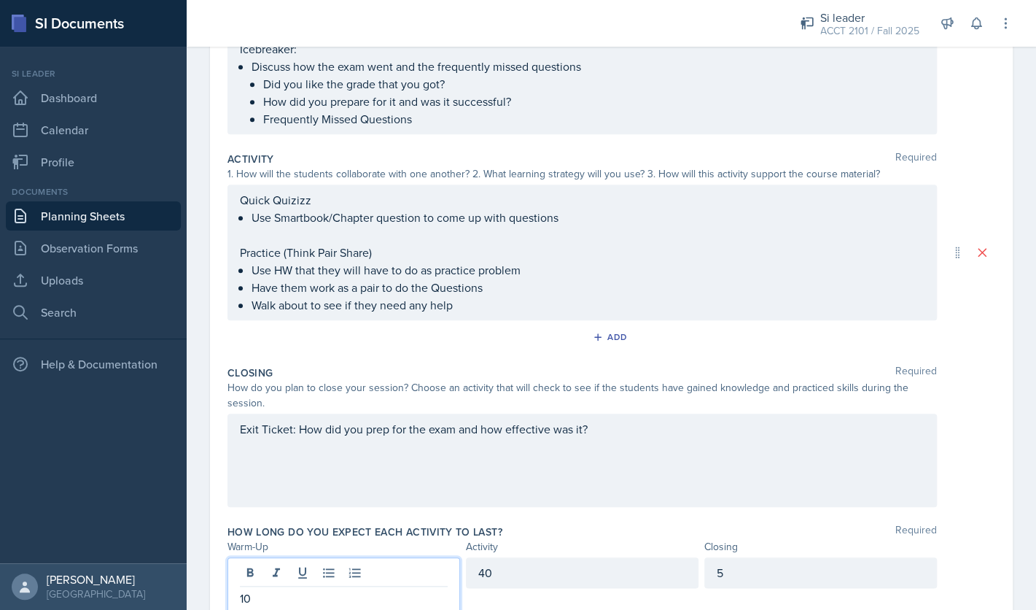
scroll to position [0, 0]
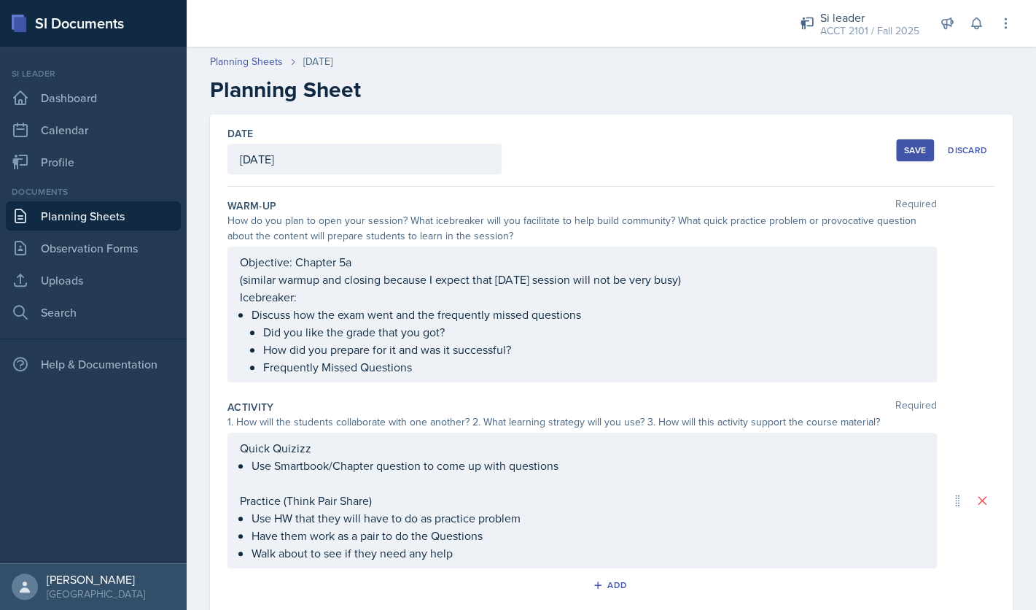
click at [909, 156] on div "Save" at bounding box center [915, 150] width 22 height 12
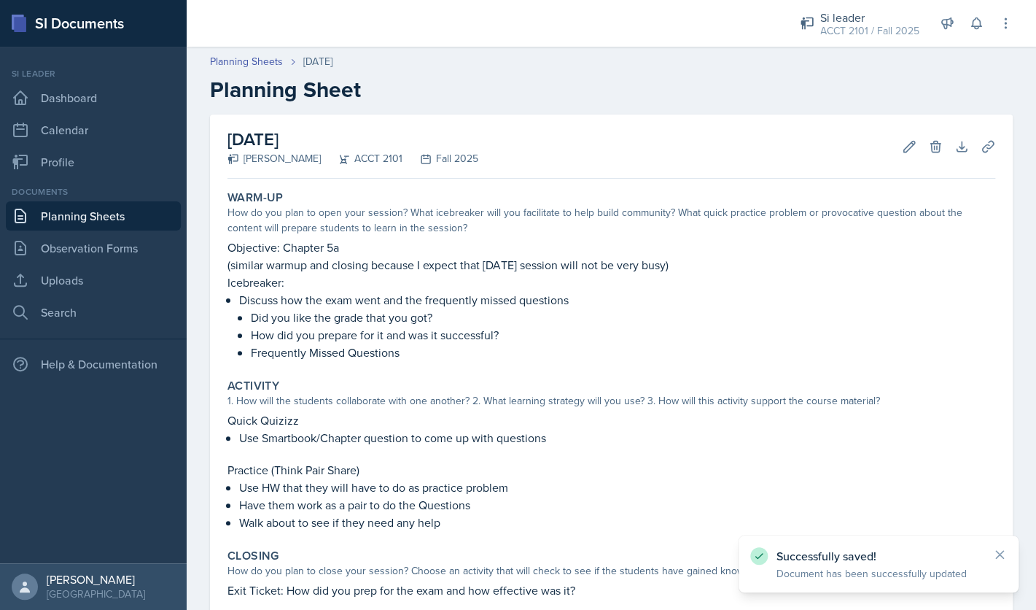
scroll to position [172, 0]
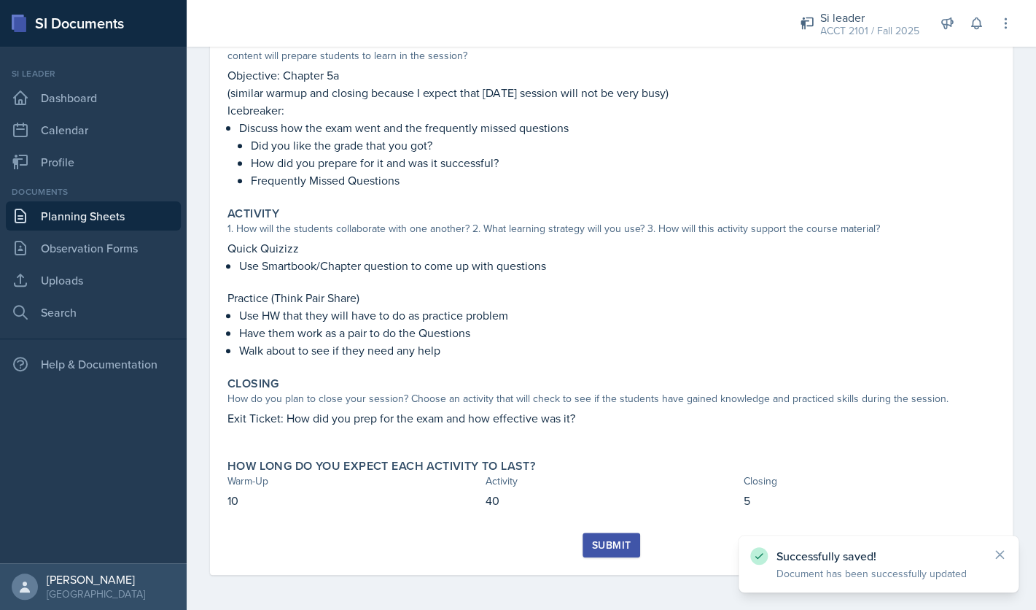
click at [612, 551] on div "Submit" at bounding box center [611, 545] width 39 height 12
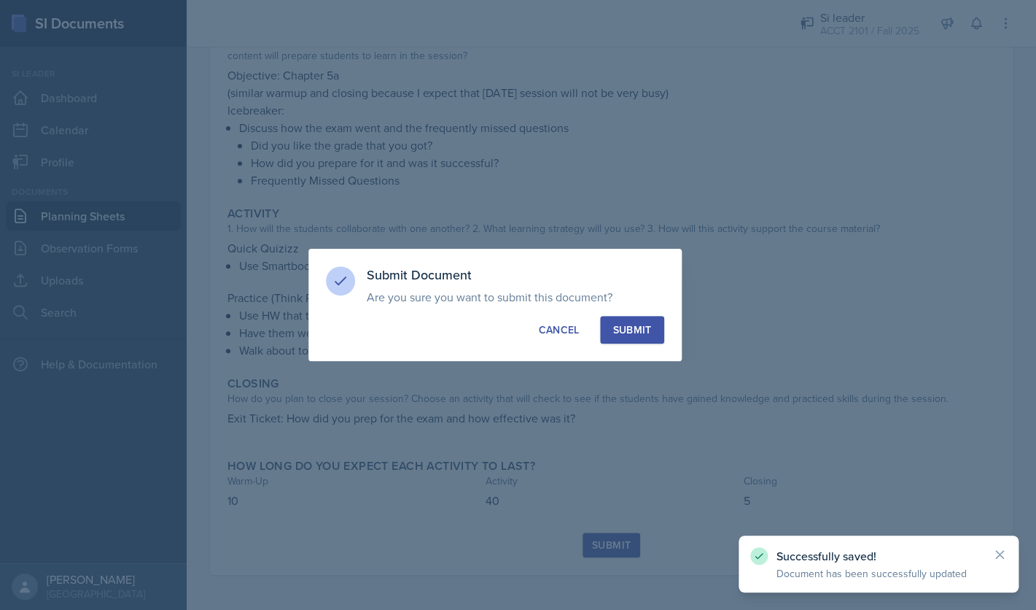
click at [634, 333] on div "Submit" at bounding box center [632, 329] width 39 height 15
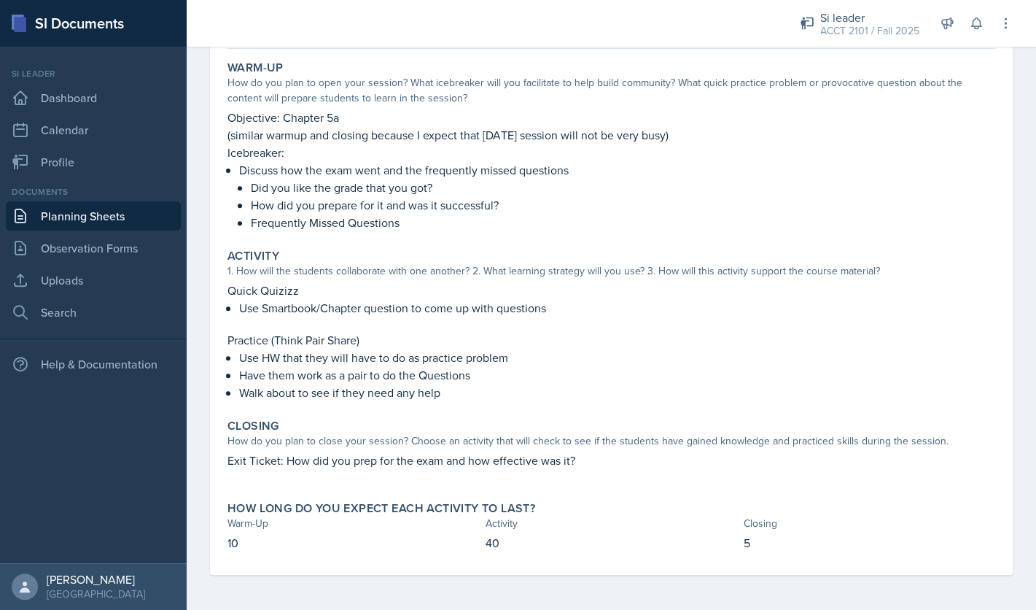
scroll to position [0, 0]
